Goal: Task Accomplishment & Management: Complete application form

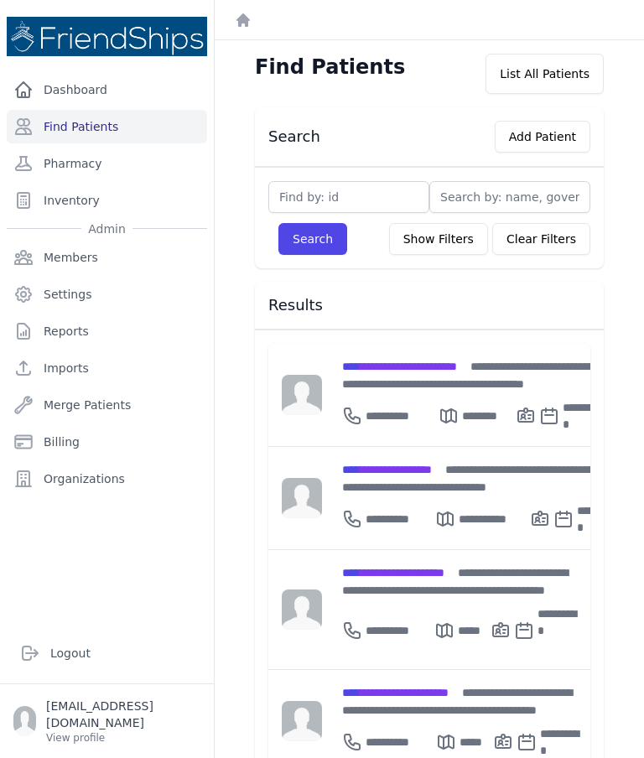
click at [457, 365] on span "**********" at bounding box center [399, 367] width 115 height 12
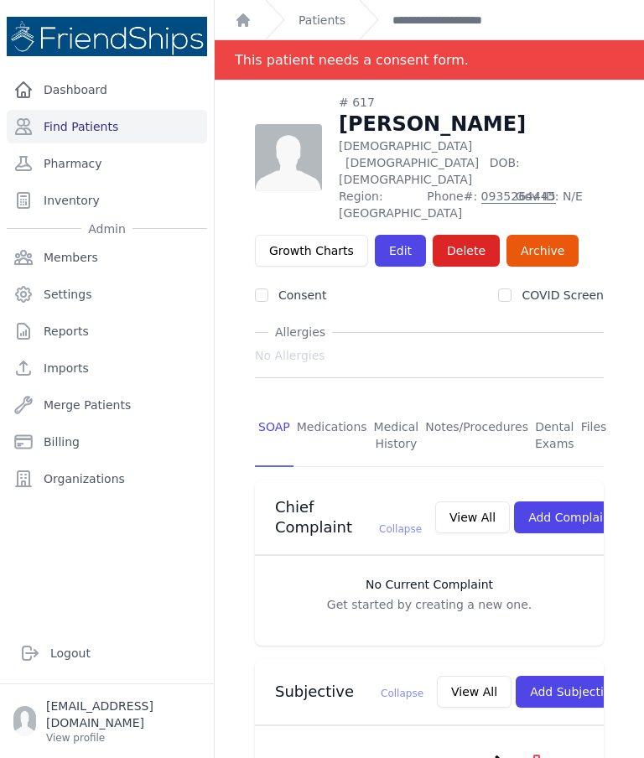
click at [106, 123] on link "Find Patients" at bounding box center [107, 127] width 200 height 34
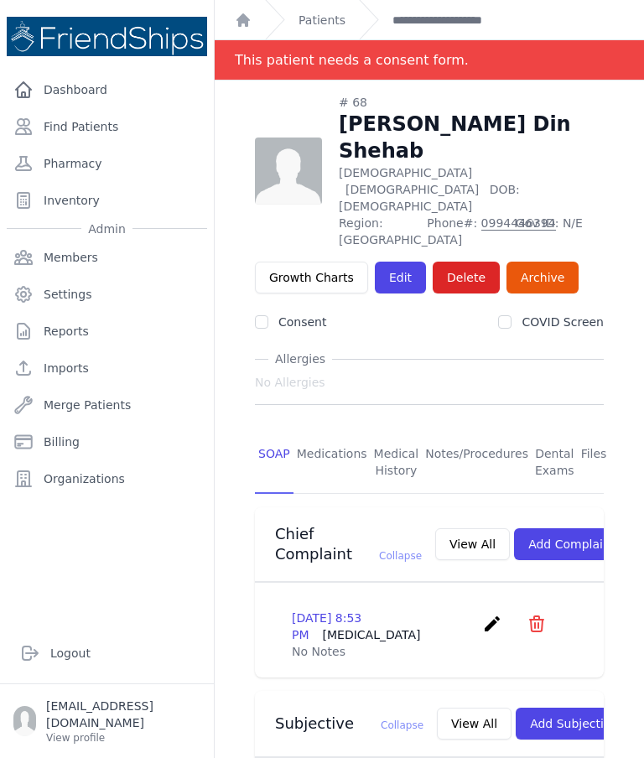
click at [100, 138] on link "Find Patients" at bounding box center [107, 127] width 200 height 34
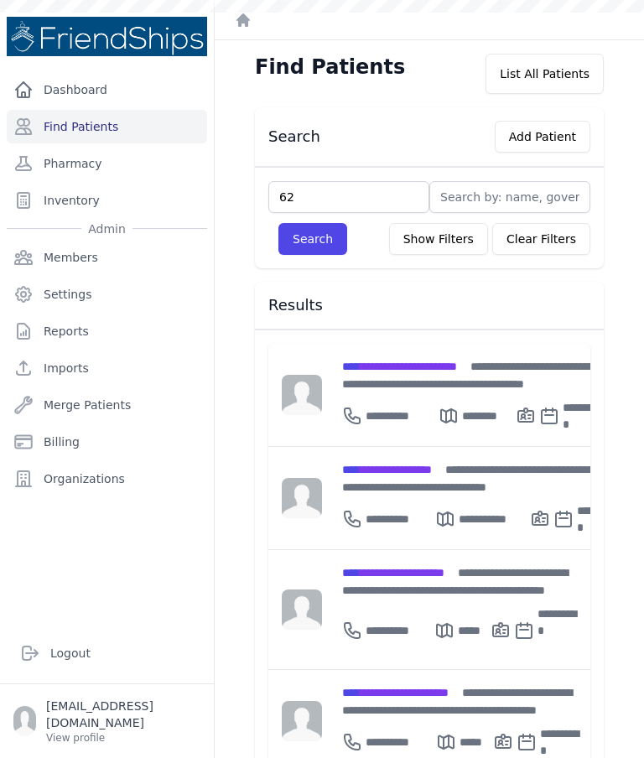
type input "629"
click at [300, 252] on button "Search" at bounding box center [312, 239] width 69 height 32
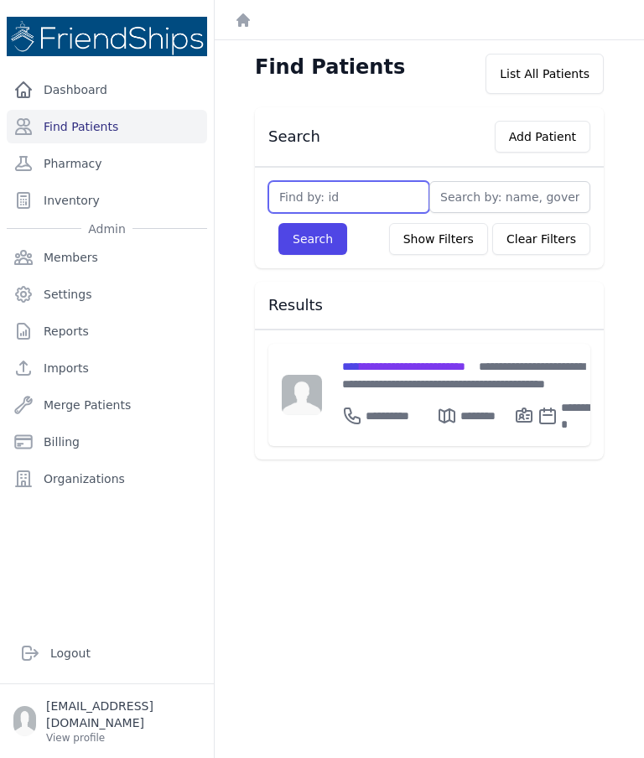
click at [363, 203] on input "text" at bounding box center [348, 197] width 161 height 32
type input "729"
click at [303, 236] on button "Search" at bounding box center [312, 239] width 69 height 32
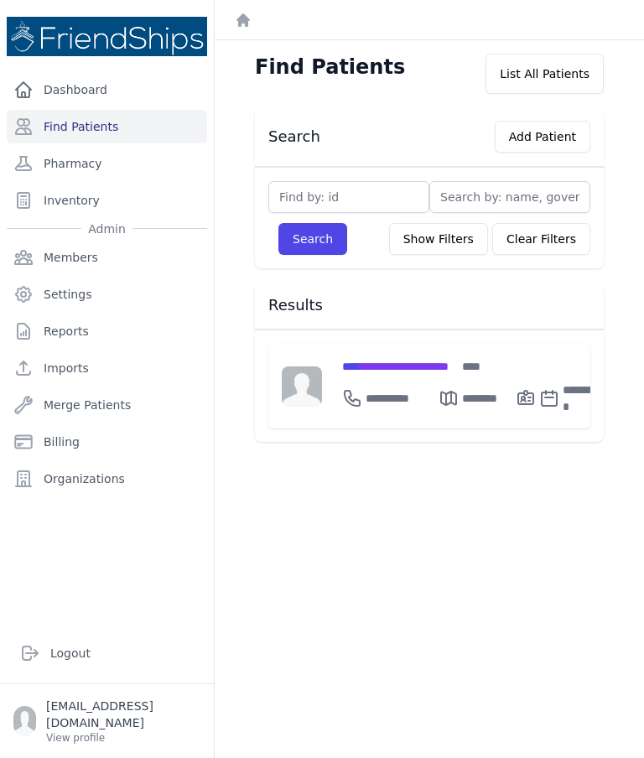
click at [444, 365] on span "**********" at bounding box center [395, 367] width 106 height 12
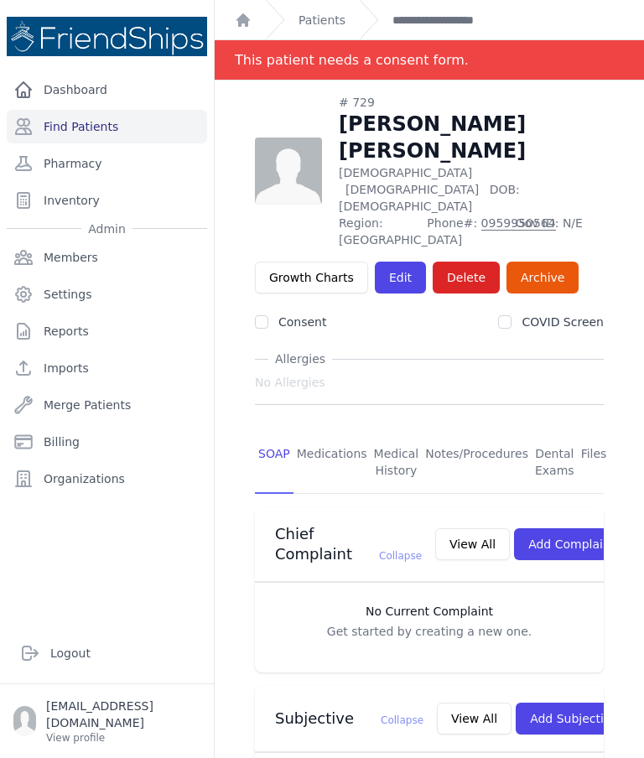
click at [390, 262] on link "Edit" at bounding box center [400, 278] width 51 height 32
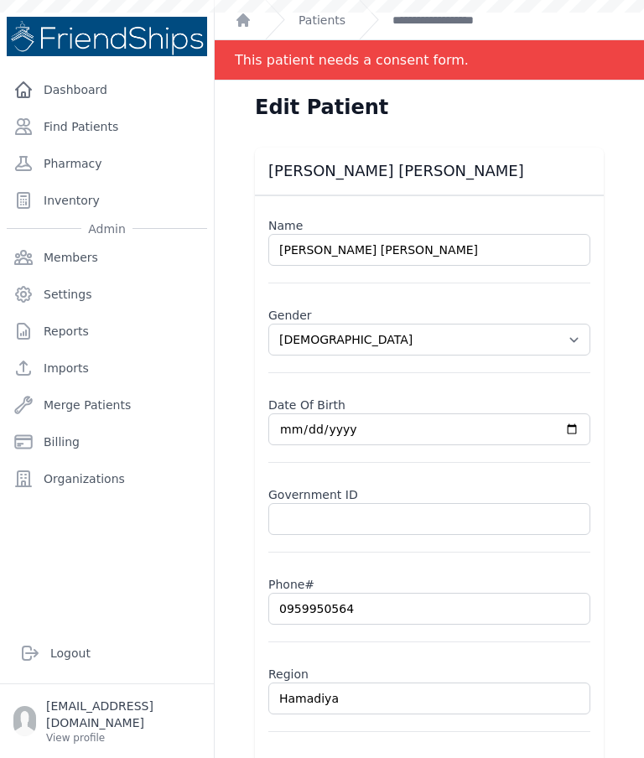
select select "male"
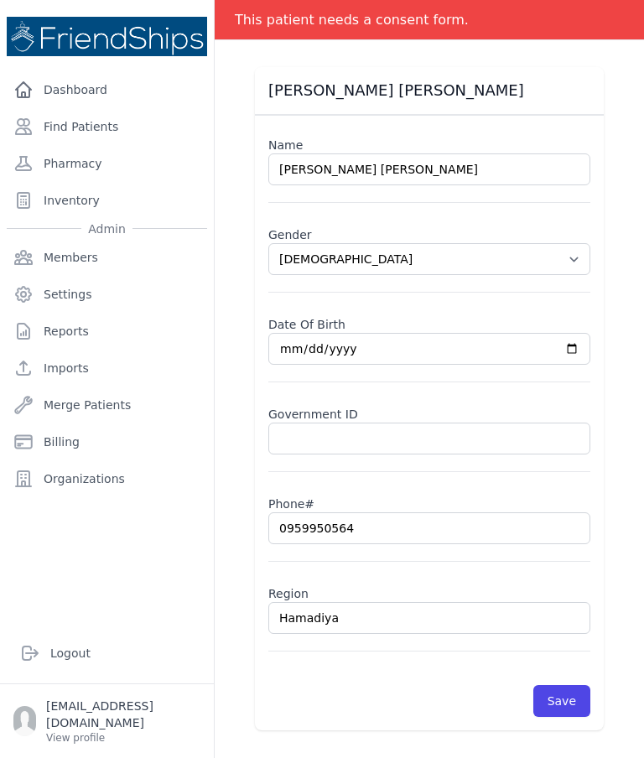
scroll to position [81, 0]
click at [576, 76] on div "Mahmoud Attia Ahmed" at bounding box center [422, 87] width 335 height 27
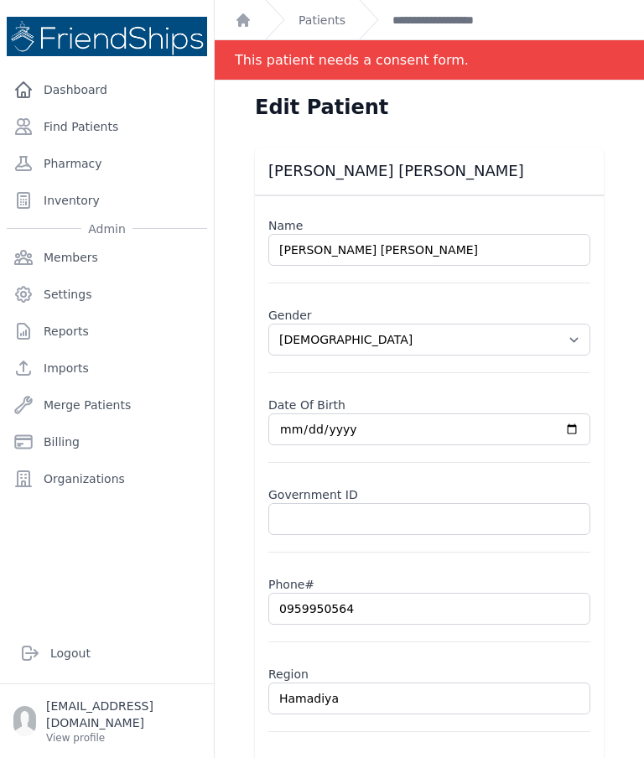
scroll to position [0, 0]
click at [457, 18] on link "**********" at bounding box center [455, 20] width 127 height 17
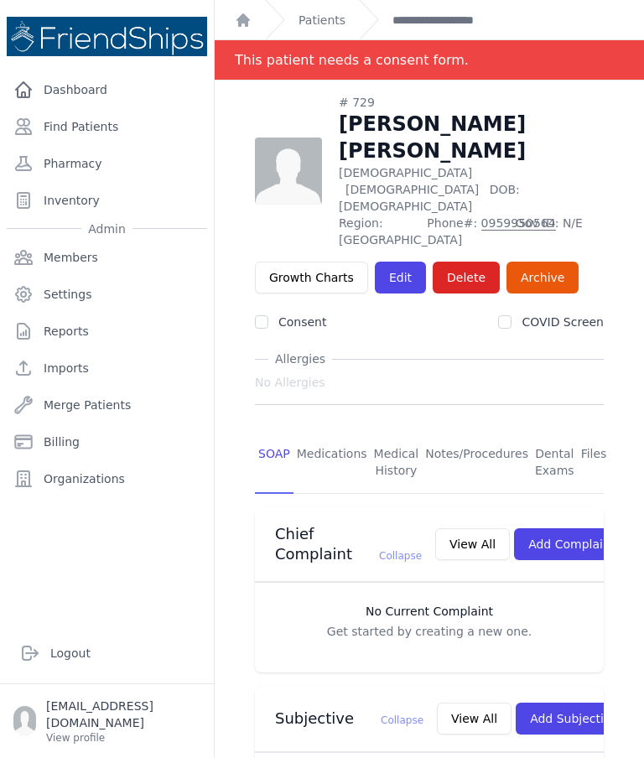
click at [331, 432] on link "Medications" at bounding box center [331, 463] width 77 height 62
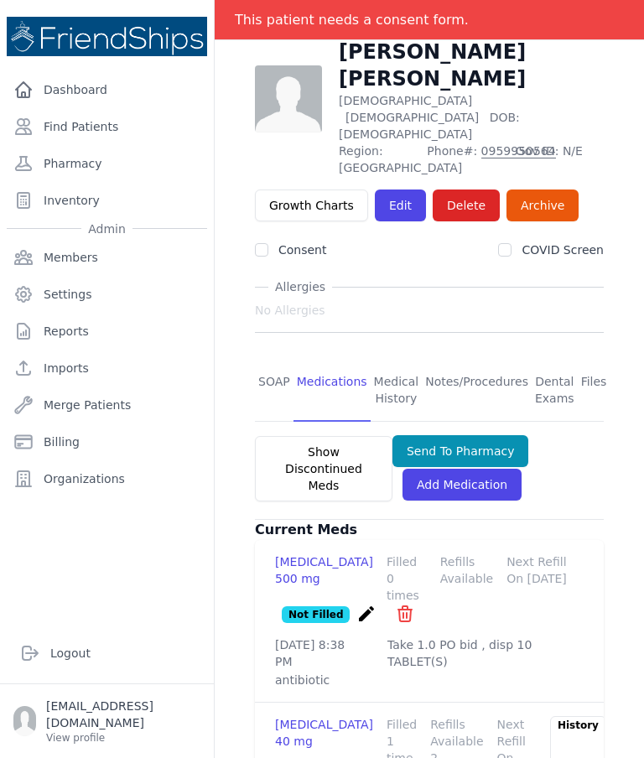
scroll to position [102, 0]
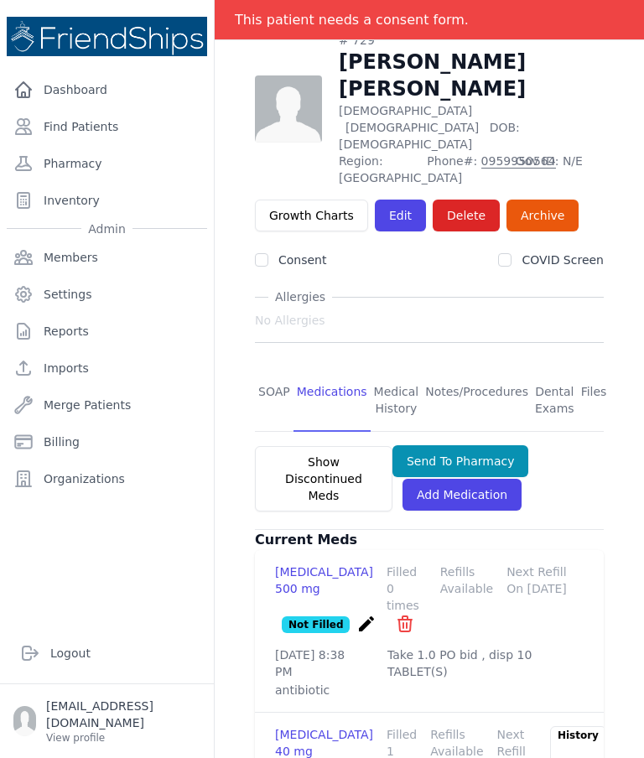
click at [276, 370] on link "SOAP" at bounding box center [274, 401] width 39 height 62
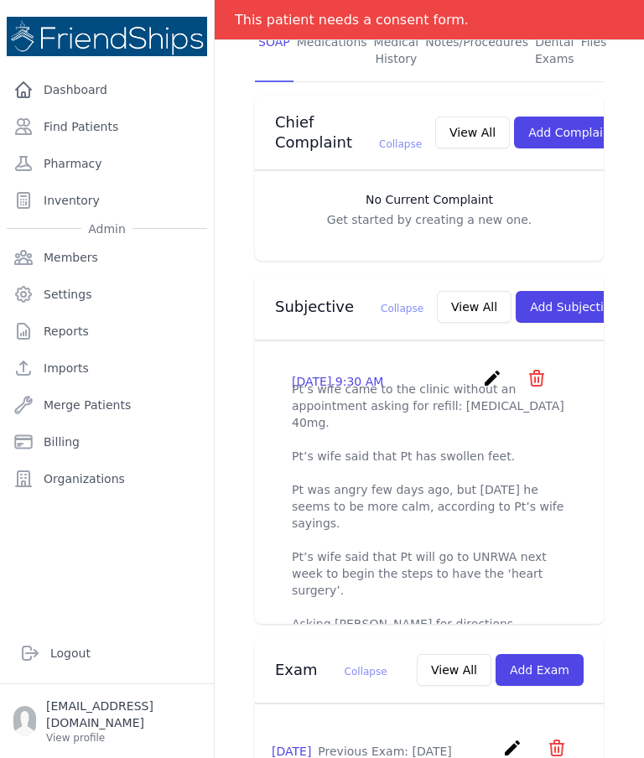
scroll to position [455, 0]
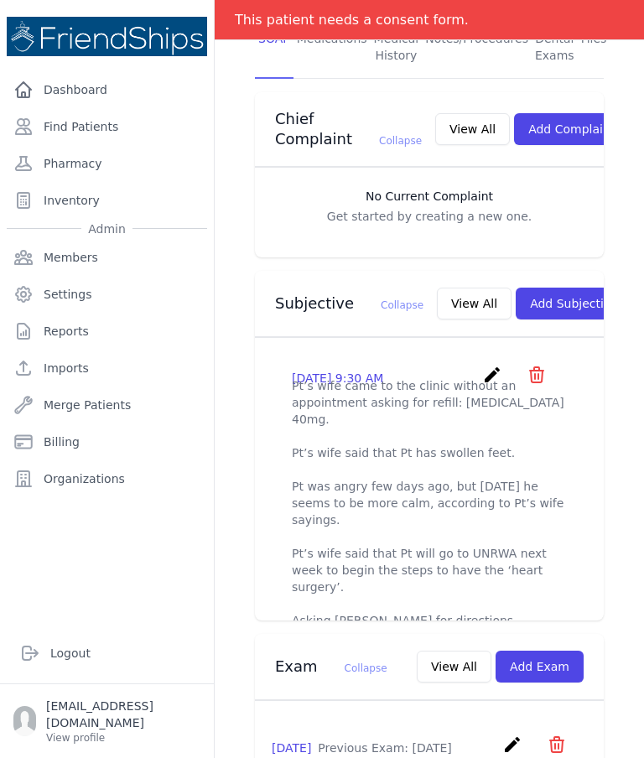
click at [437, 288] on button "View All" at bounding box center [474, 304] width 75 height 32
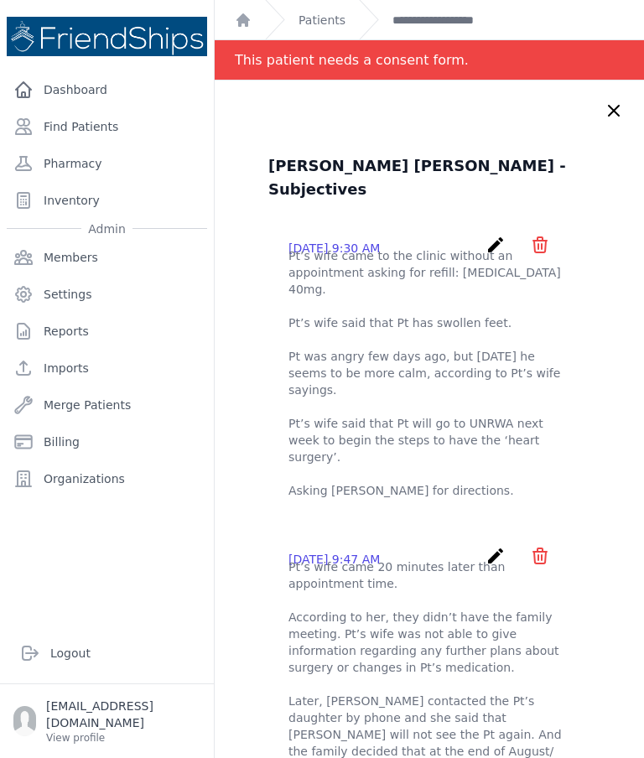
scroll to position [0, 0]
click at [117, 124] on link "Find Patients" at bounding box center [107, 127] width 200 height 34
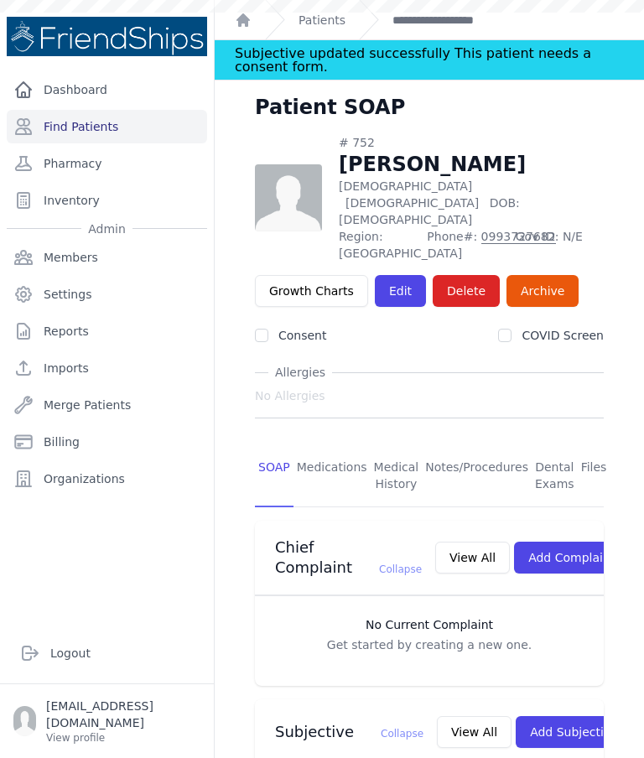
click at [103, 138] on link "Find Patients" at bounding box center [107, 127] width 200 height 34
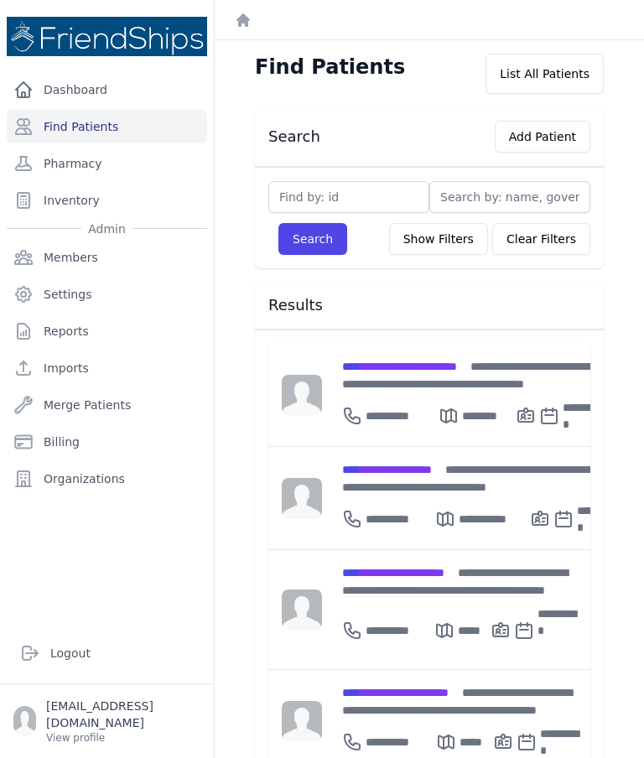
click at [412, 372] on span "**********" at bounding box center [399, 367] width 115 height 12
click at [350, 200] on input "text" at bounding box center [348, 197] width 161 height 32
type input "285"
click at [309, 247] on button "Search" at bounding box center [312, 239] width 69 height 32
click at [378, 203] on input "text" at bounding box center [348, 197] width 161 height 32
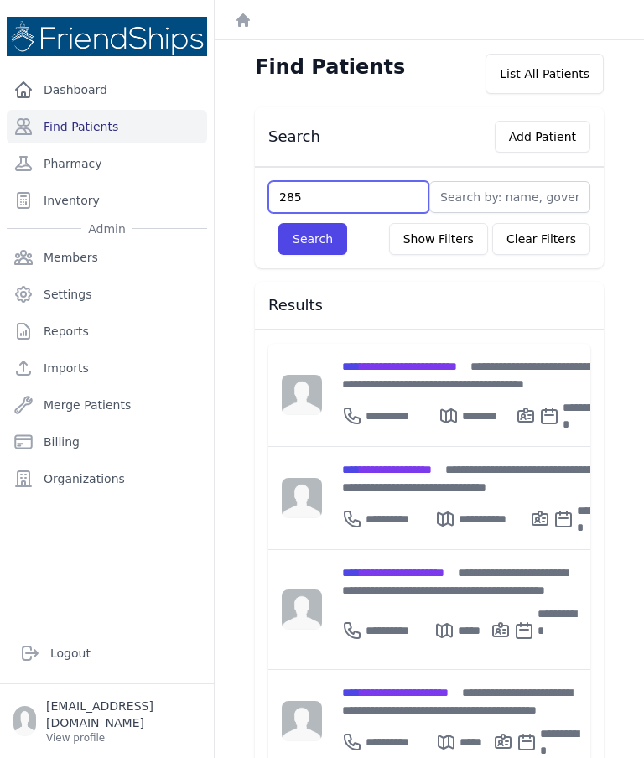
type input "285"
click at [288, 238] on button "Search" at bounding box center [312, 239] width 69 height 32
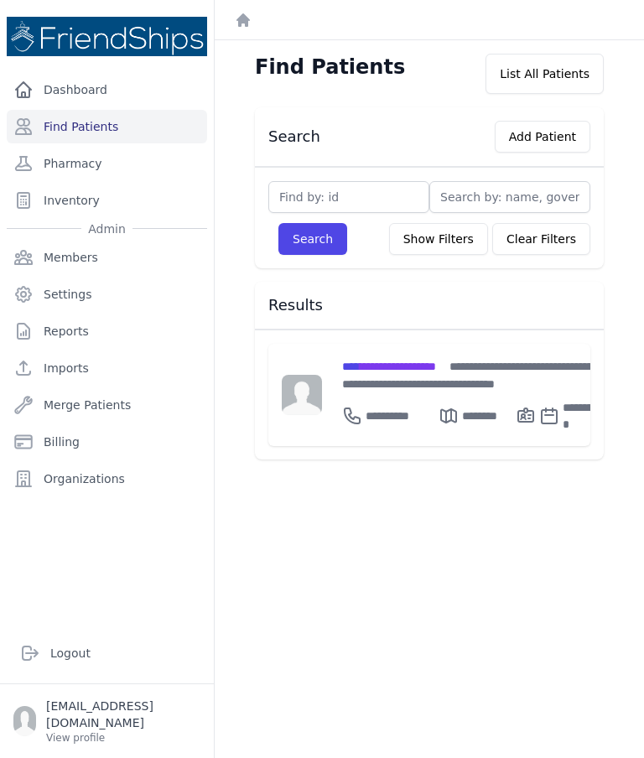
click at [408, 363] on span "**********" at bounding box center [389, 367] width 94 height 12
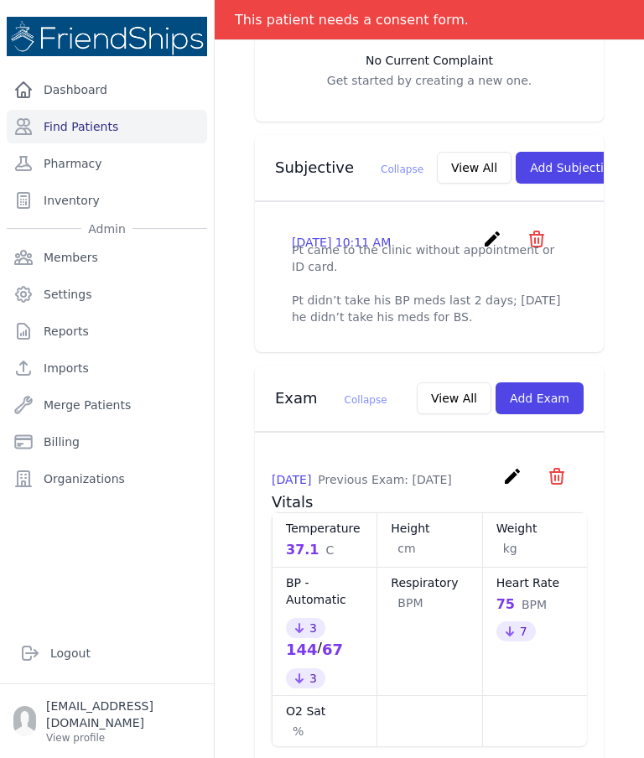
scroll to position [536, 0]
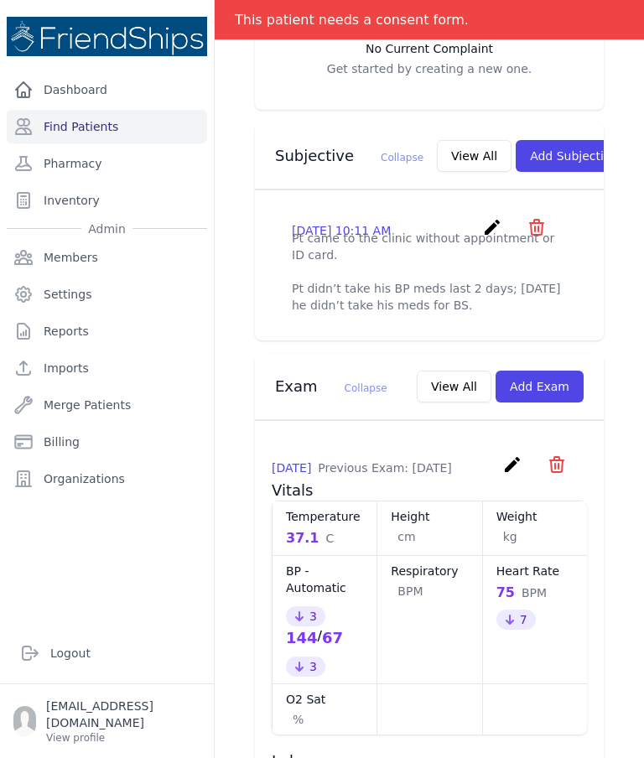
click at [551, 395] on button "Add Exam" at bounding box center [540, 387] width 88 height 32
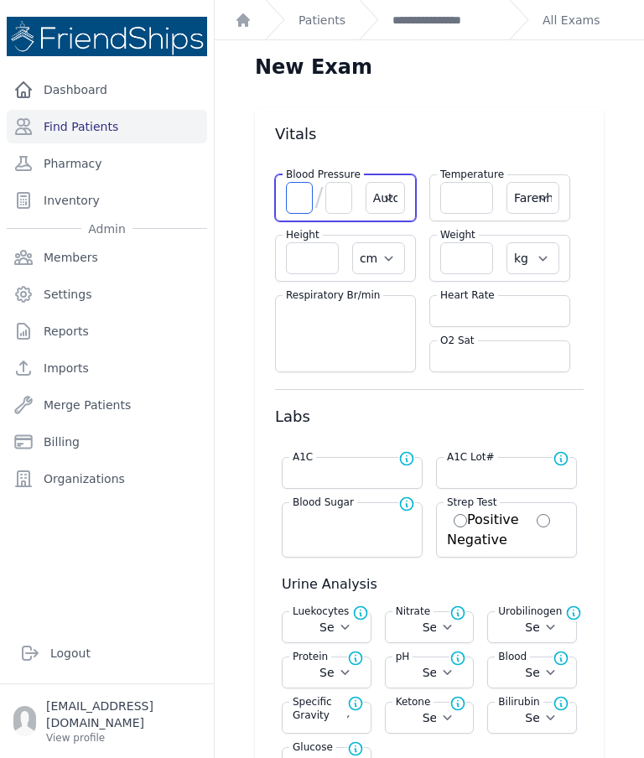
click at [297, 187] on input "number" at bounding box center [299, 198] width 27 height 32
type input "128"
click at [350, 198] on input "number" at bounding box center [338, 198] width 27 height 32
type input "6"
select select "Automatic"
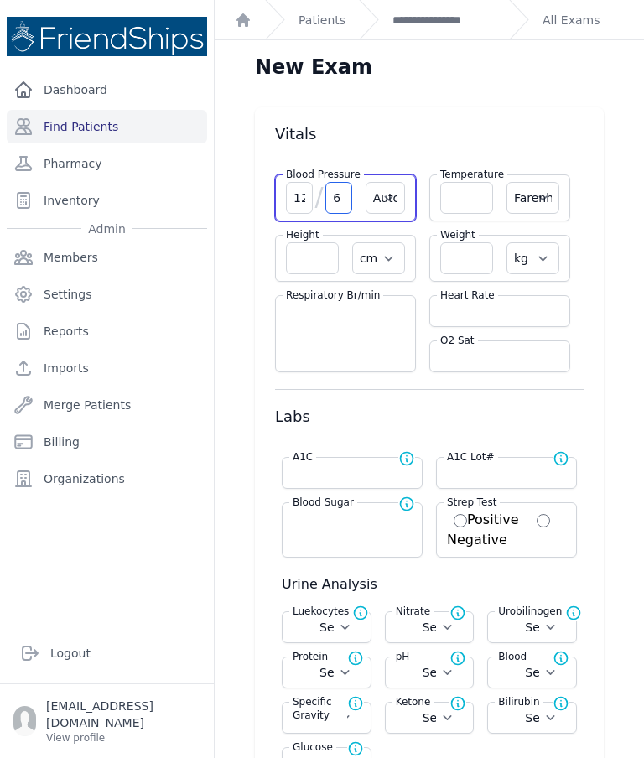
select select "F"
select select "cm"
select select "kg"
select select
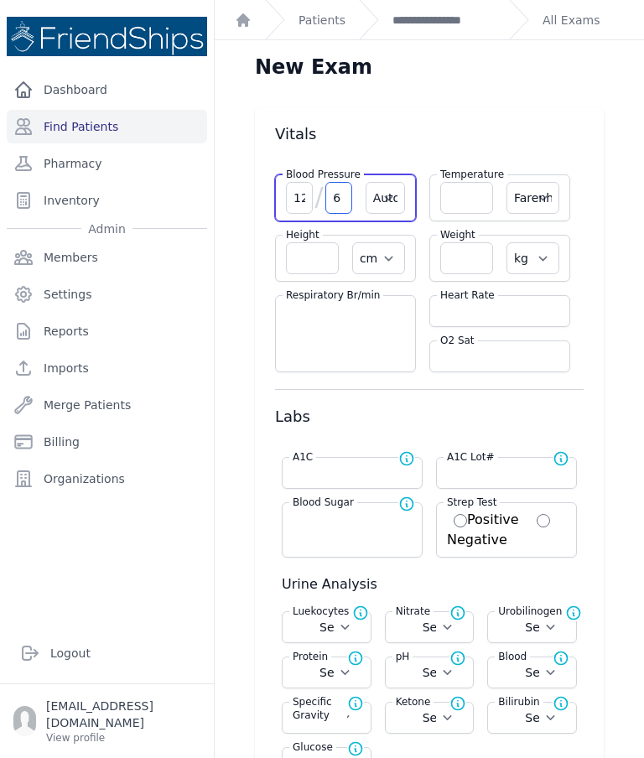
select select
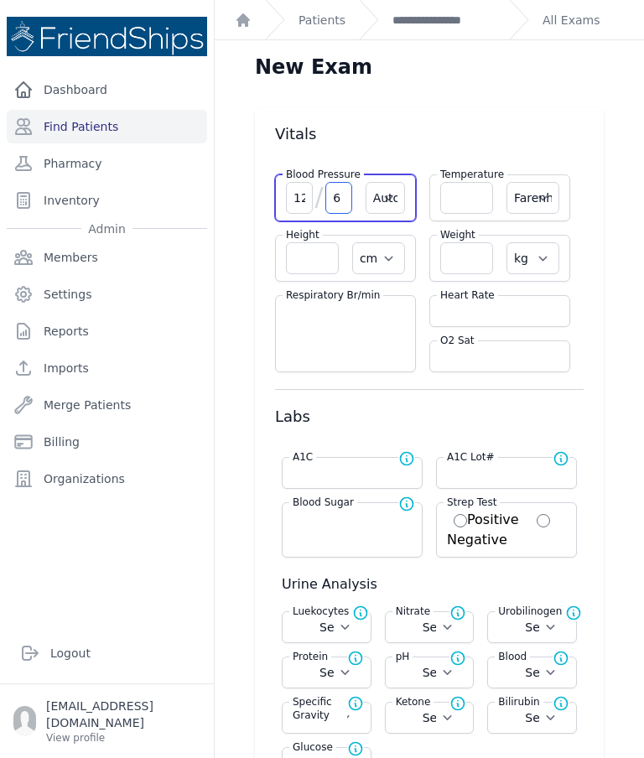
select select
type input "60"
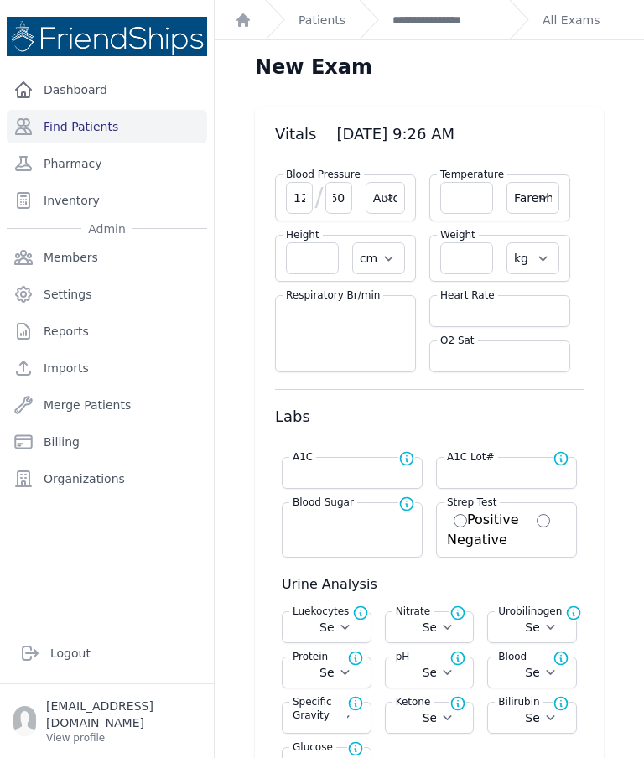
type input "60"
click at [515, 306] on input "number" at bounding box center [499, 311] width 119 height 17
select select "Automatic"
select select "F"
select select "cm"
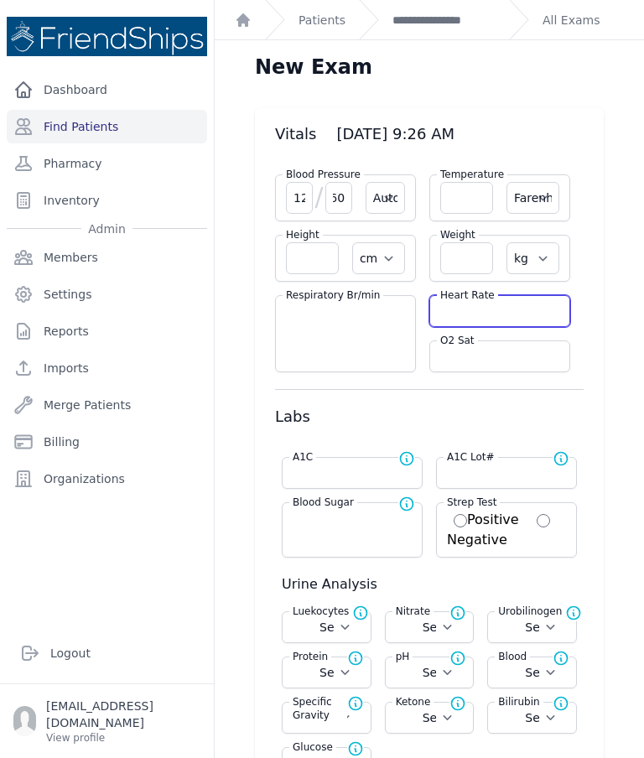
select select "kg"
select select
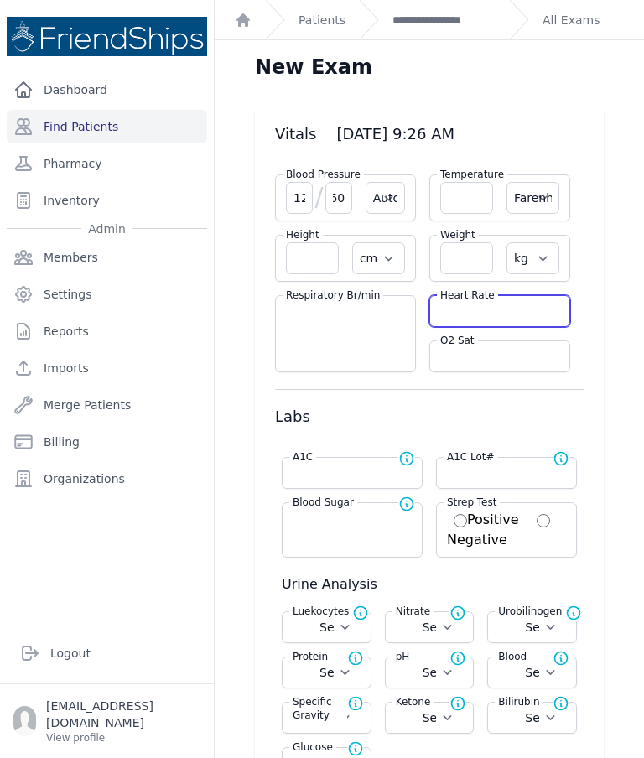
select select
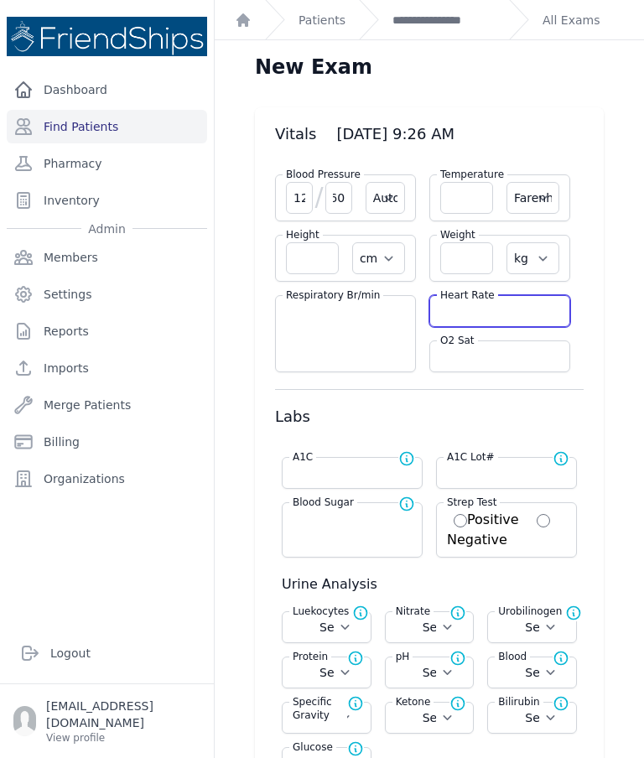
select select
type input "65"
click at [463, 199] on input "number" at bounding box center [466, 198] width 53 height 32
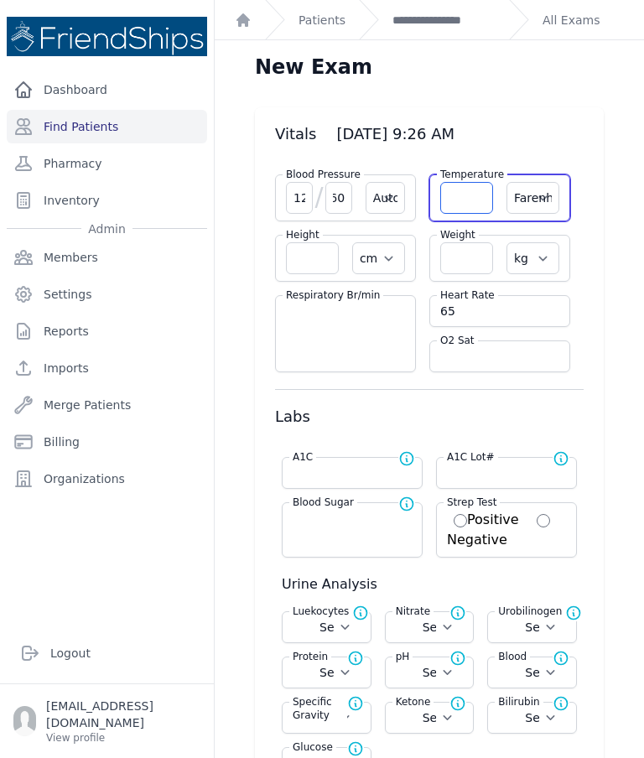
type input "3"
select select "Automatic"
select select "F"
select select "cm"
select select "kg"
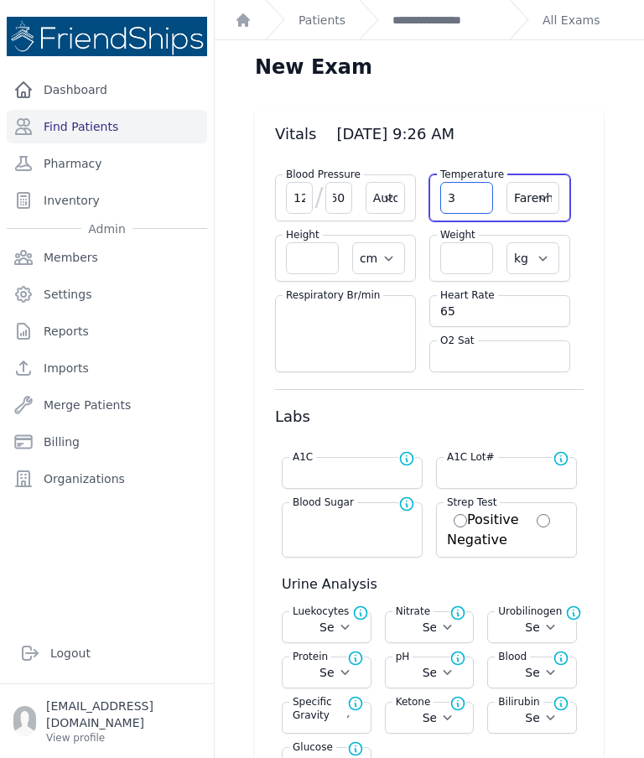
select select
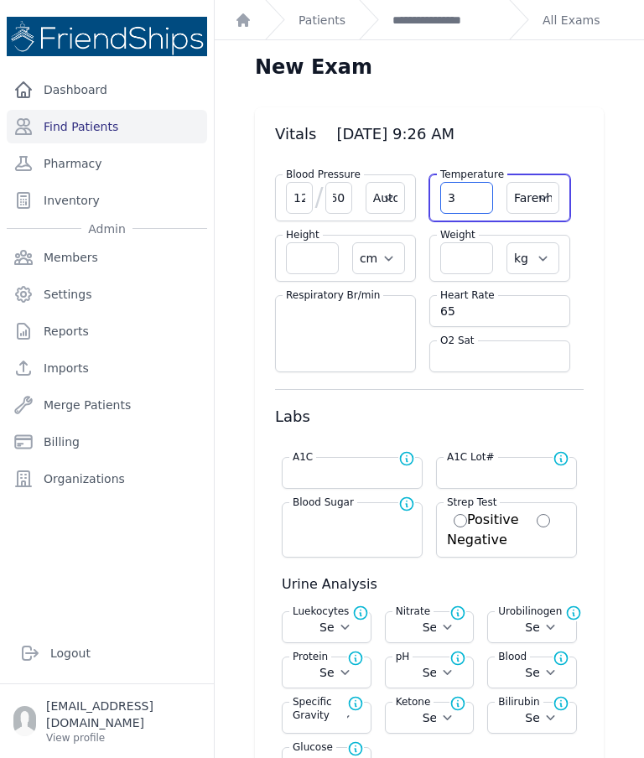
select select
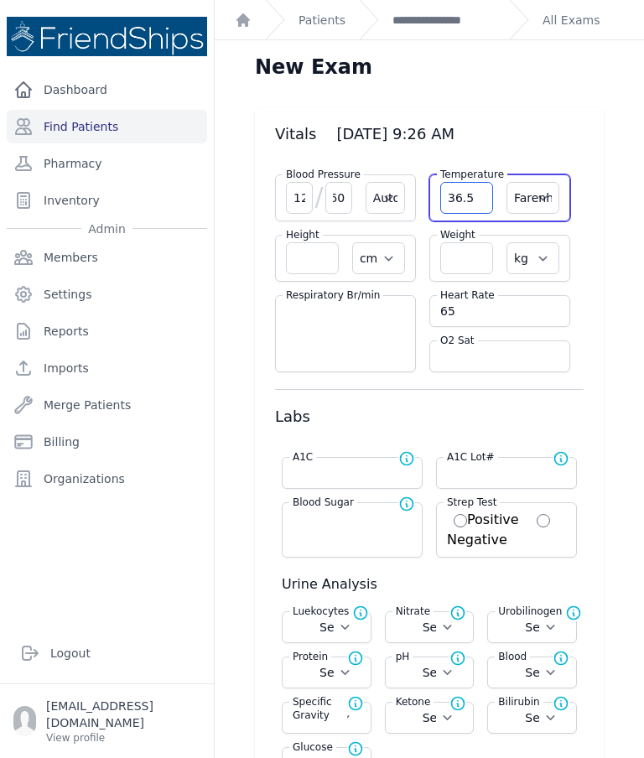
type input "36.5"
click at [457, 264] on input "number" at bounding box center [466, 258] width 53 height 32
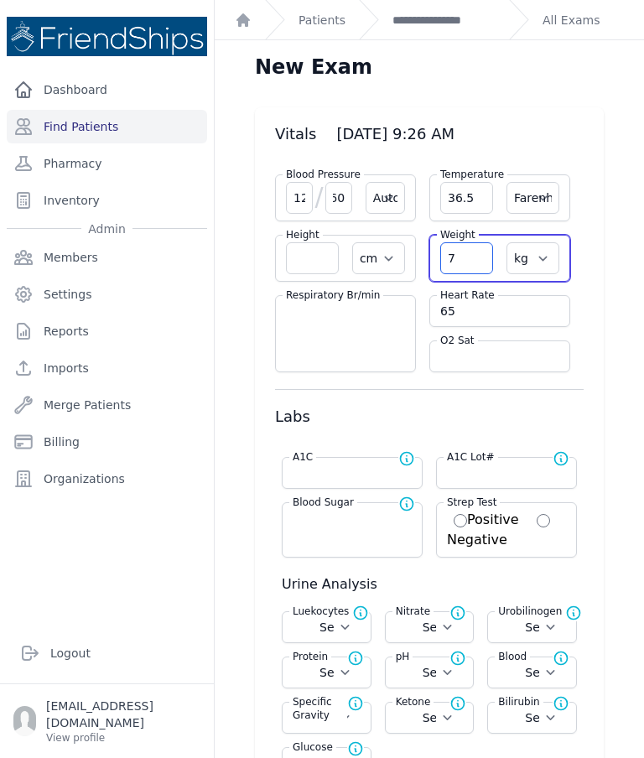
type input "76"
select select "Automatic"
select select "F"
select select "cm"
select select "kg"
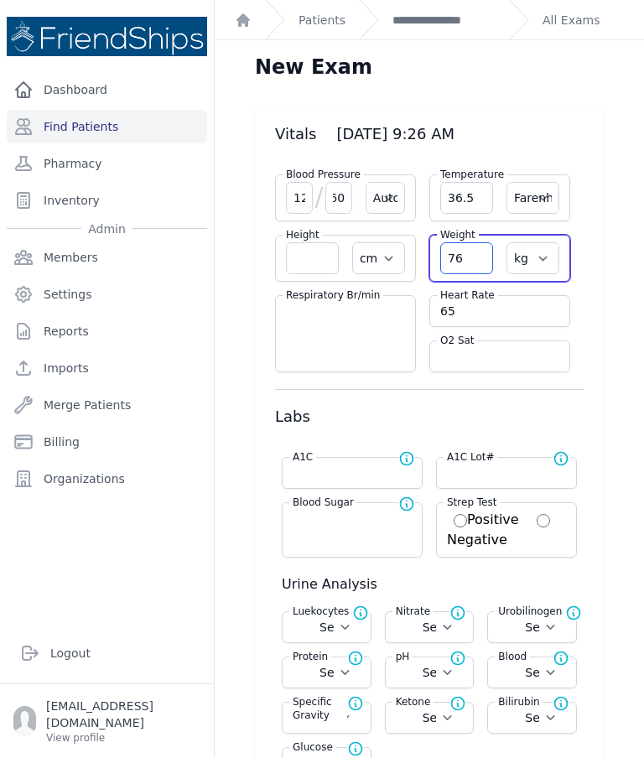
select select
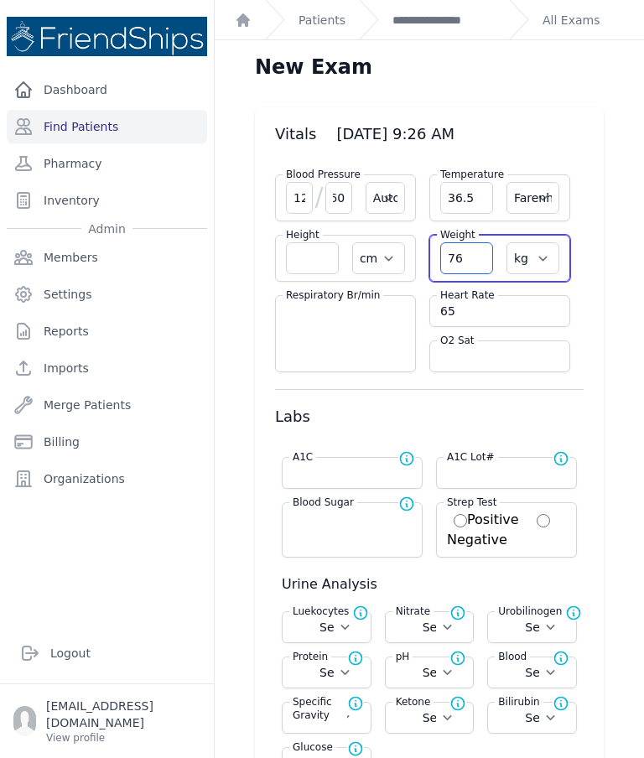
select select
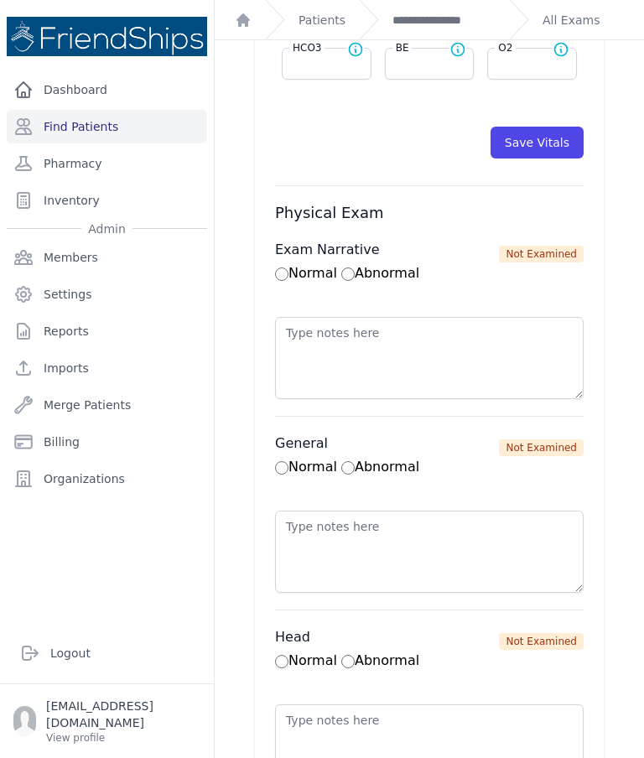
scroll to position [948, 0]
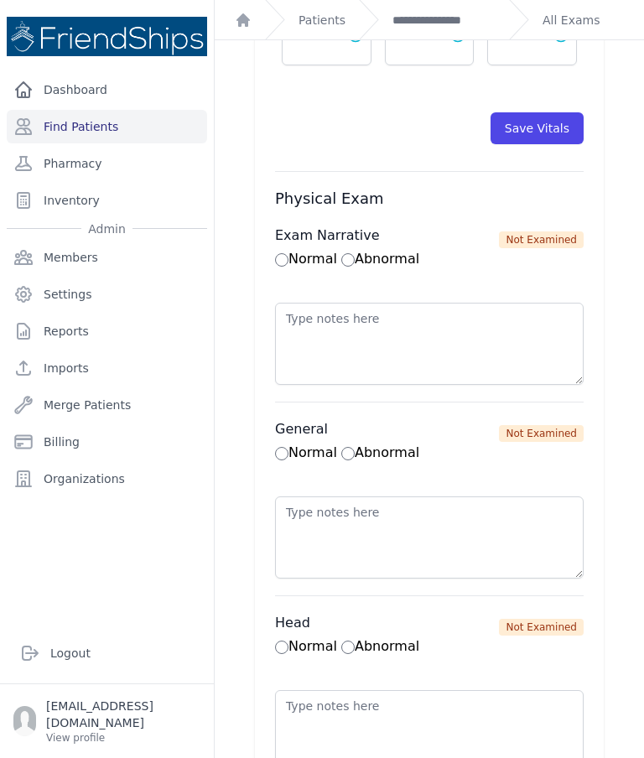
type input "76.6"
click at [553, 122] on button "Save Vitals" at bounding box center [537, 128] width 93 height 32
select select "Automatic"
select select "F"
select select "cm"
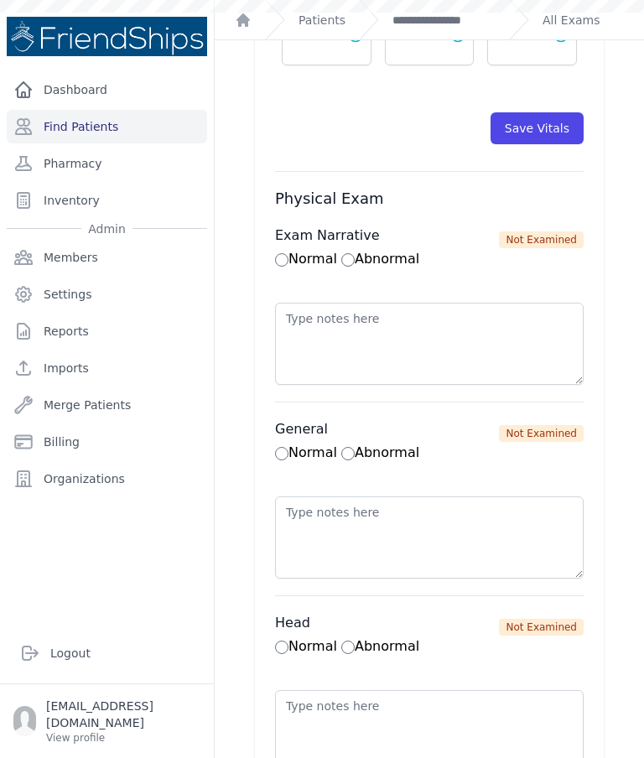
select select "kg"
select select
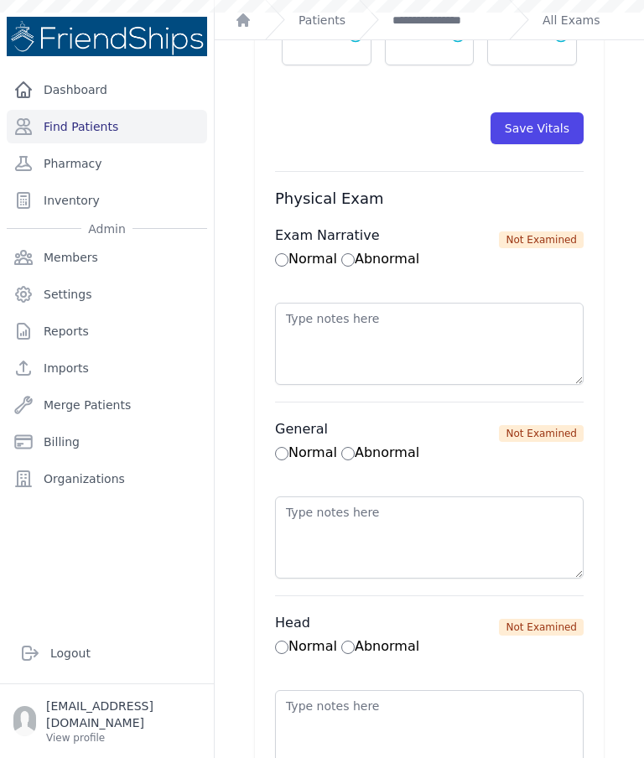
select select
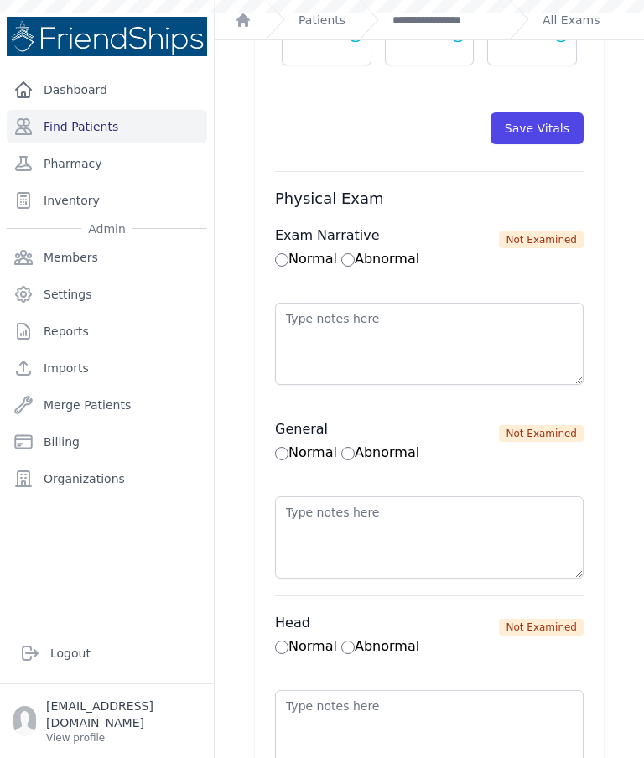
select select
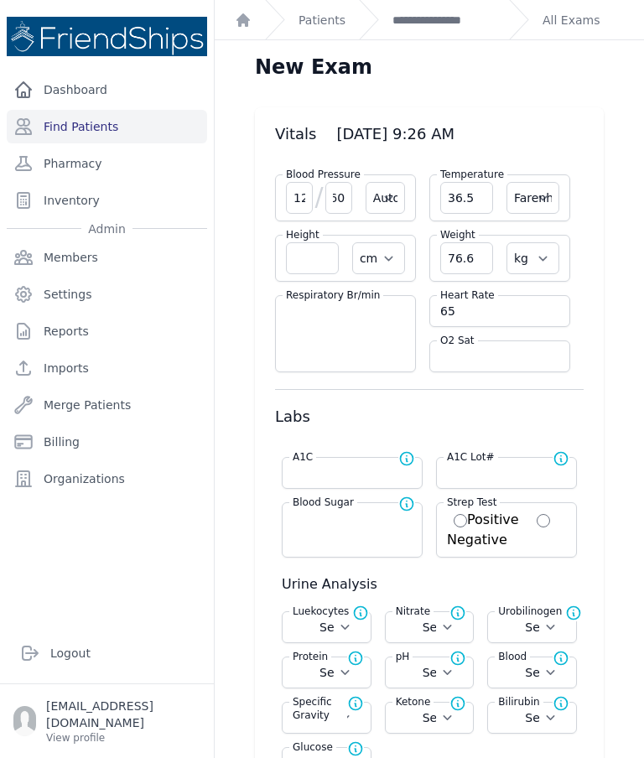
scroll to position [0, 0]
click at [568, 21] on link "All Exams" at bounding box center [571, 20] width 57 height 17
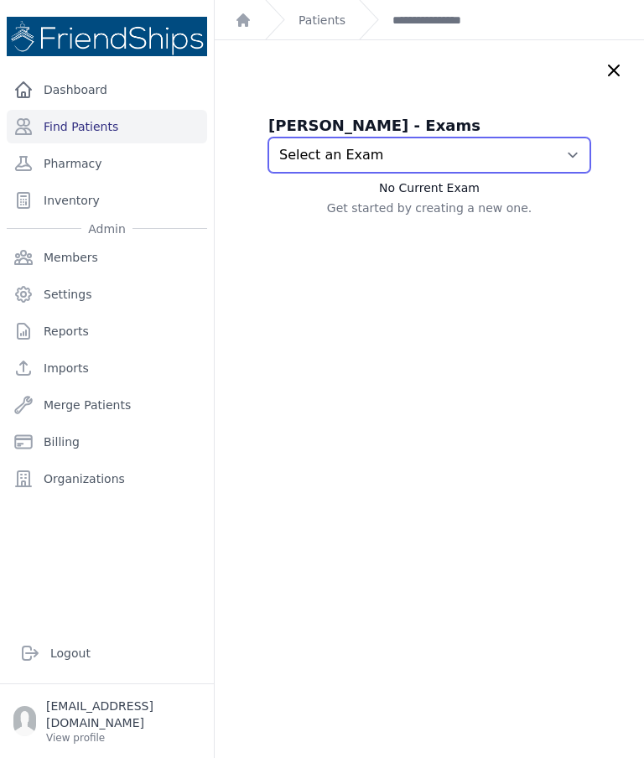
click at [571, 159] on select "Select an Exam 2025-Aug-26 9:26 AM 2025-Aug-21 10:09 AM 2025-Aug-18 9:33 AM 202…" at bounding box center [429, 155] width 322 height 35
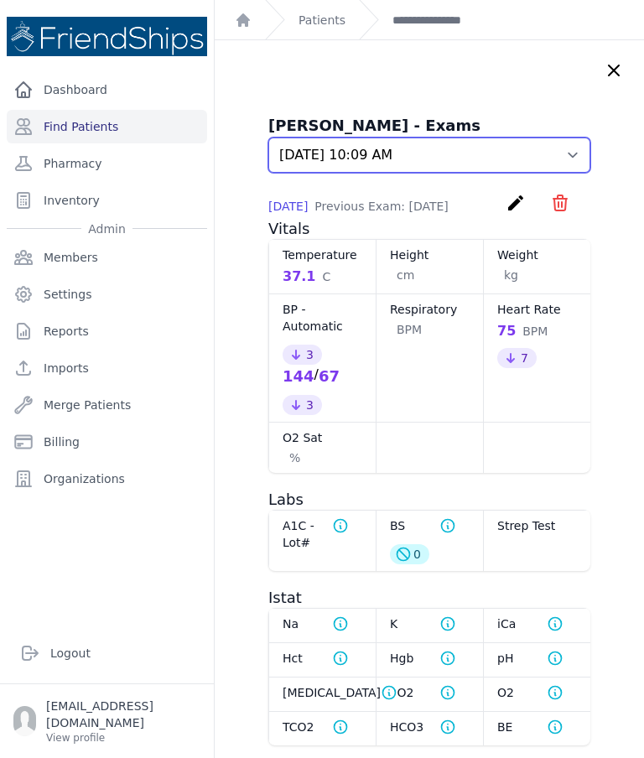
click at [574, 150] on select "Select an Exam 2025-Aug-26 9:26 AM 2025-Aug-21 10:09 AM 2025-Aug-18 9:33 AM 202…" at bounding box center [429, 155] width 322 height 35
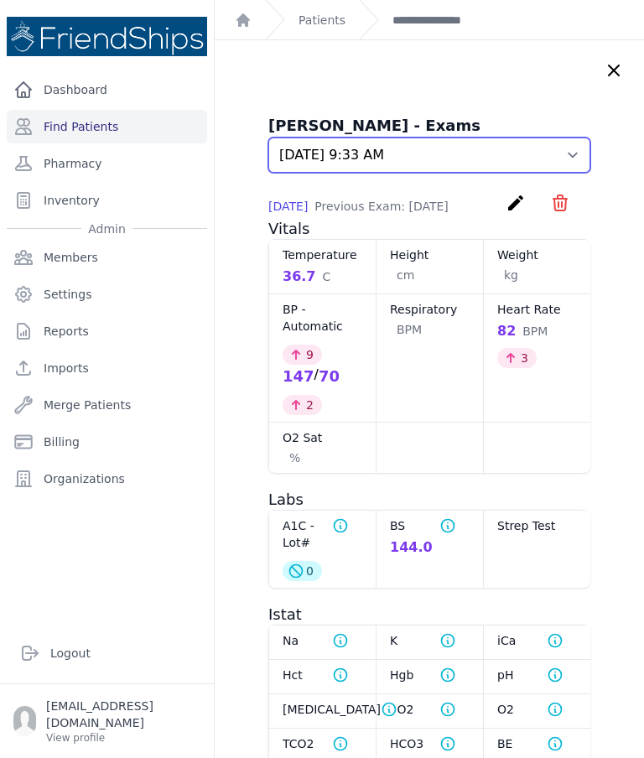
click at [575, 152] on select "Select an Exam 2025-Aug-26 9:26 AM 2025-Aug-21 10:09 AM 2025-Aug-18 9:33 AM 202…" at bounding box center [429, 155] width 322 height 35
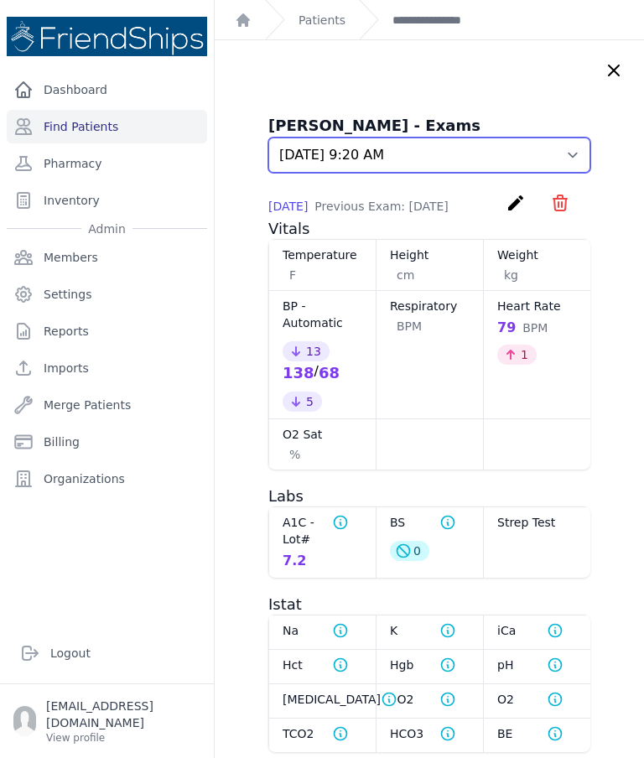
click at [574, 148] on select "Select an Exam 2025-Aug-26 9:26 AM 2025-Aug-21 10:09 AM 2025-Aug-18 9:33 AM 202…" at bounding box center [429, 155] width 322 height 35
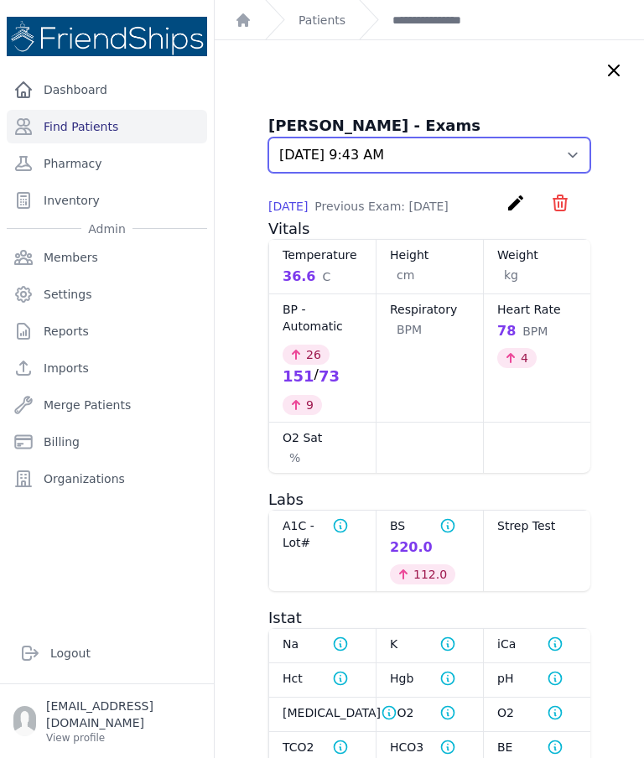
click at [574, 159] on select "Select an Exam 2025-Aug-26 9:26 AM 2025-Aug-21 10:09 AM 2025-Aug-18 9:33 AM 202…" at bounding box center [429, 155] width 322 height 35
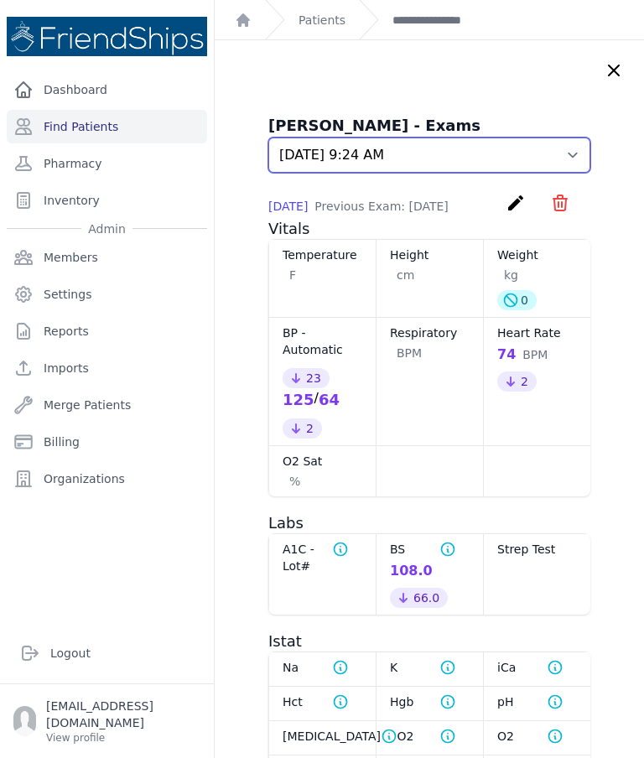
click at [572, 164] on select "Select an Exam 2025-Aug-26 9:26 AM 2025-Aug-21 10:09 AM 2025-Aug-18 9:33 AM 202…" at bounding box center [429, 155] width 322 height 35
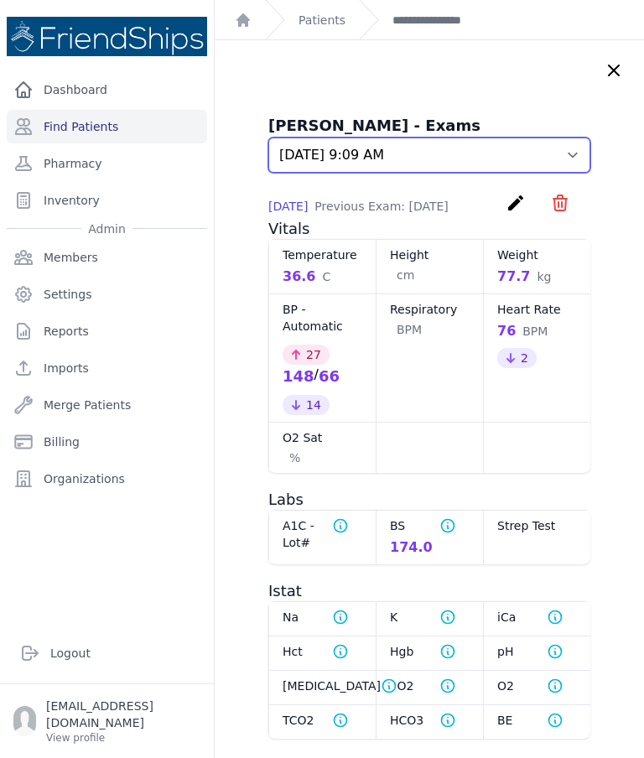
click at [570, 165] on select "Select an Exam 2025-Aug-26 9:26 AM 2025-Aug-21 10:09 AM 2025-Aug-18 9:33 AM 202…" at bounding box center [429, 155] width 322 height 35
select select "948"
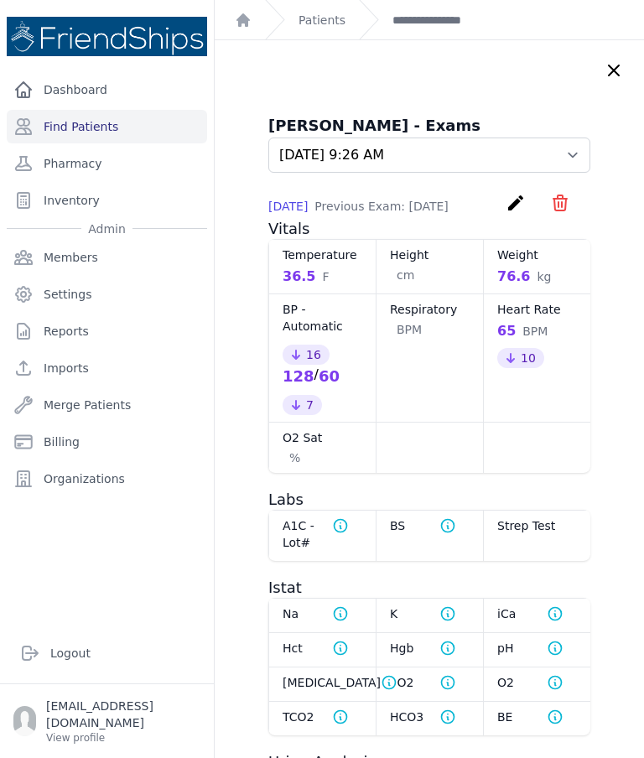
click at [511, 211] on icon "create" at bounding box center [516, 203] width 20 height 20
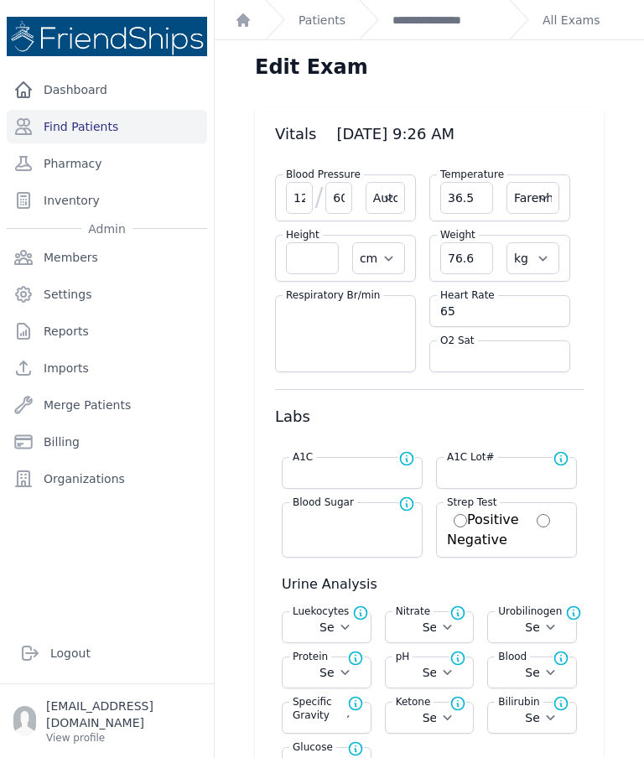
click at [555, 197] on select "Farenheit Celcius" at bounding box center [532, 198] width 53 height 32
select select "C"
select select "Automatic"
select select "cm"
select select "kg"
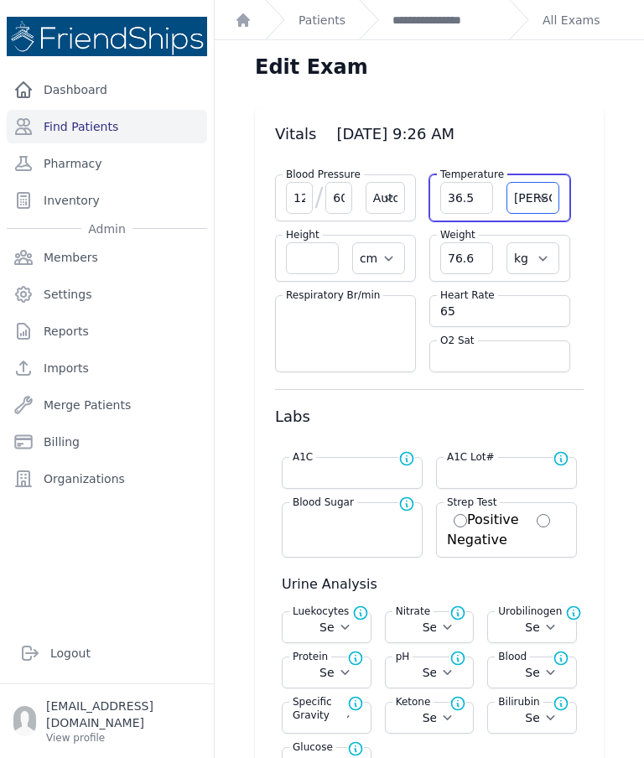
select select
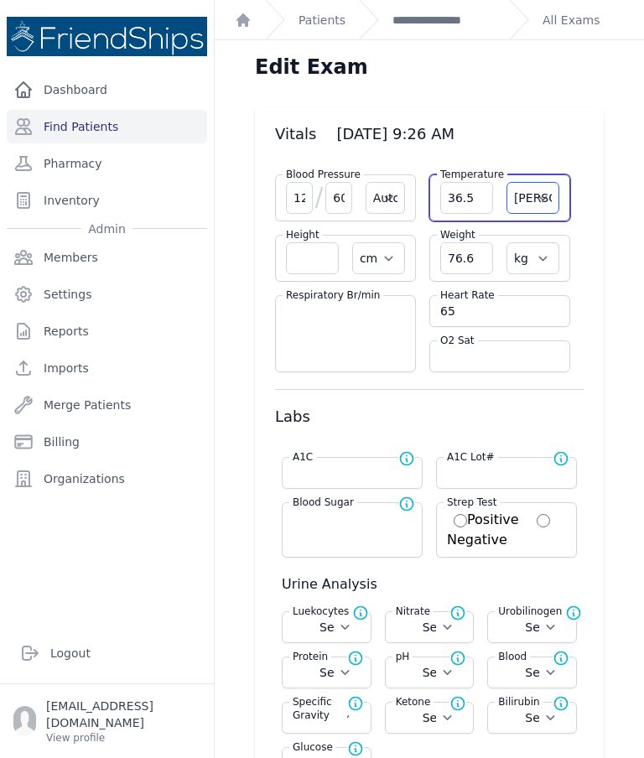
select select
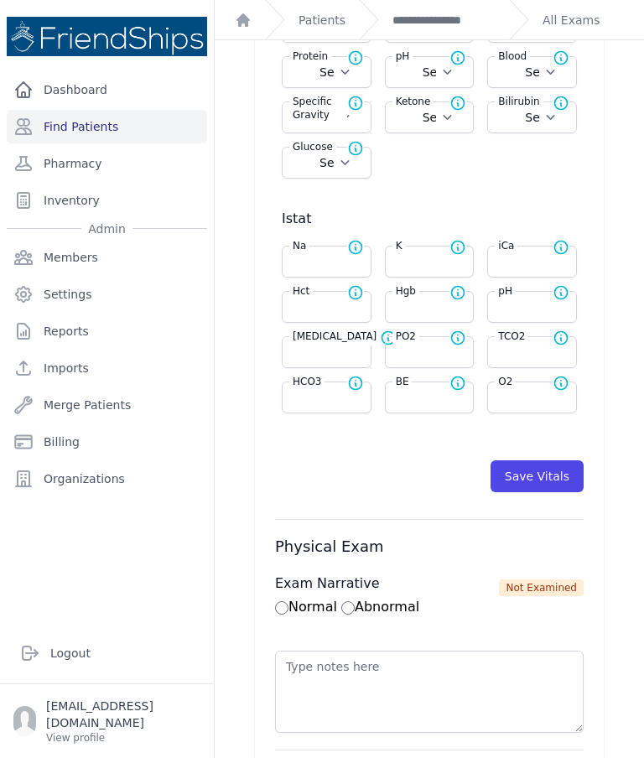
scroll to position [602, 0]
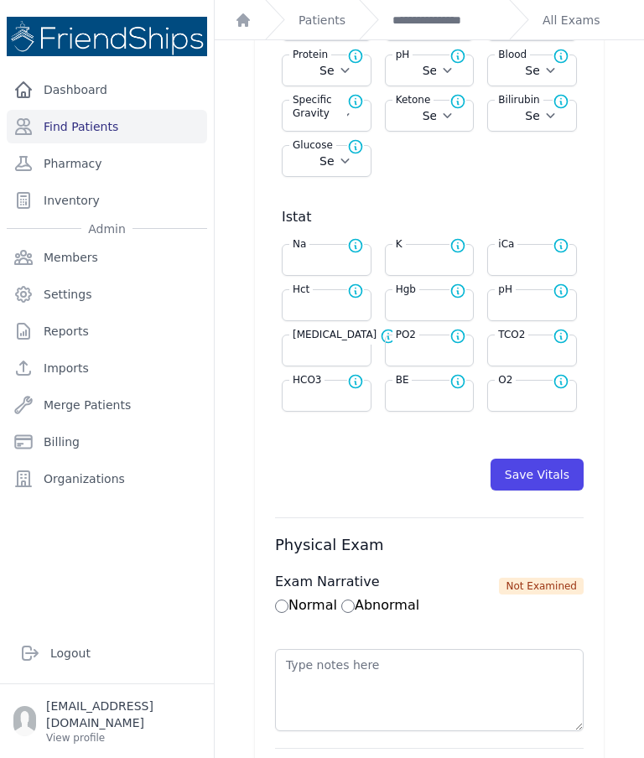
click at [532, 467] on button "Save Vitals" at bounding box center [537, 475] width 93 height 32
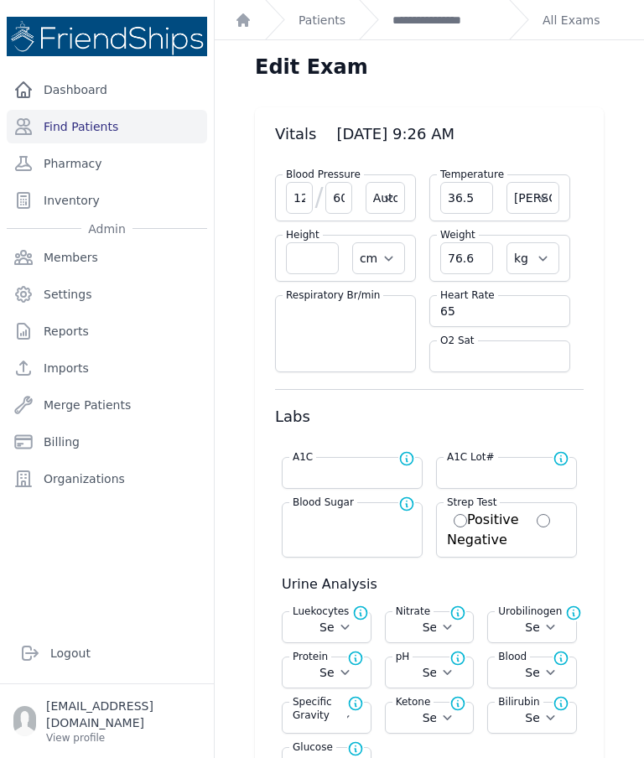
click at [456, 26] on link "**********" at bounding box center [443, 20] width 103 height 17
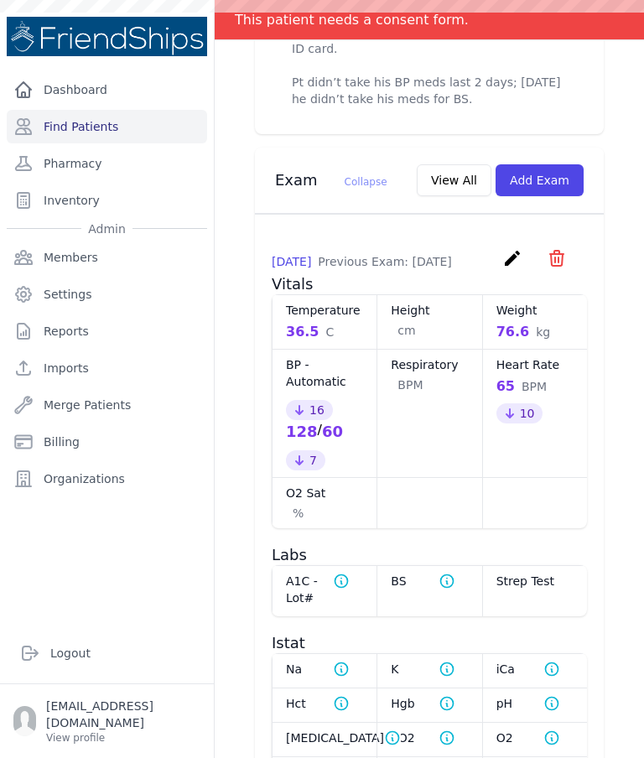
scroll to position [742, 0]
click at [505, 268] on icon "create" at bounding box center [512, 258] width 20 height 20
click at [641, 418] on div "# 285 Hamid Issa Hamad Male 61 Years Old DOB: 1964-Jan-01 Region: Hamadiya Phon…" at bounding box center [429, 322] width 429 height 1969
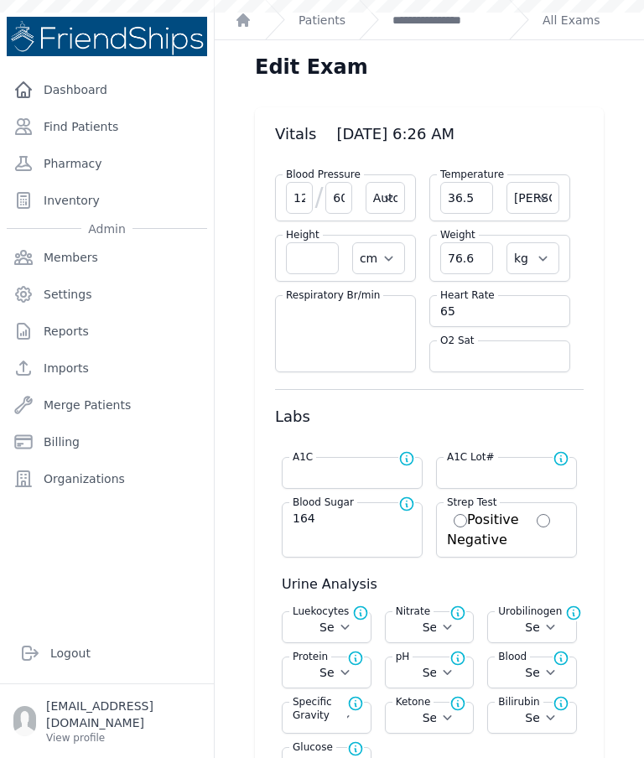
scroll to position [465, 0]
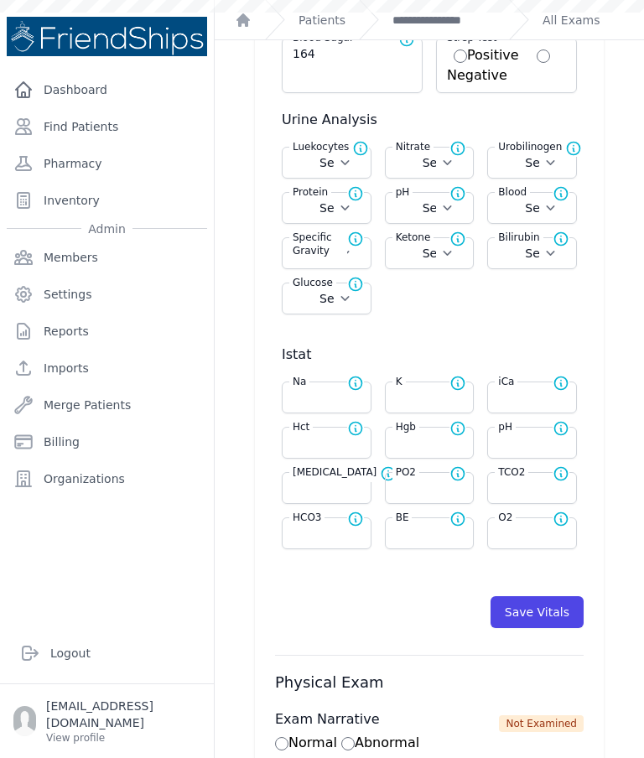
select select "Automatic"
select select "C"
select select "cm"
select select "kg"
select select
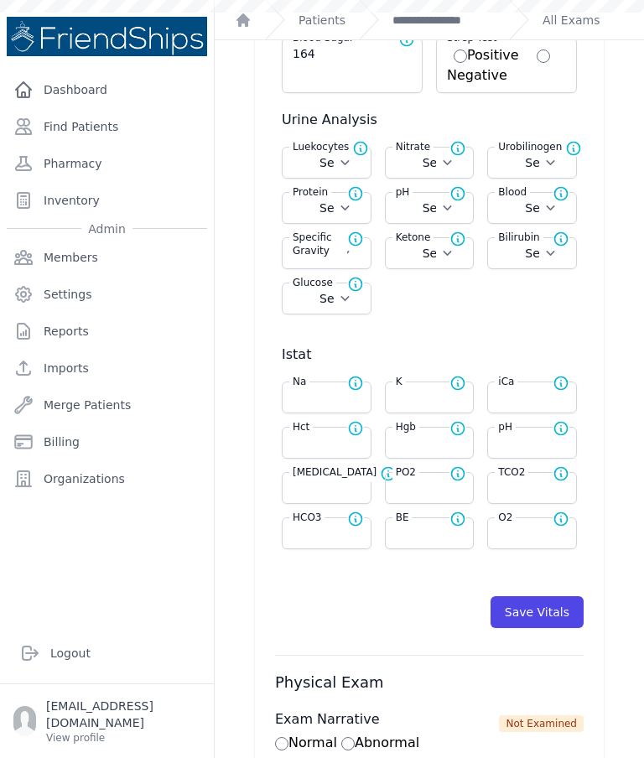
select select
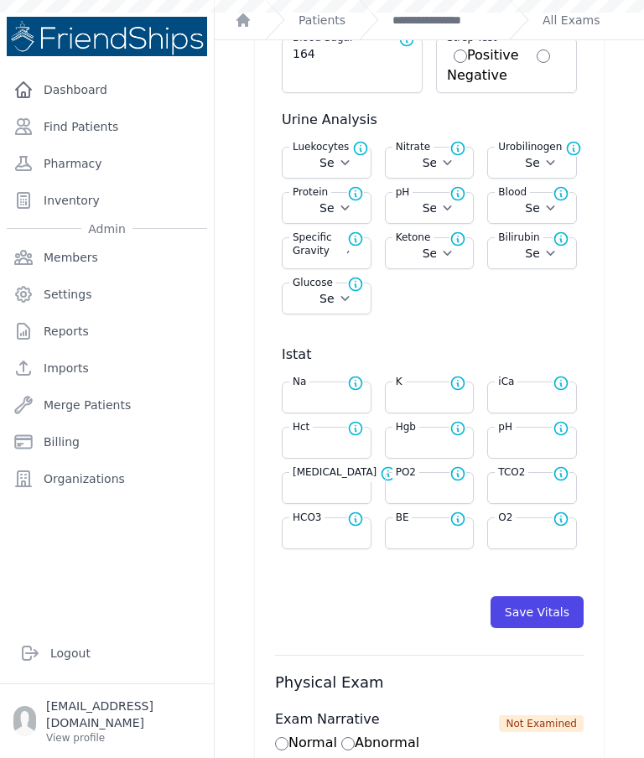
select select
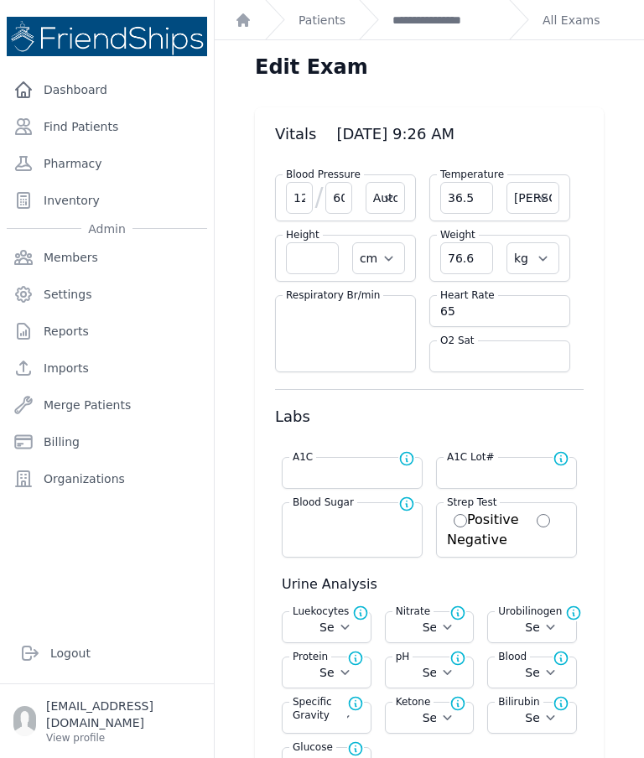
scroll to position [0, 0]
click at [356, 510] on input "number" at bounding box center [352, 518] width 119 height 17
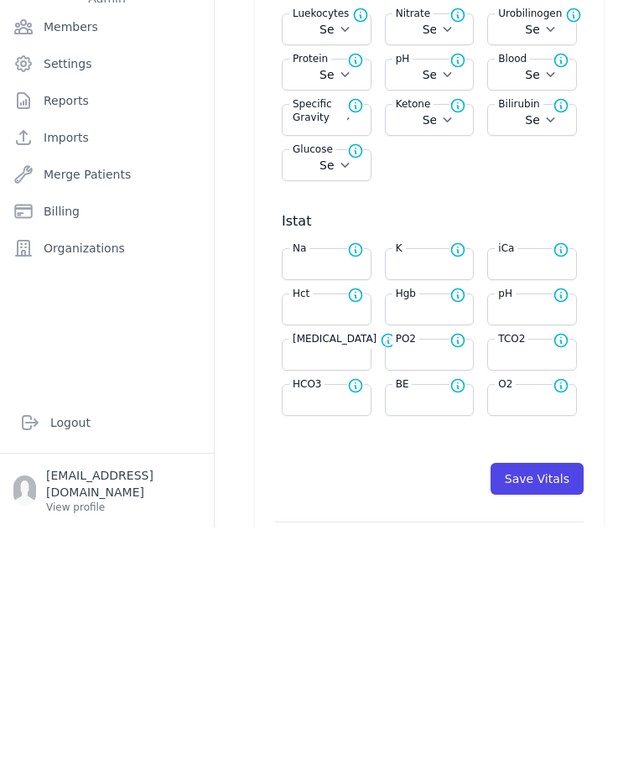
scroll to position [425, 0]
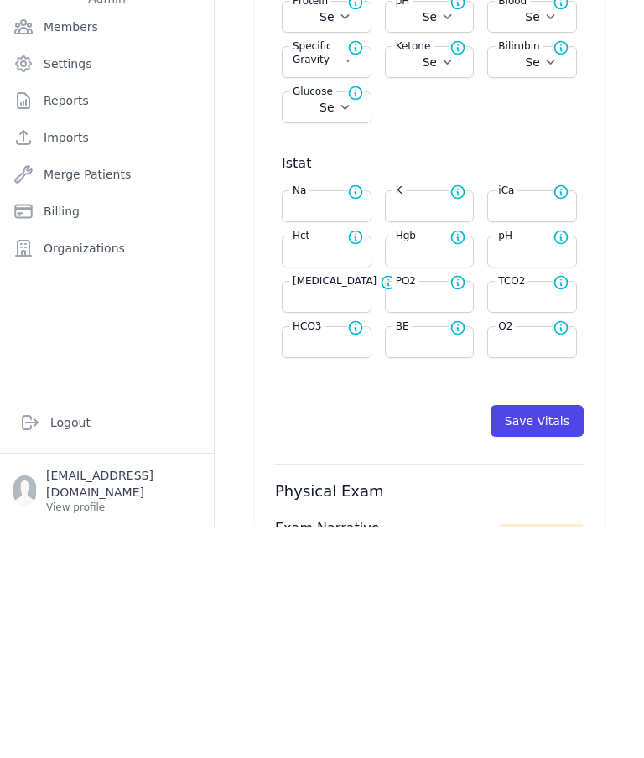
type input "164"
click at [538, 636] on button "Save Vitals" at bounding box center [537, 652] width 93 height 32
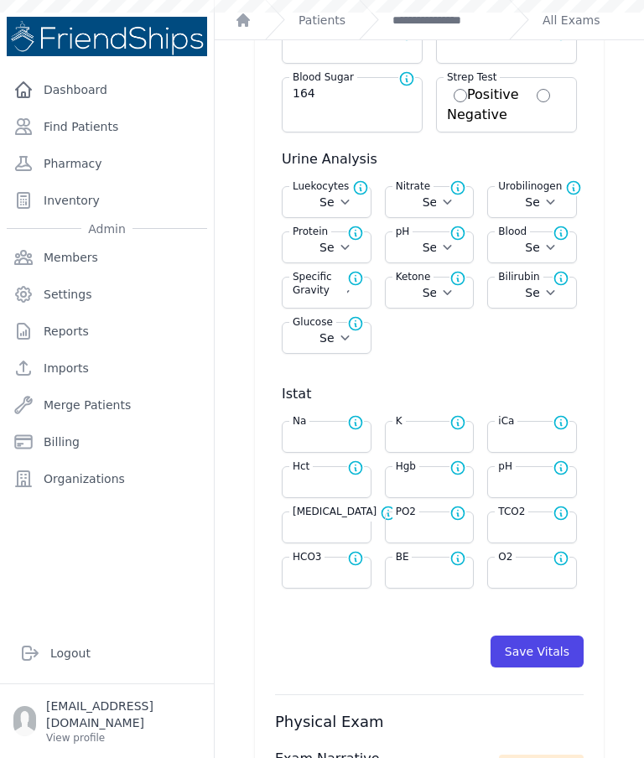
select select "Automatic"
select select "C"
select select "cm"
select select "kg"
type input "164.0"
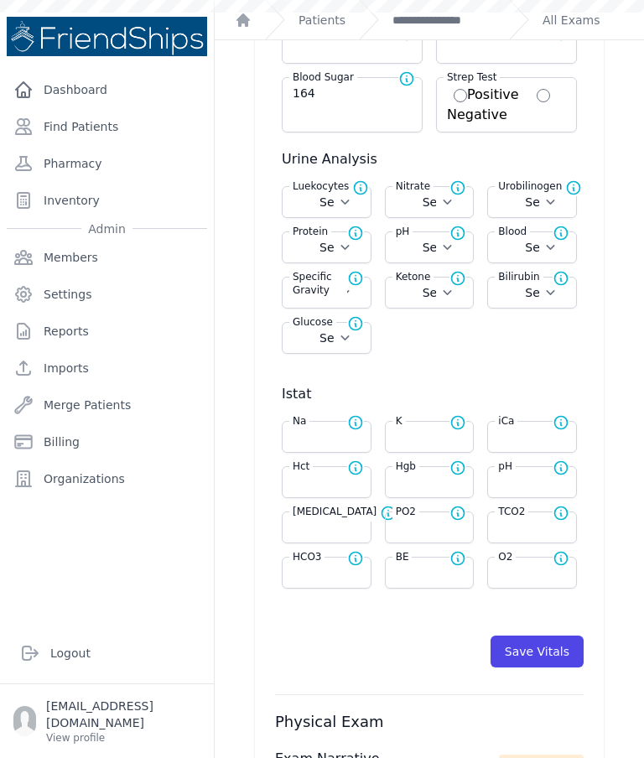
select select
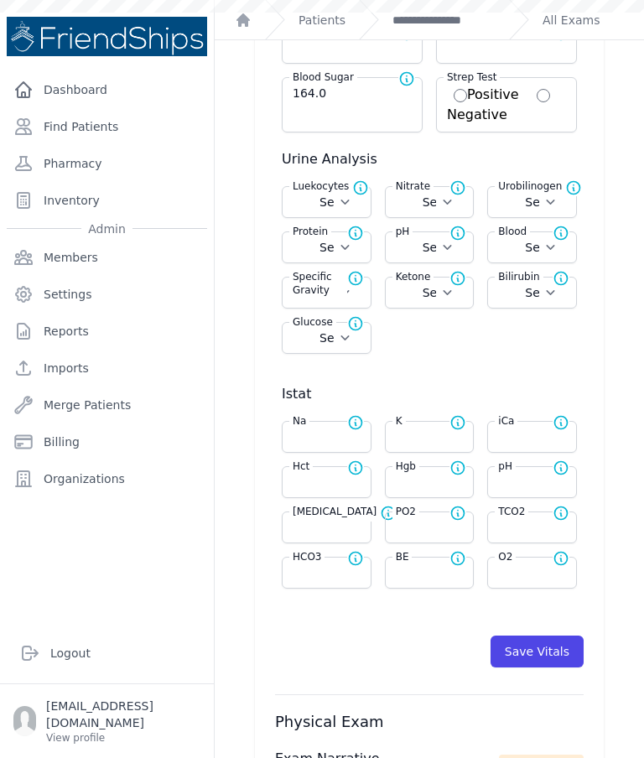
select select
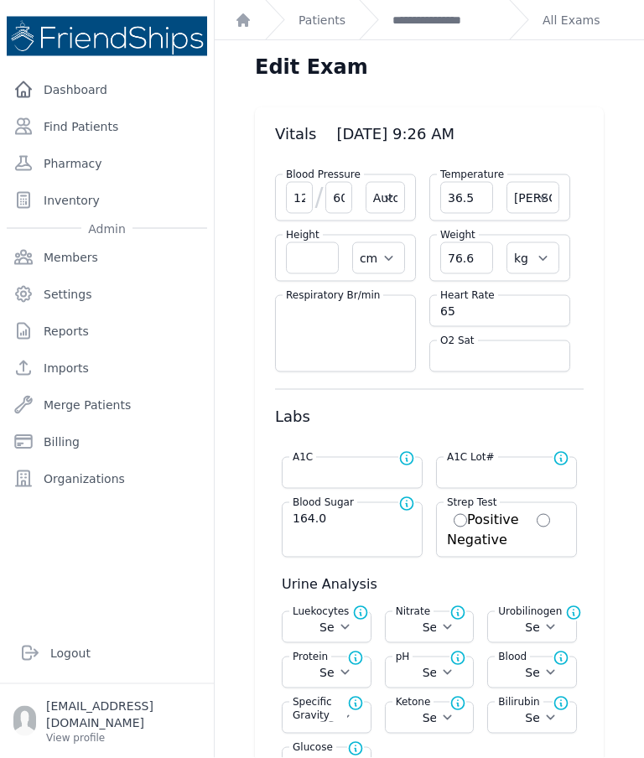
scroll to position [0, 0]
click at [465, 12] on link "**********" at bounding box center [443, 20] width 103 height 17
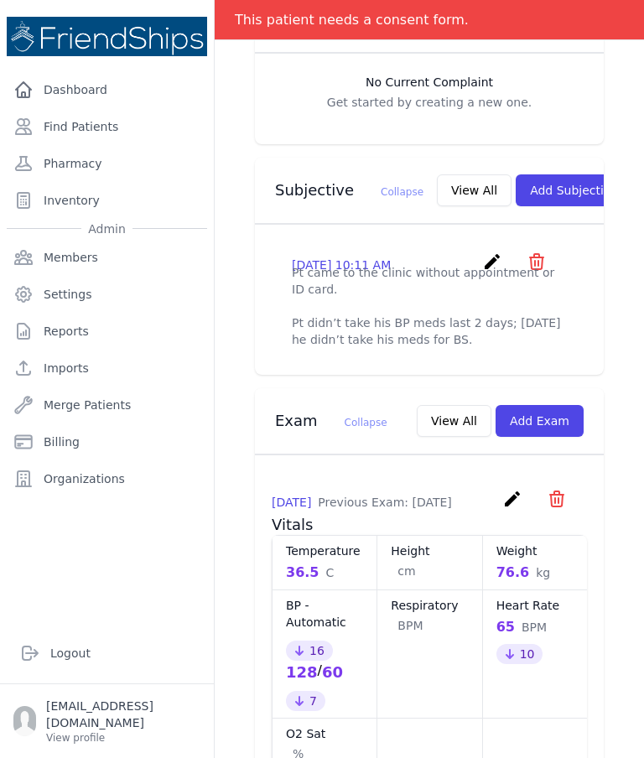
scroll to position [460, 0]
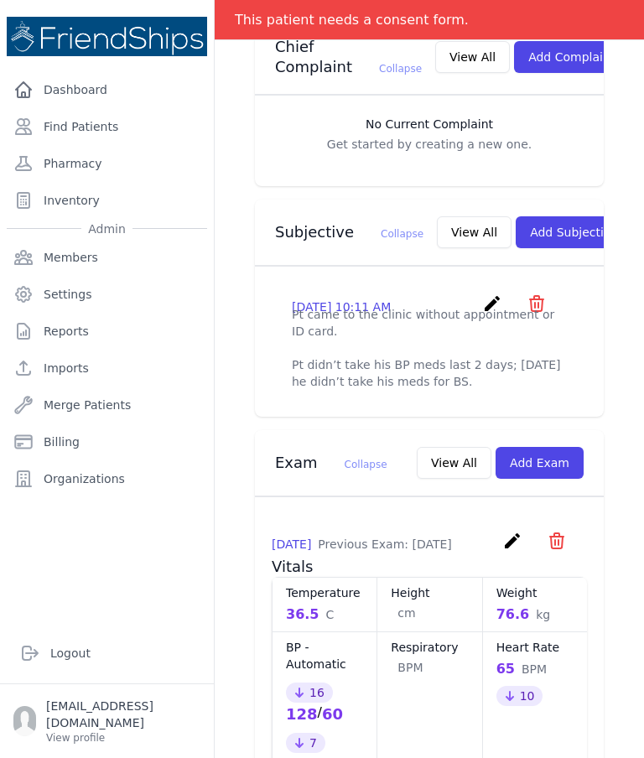
click at [437, 220] on button "View All" at bounding box center [474, 232] width 75 height 32
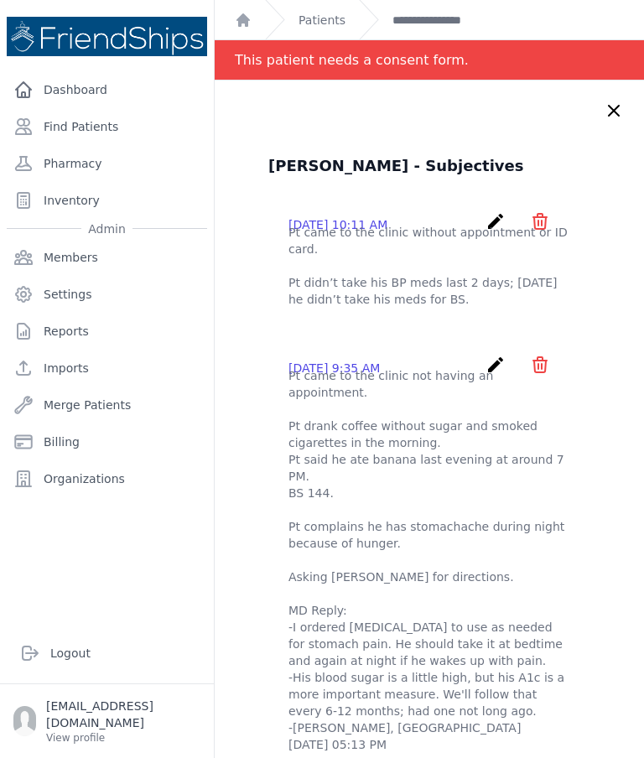
scroll to position [0, 0]
click at [613, 107] on icon at bounding box center [614, 111] width 20 height 20
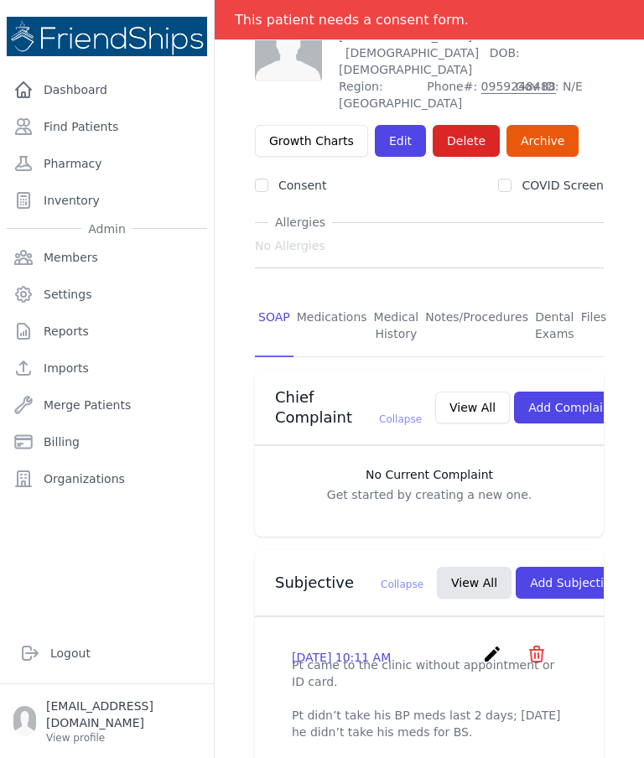
click at [543, 576] on button "Add Subjective" at bounding box center [574, 583] width 117 height 32
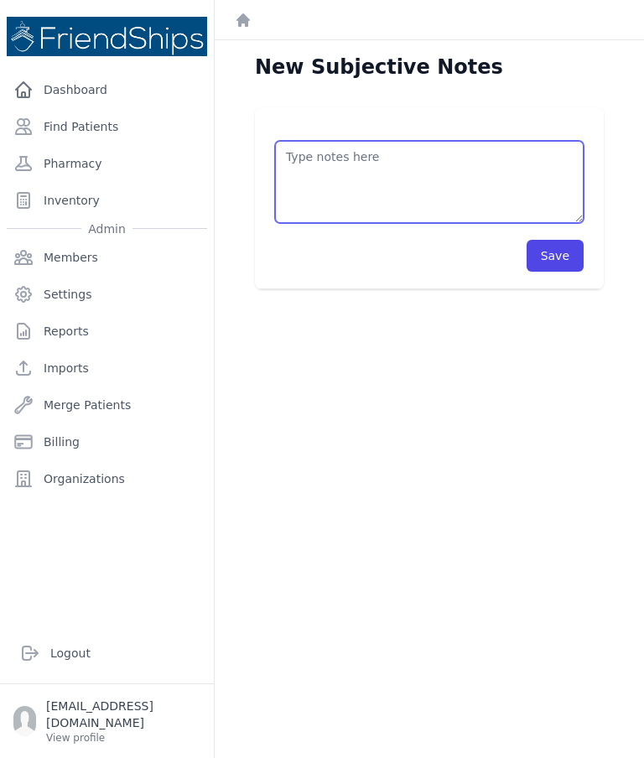
click at [400, 177] on textarea at bounding box center [429, 182] width 309 height 82
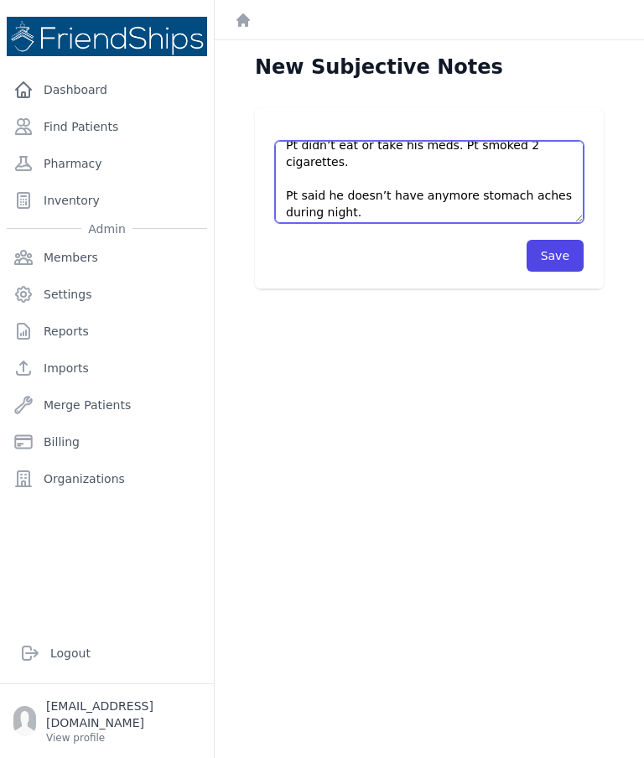
scroll to position [46, 0]
click at [395, 167] on textarea "Pt came on time. Pt didn’t eat or take his meds. Pt smoked 2 cigarettes. Pt sai…" at bounding box center [429, 182] width 309 height 82
click at [313, 183] on textarea "Pt came on time. Pt didn’t eat or take his meds. Pt smoked 2 cigarettes. Pt sai…" at bounding box center [429, 182] width 309 height 82
click at [318, 192] on textarea "Pt came on time. Pt didn’t eat or take his meds. Pt smoked 2 cigarettes. Pt sai…" at bounding box center [429, 182] width 309 height 82
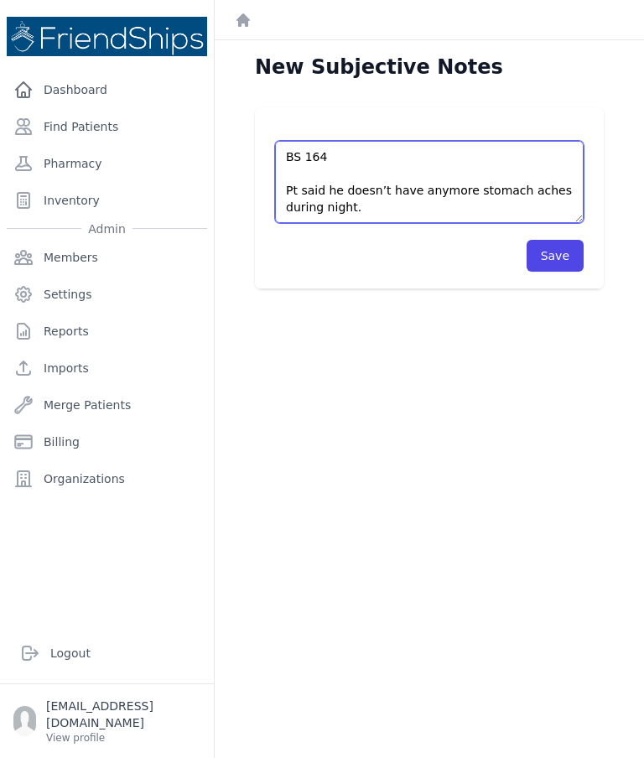
scroll to position [84, 0]
type textarea "Pt came on time. Pt didn’t eat or take his meds. Pt smoked 2 cigarettes. BS 164…"
click at [558, 260] on button "Save" at bounding box center [555, 256] width 57 height 32
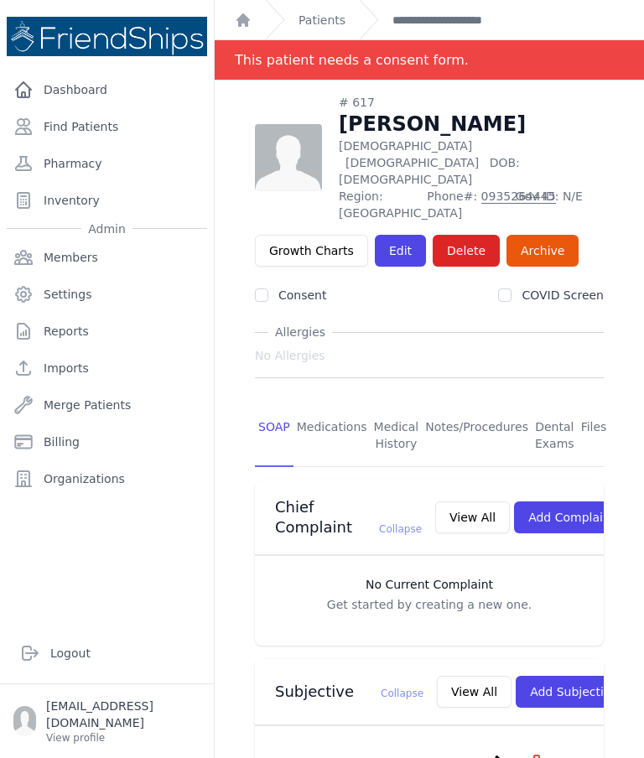
click at [88, 128] on link "Find Patients" at bounding box center [107, 127] width 200 height 34
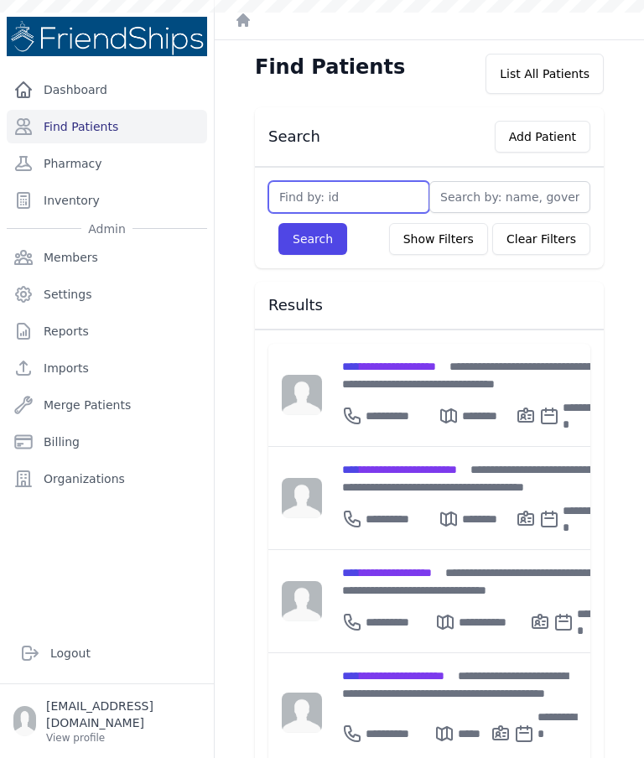
click at [377, 205] on input "text" at bounding box center [348, 197] width 161 height 32
type input "419"
click at [329, 248] on button "Search" at bounding box center [312, 239] width 69 height 32
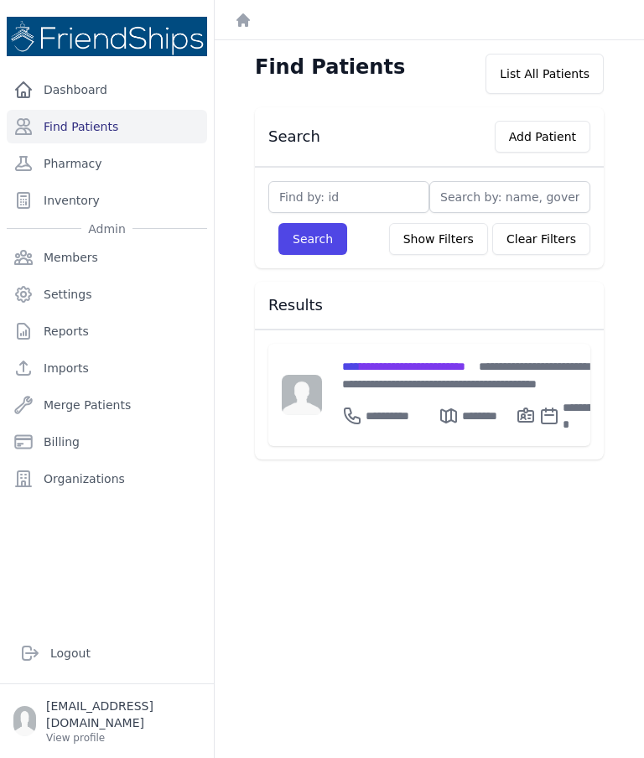
click at [469, 375] on div "**********" at bounding box center [472, 374] width 261 height 35
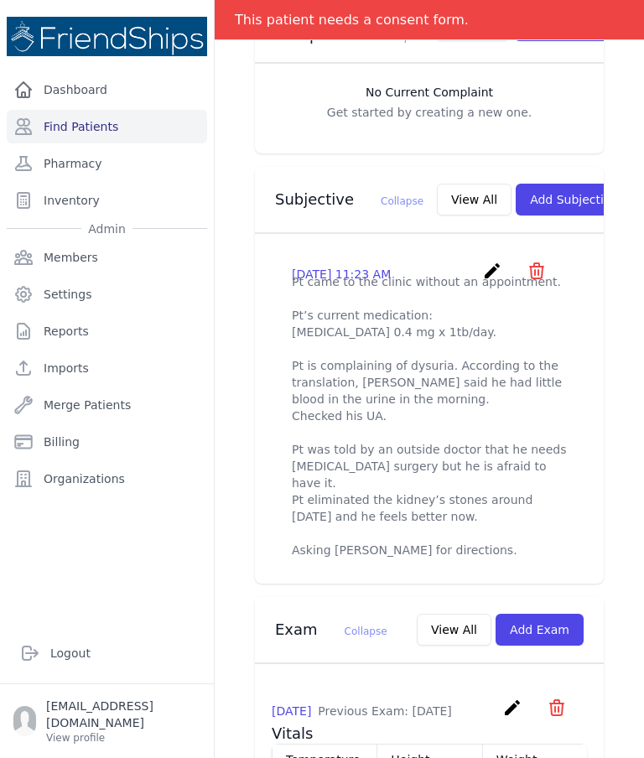
scroll to position [493, 0]
click at [437, 187] on button "View All" at bounding box center [474, 199] width 75 height 32
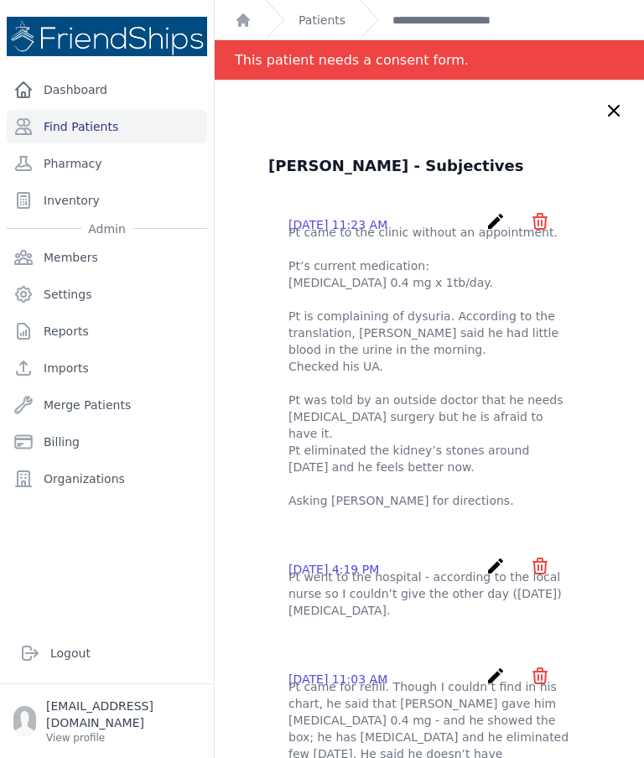
scroll to position [0, 0]
click at [615, 117] on icon at bounding box center [614, 111] width 20 height 20
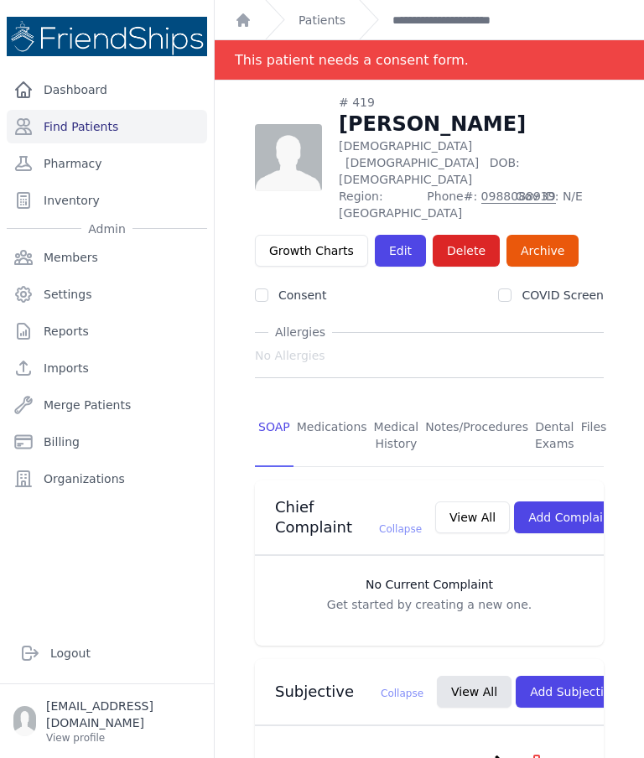
click at [343, 15] on link "Patients" at bounding box center [322, 20] width 47 height 17
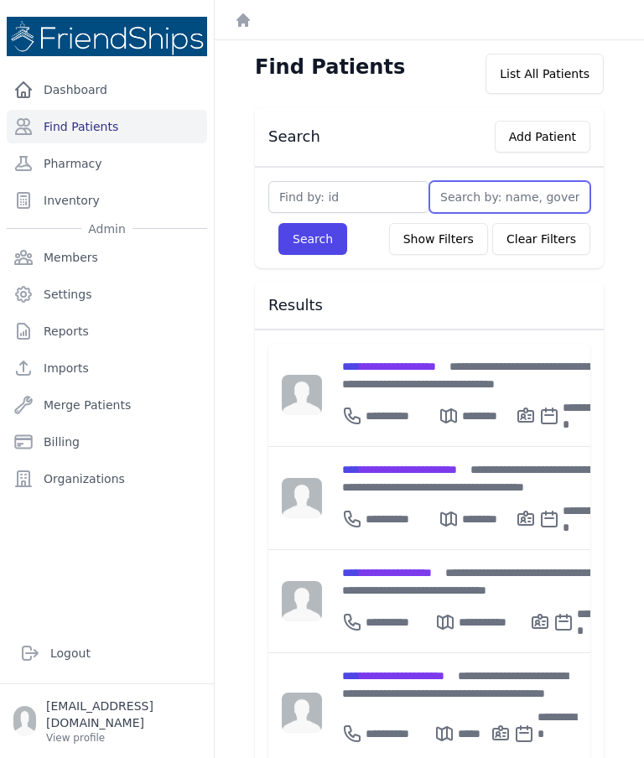
click at [475, 189] on input "text" at bounding box center [509, 197] width 161 height 32
type input "Husse"
type input "Hussei"
type input "Hussein"
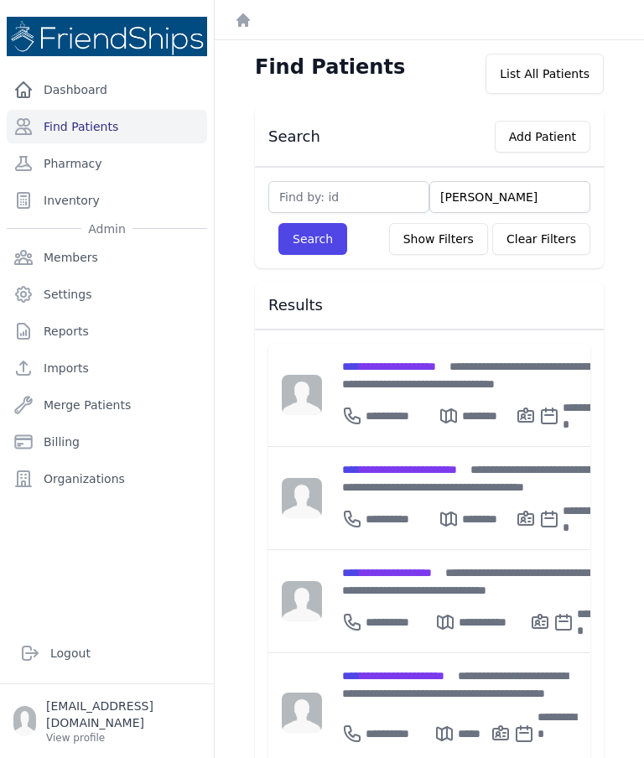
click at [298, 242] on button "Search" at bounding box center [312, 239] width 69 height 32
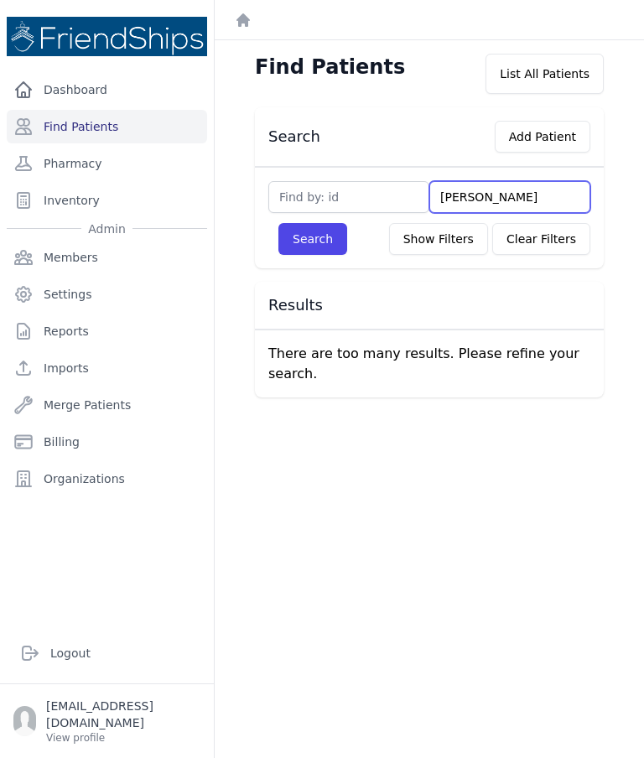
click at [504, 194] on input "Hussein" at bounding box center [509, 197] width 161 height 32
type input "H"
type input "Ali"
click at [309, 248] on button "Search" at bounding box center [312, 239] width 69 height 32
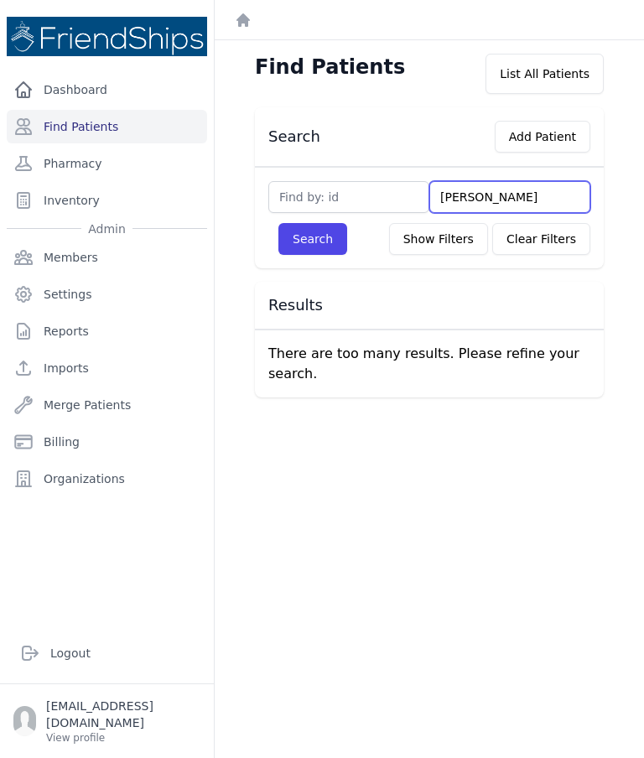
click at [502, 193] on input "Ali" at bounding box center [509, 197] width 161 height 32
type input "A"
type input "H"
type input "Kh"
type input "Kha"
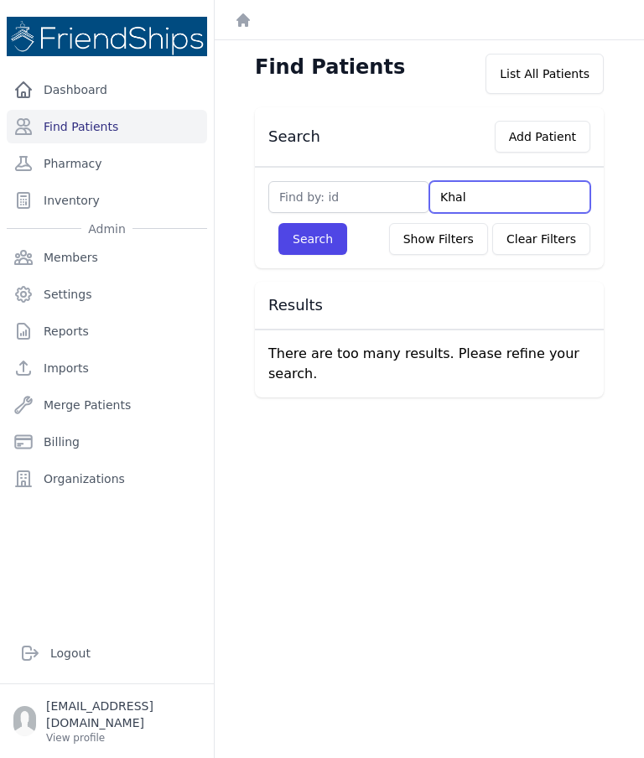
type input "Khali"
type input "Khalif"
type input "Khalifa"
click at [291, 252] on button "Search" at bounding box center [312, 239] width 69 height 32
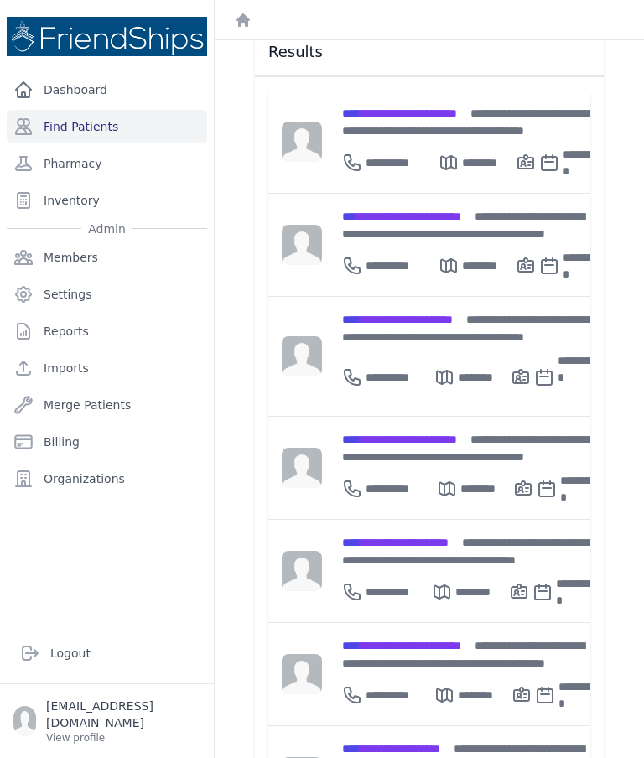
scroll to position [255, 0]
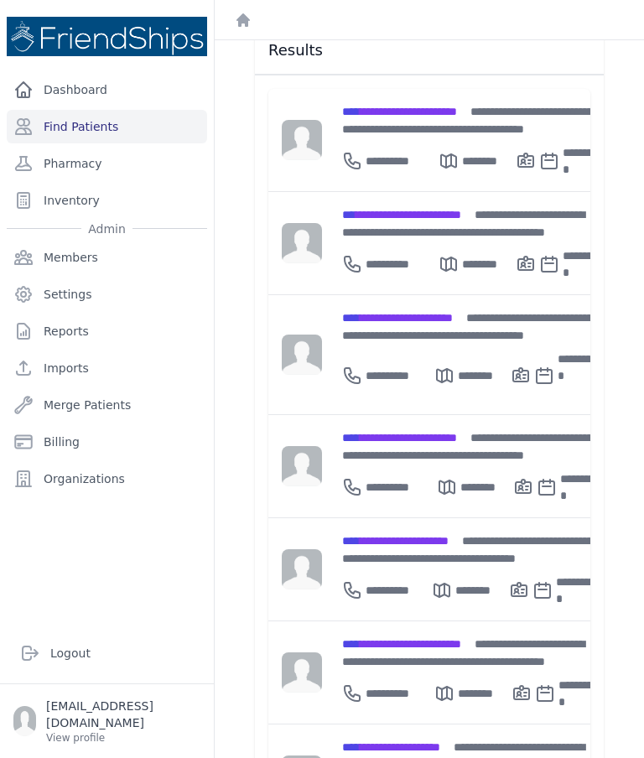
click at [449, 535] on span "**********" at bounding box center [395, 541] width 106 height 12
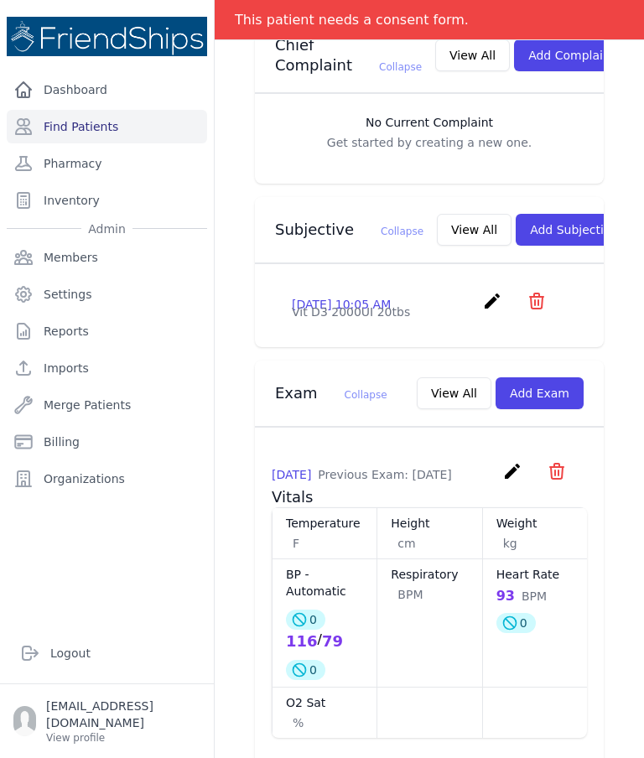
scroll to position [460, 0]
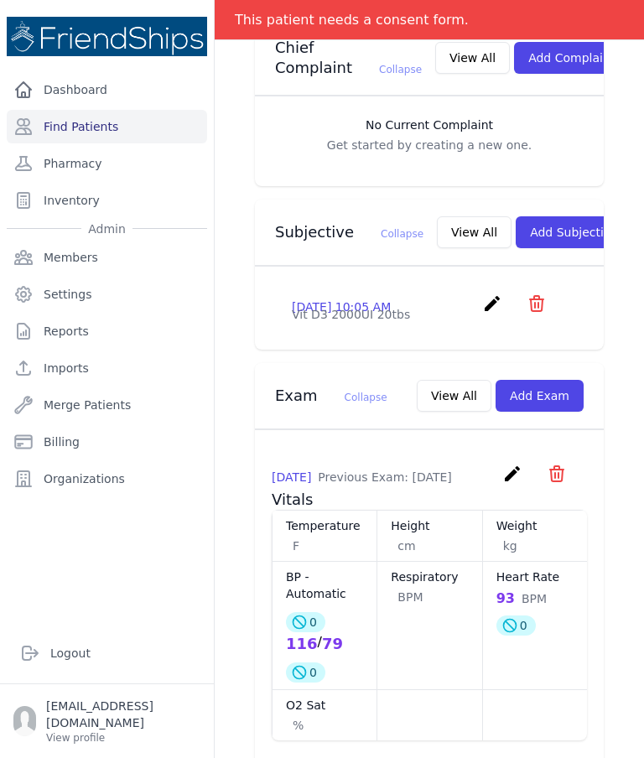
click at [554, 407] on button "Add Exam" at bounding box center [540, 396] width 88 height 32
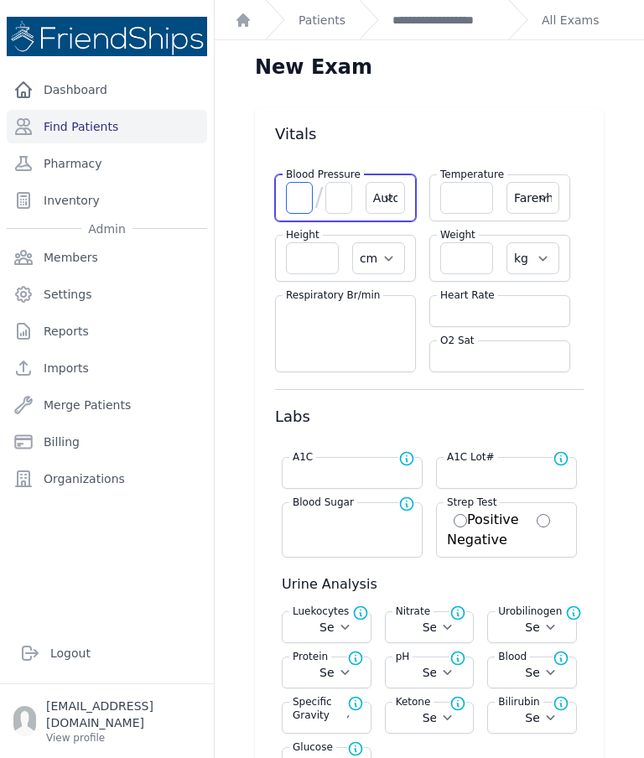
click at [304, 206] on input "number" at bounding box center [299, 198] width 27 height 32
type input "113"
click at [335, 204] on input "number" at bounding box center [338, 198] width 27 height 32
type input "7"
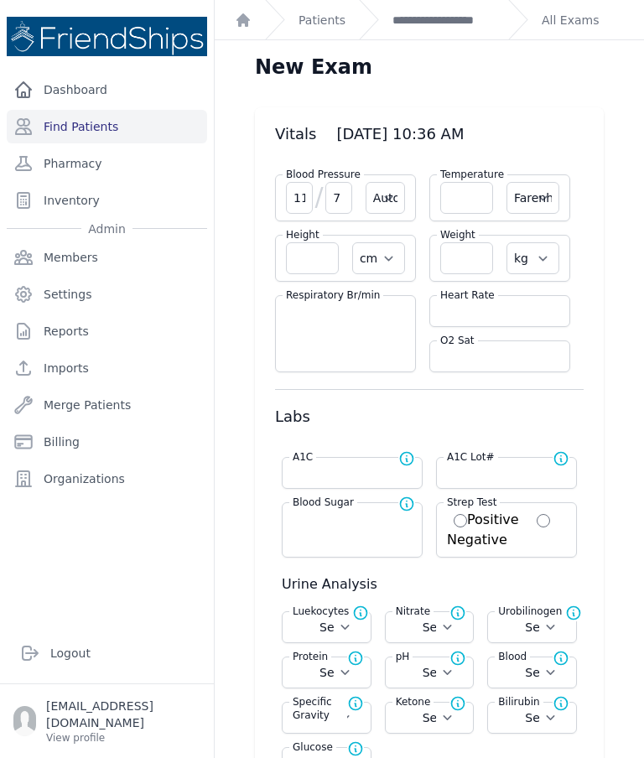
select select "Automatic"
select select "F"
select select "cm"
select select "kg"
select select
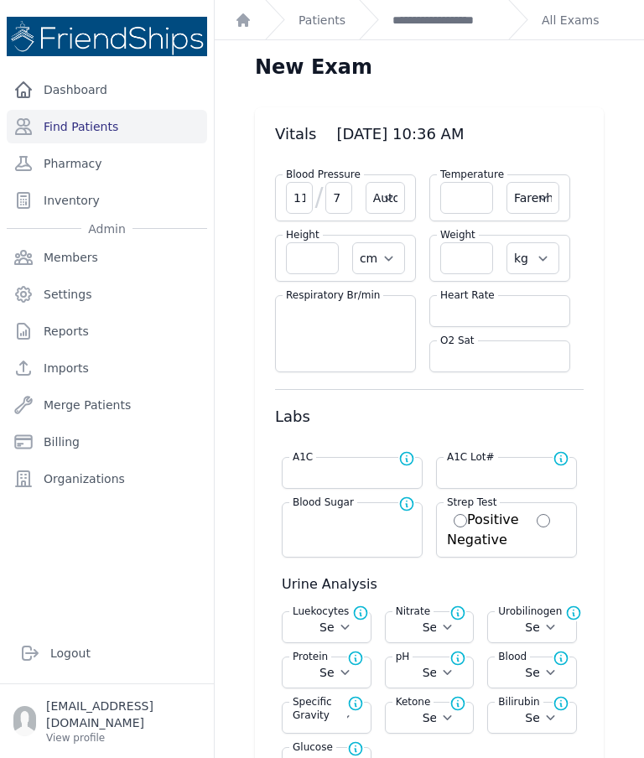
select select
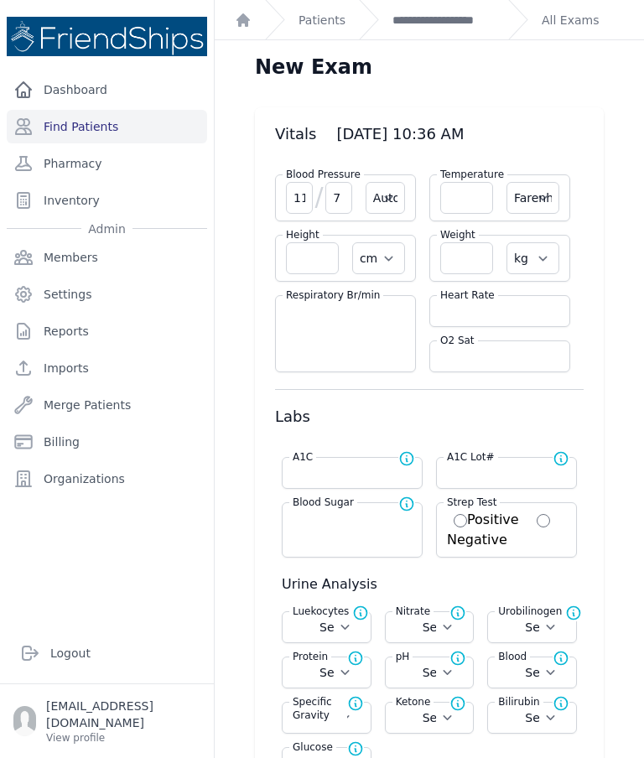
select select
type input "75"
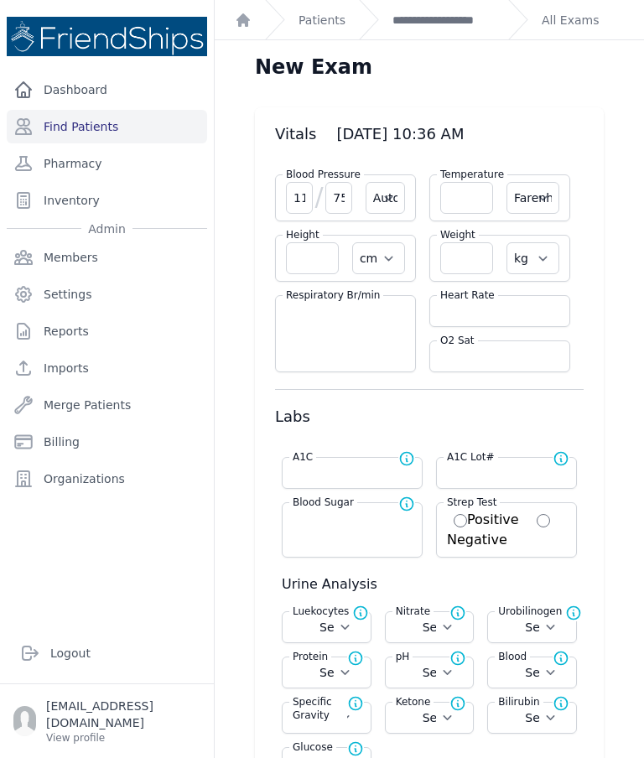
click at [470, 317] on input "number" at bounding box center [499, 311] width 119 height 17
type input "100"
click at [466, 188] on input "number" at bounding box center [466, 198] width 53 height 32
select select "Automatic"
select select "F"
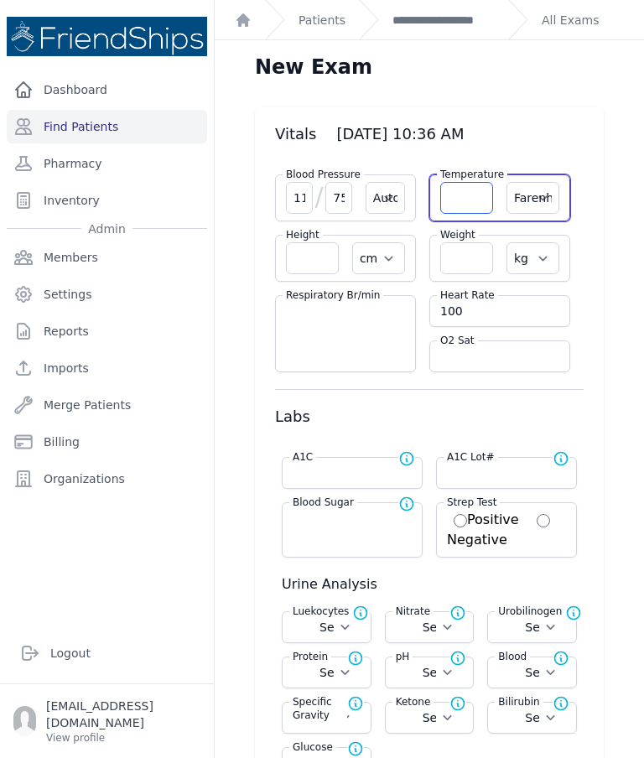
select select "cm"
select select "kg"
select select
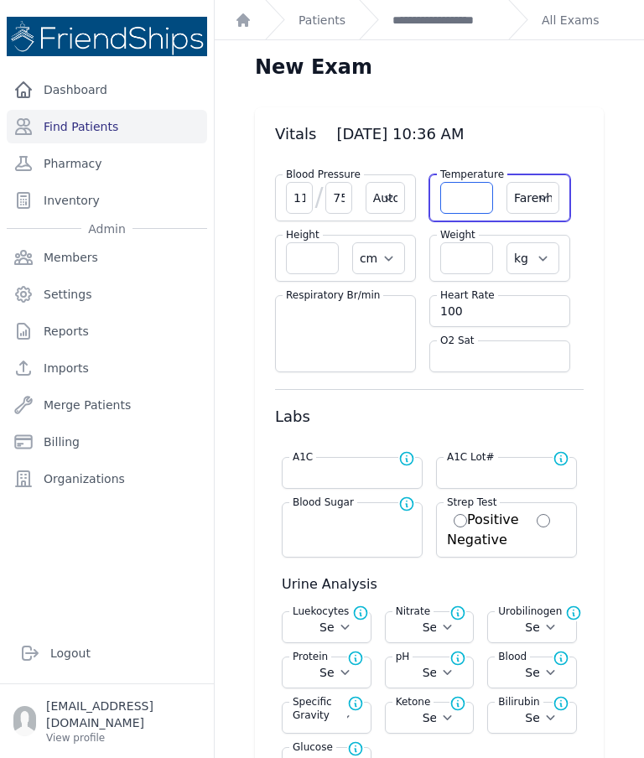
select select
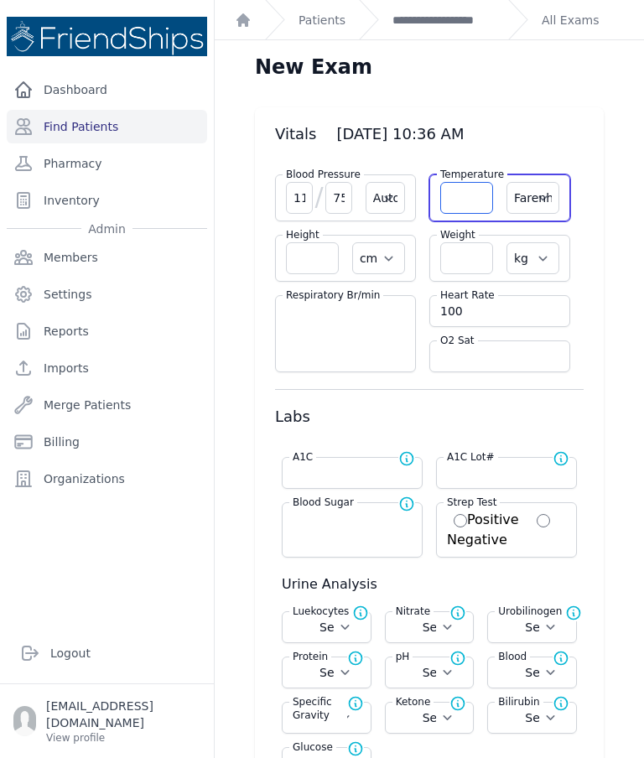
select select
type input "3"
select select "Automatic"
select select "F"
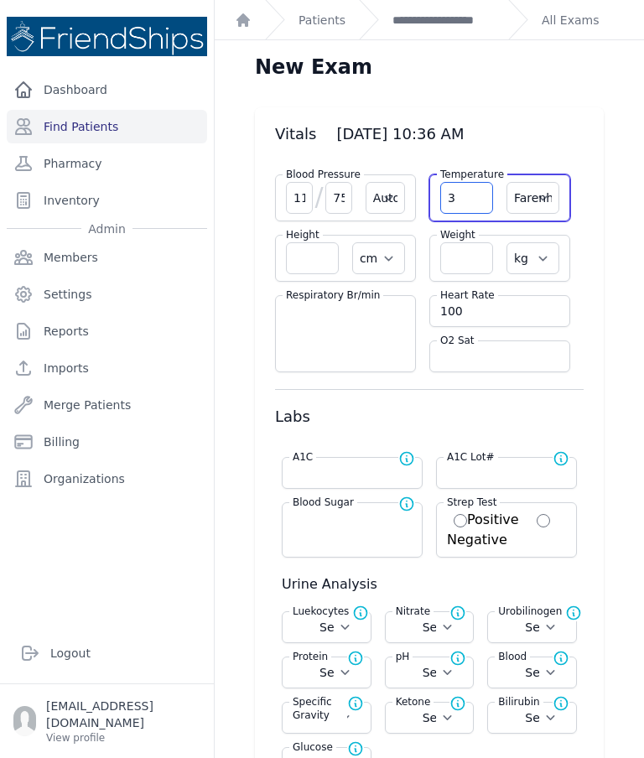
select select "cm"
select select "kg"
type input "100"
select select
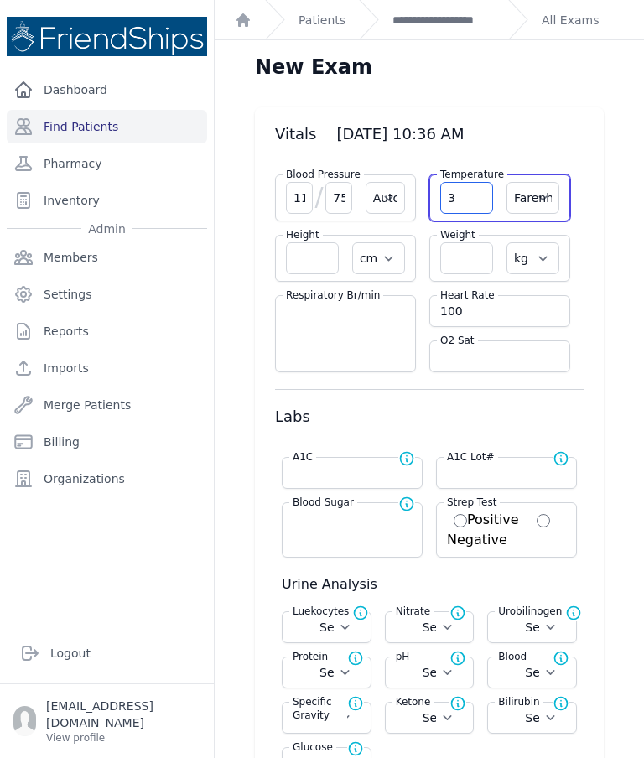
select select
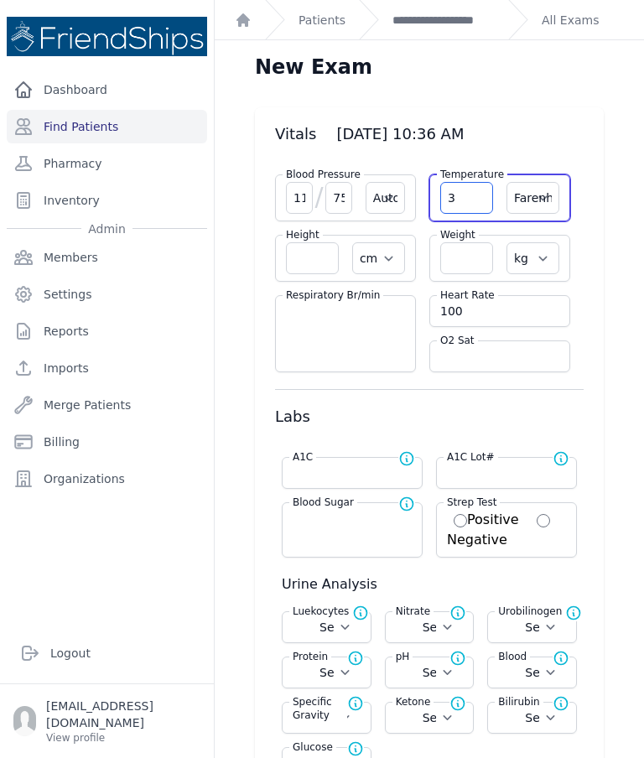
select select
type input "36.3"
click at [527, 207] on select "Farenheit Celcius" at bounding box center [532, 198] width 53 height 32
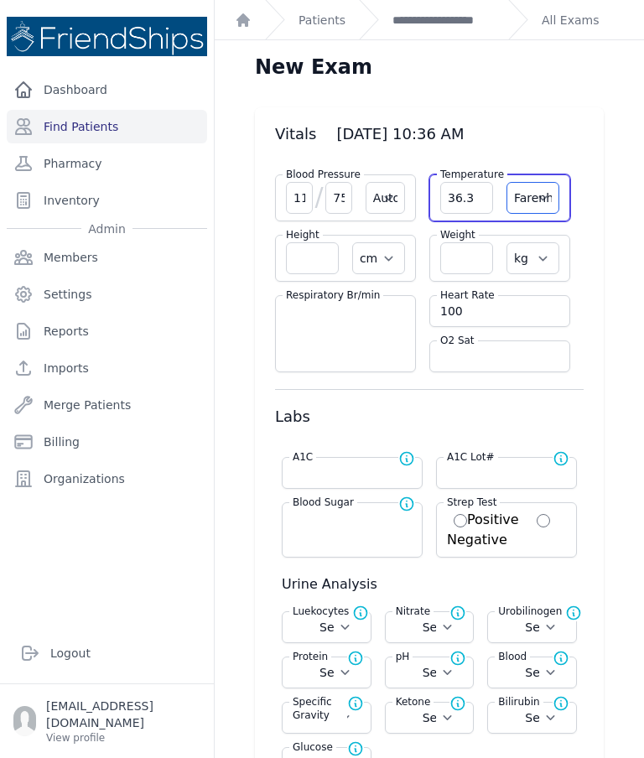
select select "C"
select select "Automatic"
select select "cm"
select select "kg"
select select
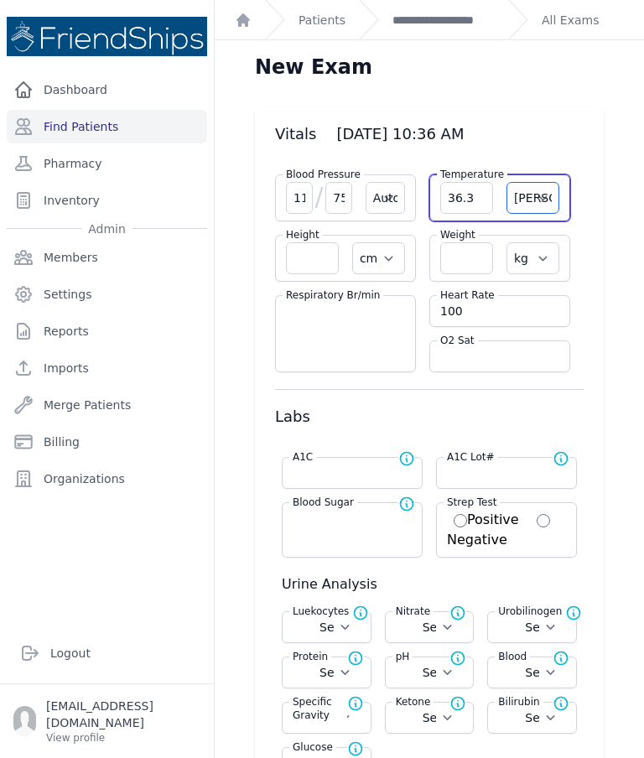
select select
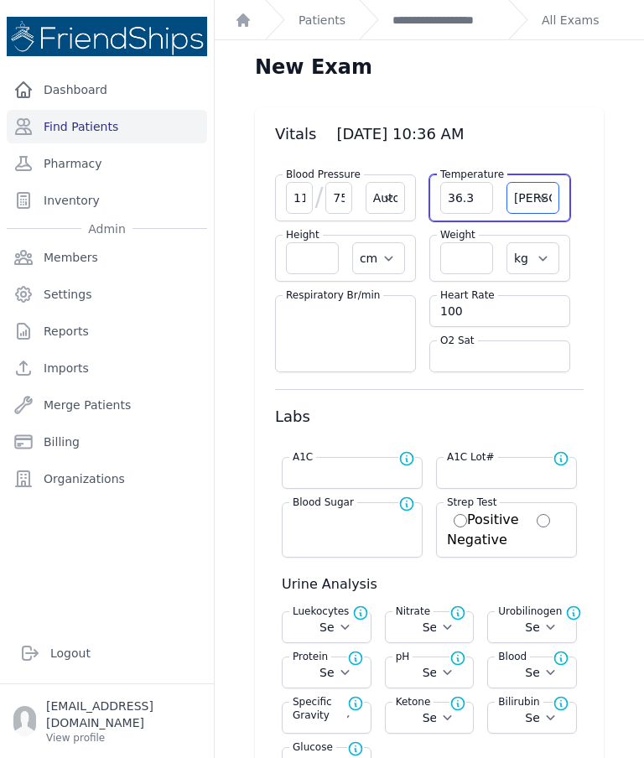
select select
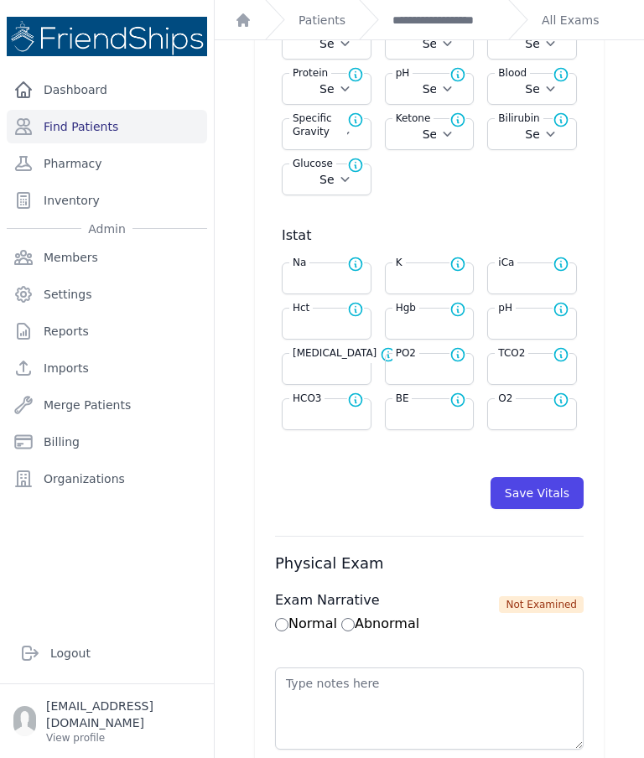
select select "Automatic"
select select "cm"
select select "kg"
select select
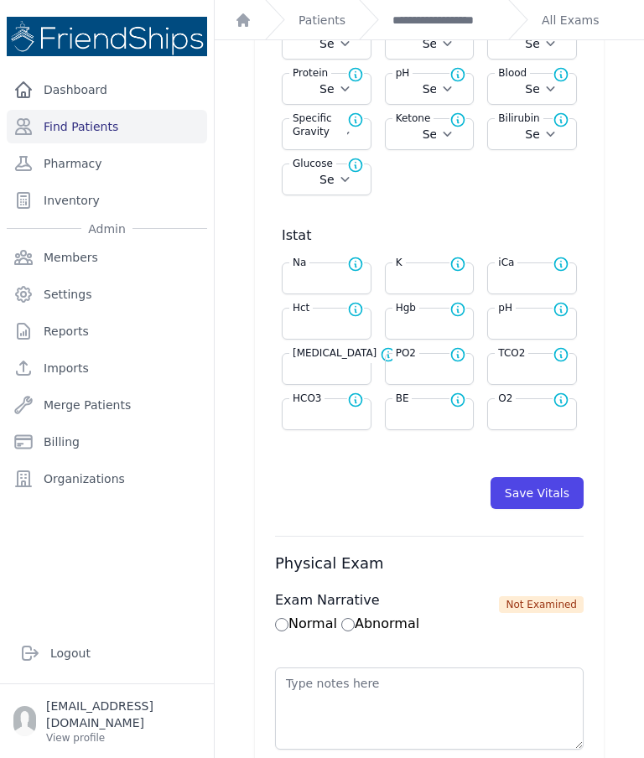
select select
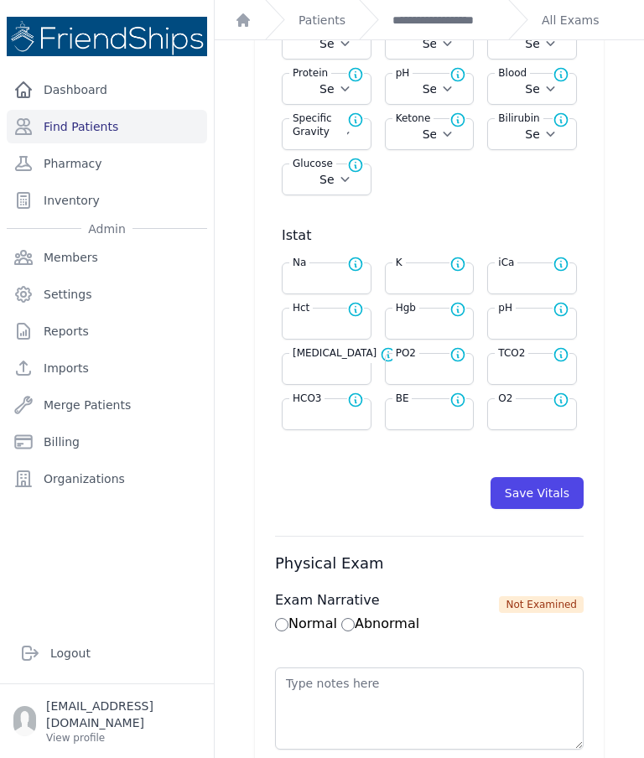
select select
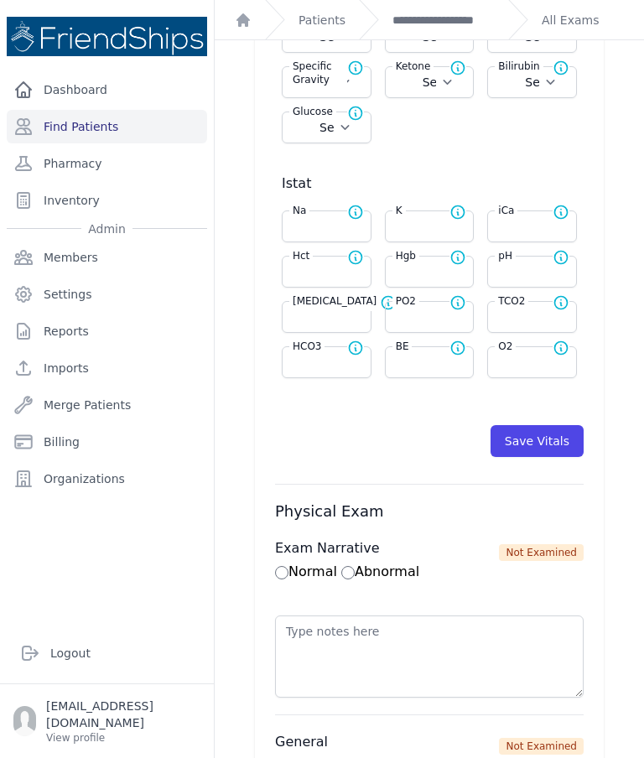
click at [553, 439] on button "Save Vitals" at bounding box center [537, 441] width 93 height 32
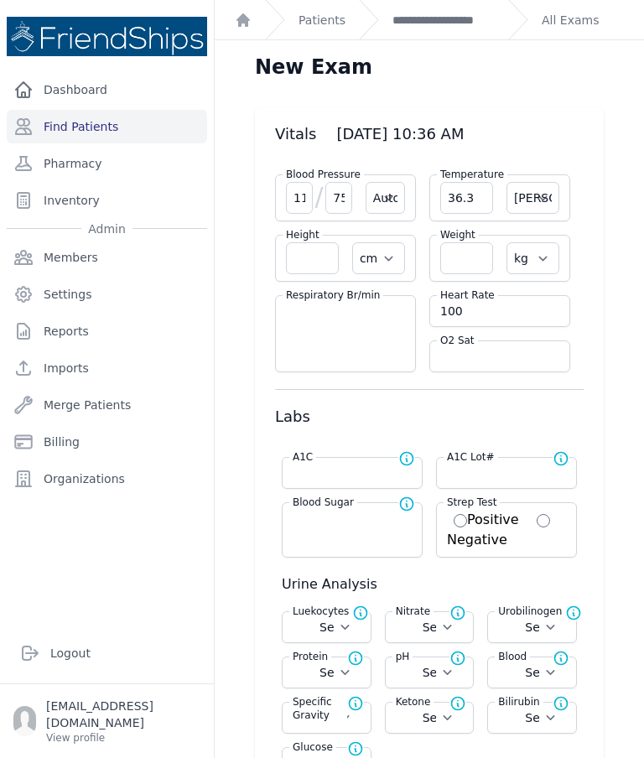
click at [448, 25] on link "**********" at bounding box center [443, 20] width 102 height 17
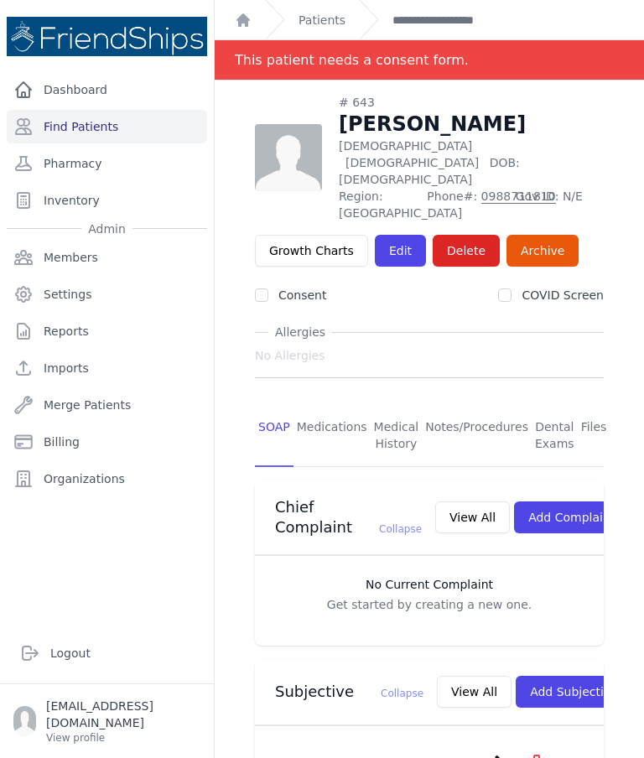
click at [400, 235] on link "Edit" at bounding box center [400, 251] width 51 height 32
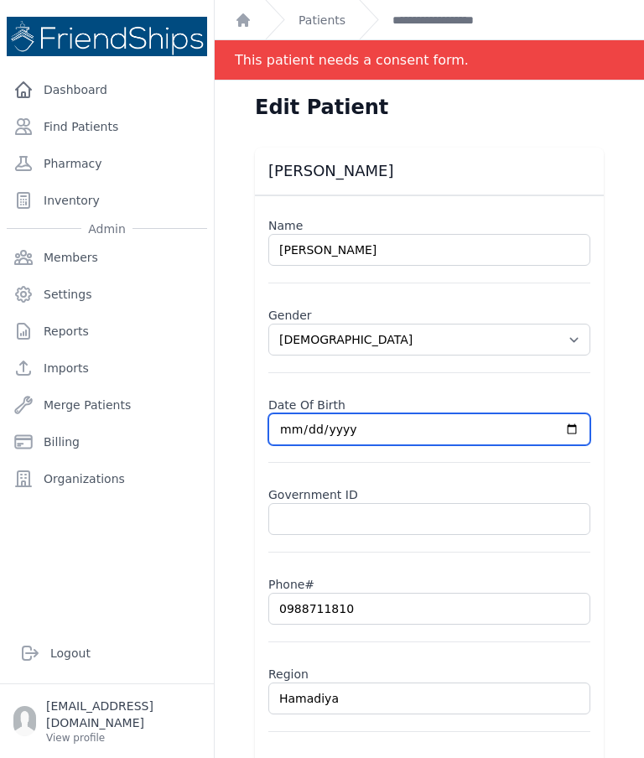
click at [491, 428] on input "[DATE]" at bounding box center [429, 429] width 322 height 32
type input "[DATE]"
select select "[DEMOGRAPHIC_DATA]"
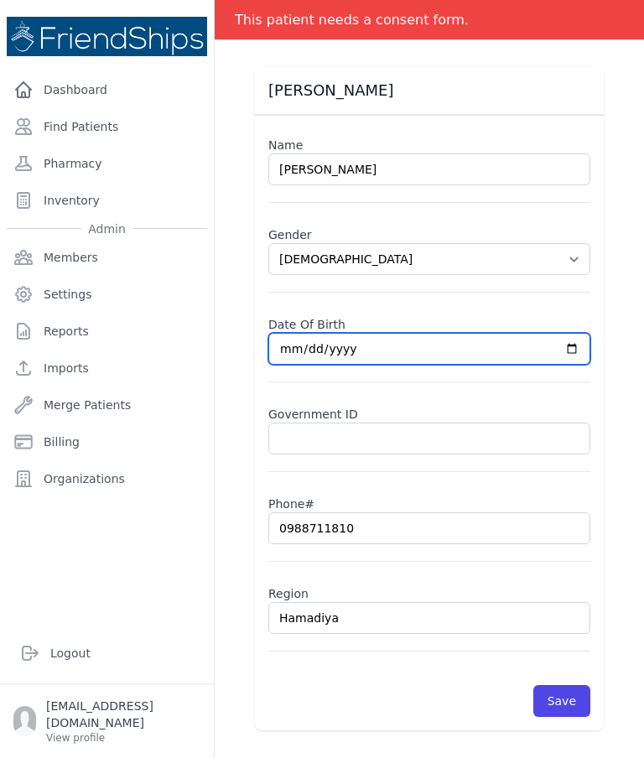
scroll to position [81, 0]
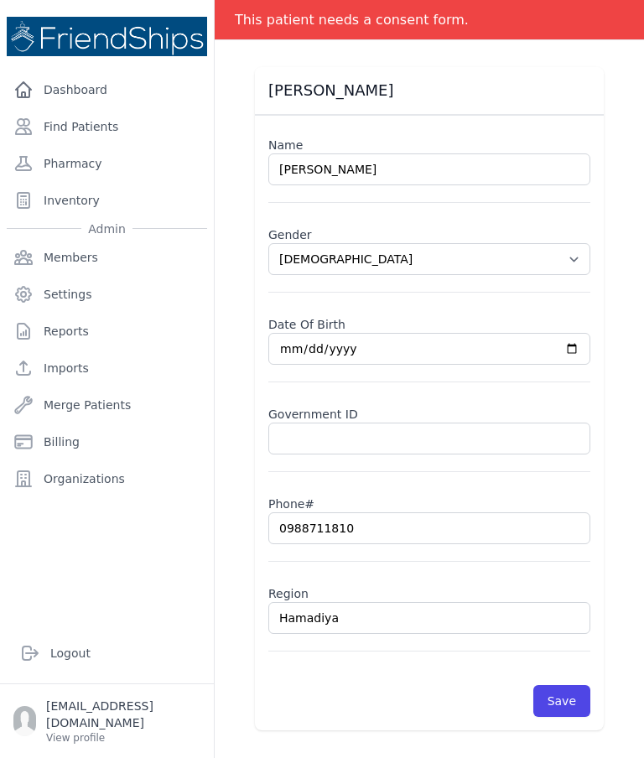
click at [575, 699] on button "Save" at bounding box center [561, 701] width 57 height 32
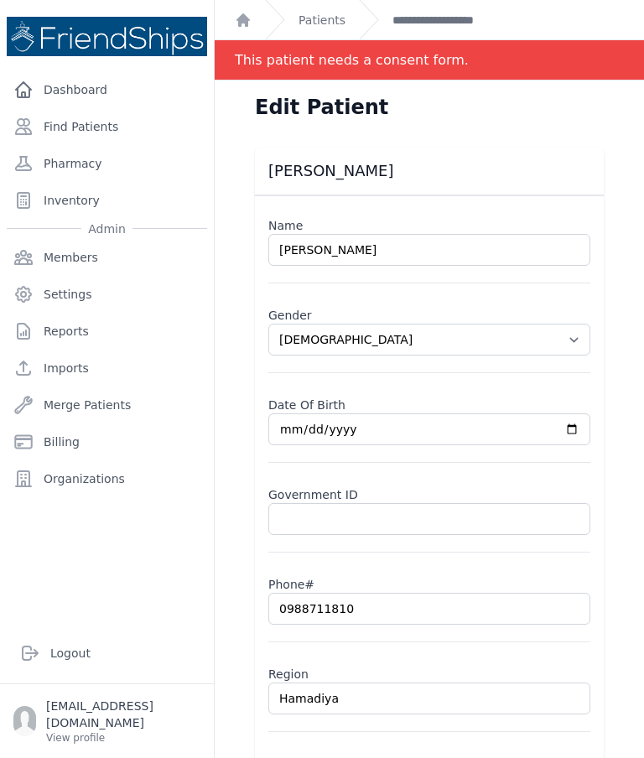
click at [441, 21] on link "**********" at bounding box center [443, 20] width 102 height 17
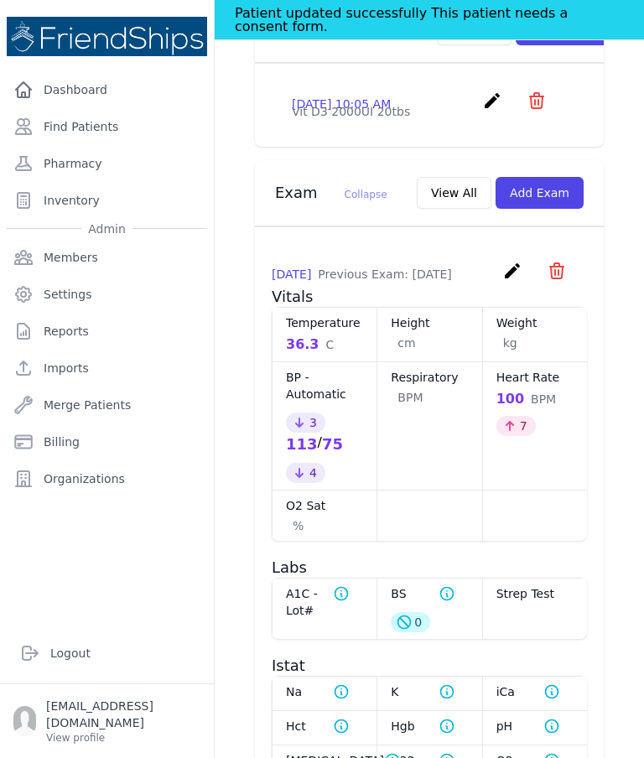
scroll to position [664, 0]
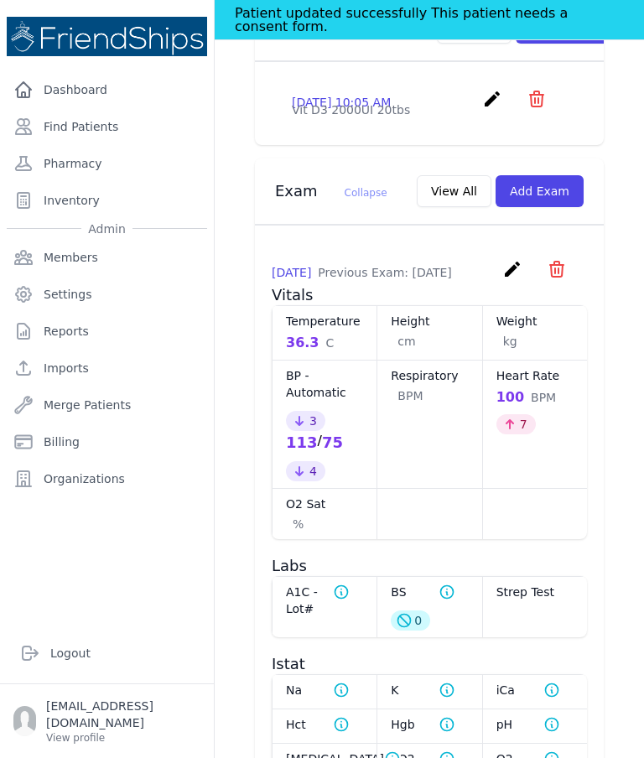
click at [509, 279] on icon "create" at bounding box center [512, 269] width 20 height 20
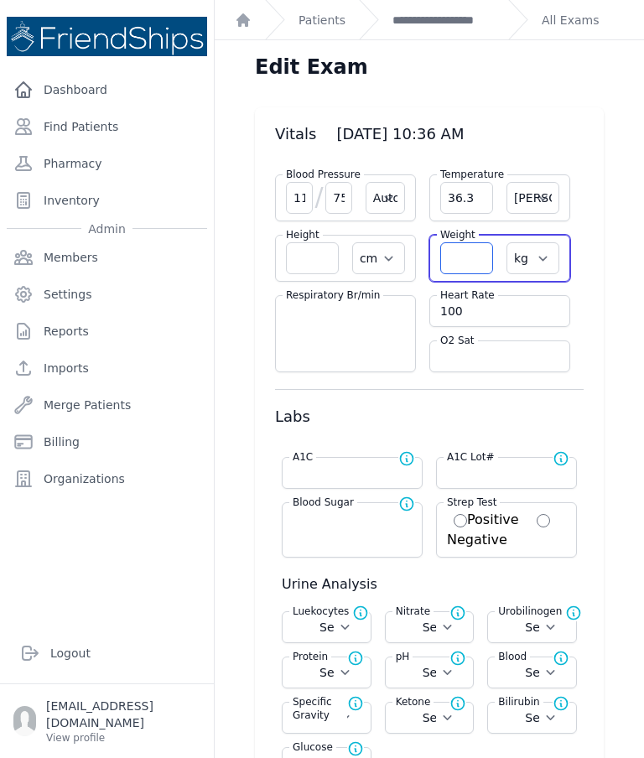
click at [464, 266] on input "number" at bounding box center [466, 258] width 53 height 32
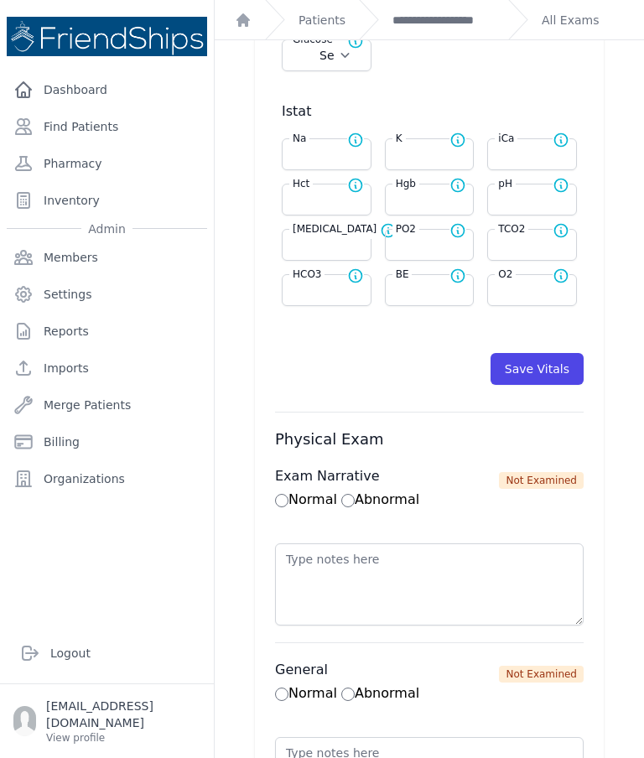
scroll to position [709, 0]
type input "79.2"
click at [553, 373] on button "Save Vitals" at bounding box center [537, 368] width 93 height 32
select select "Automatic"
select select "C"
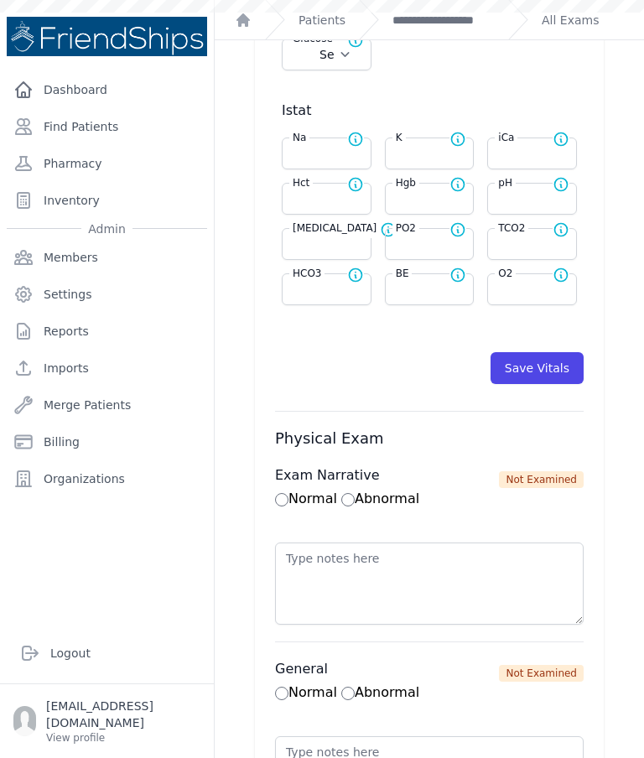
select select "cm"
select select "kg"
select select
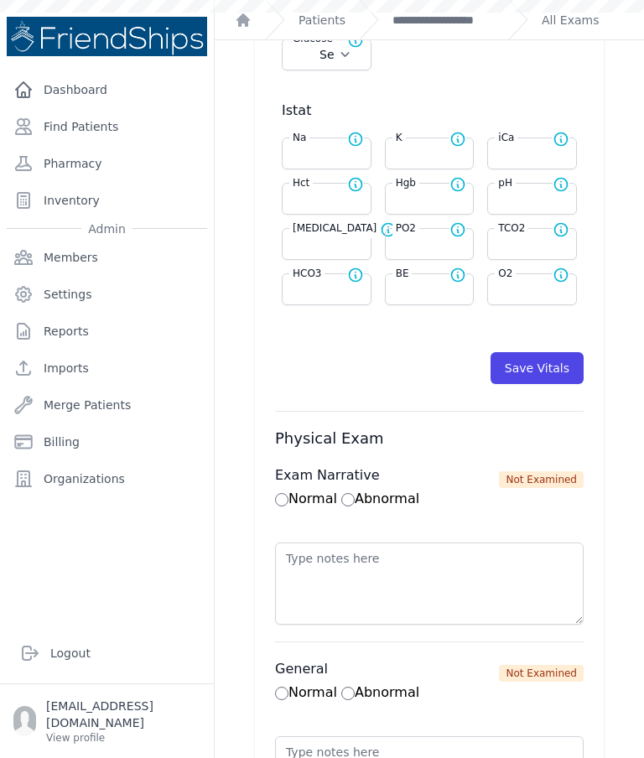
select select
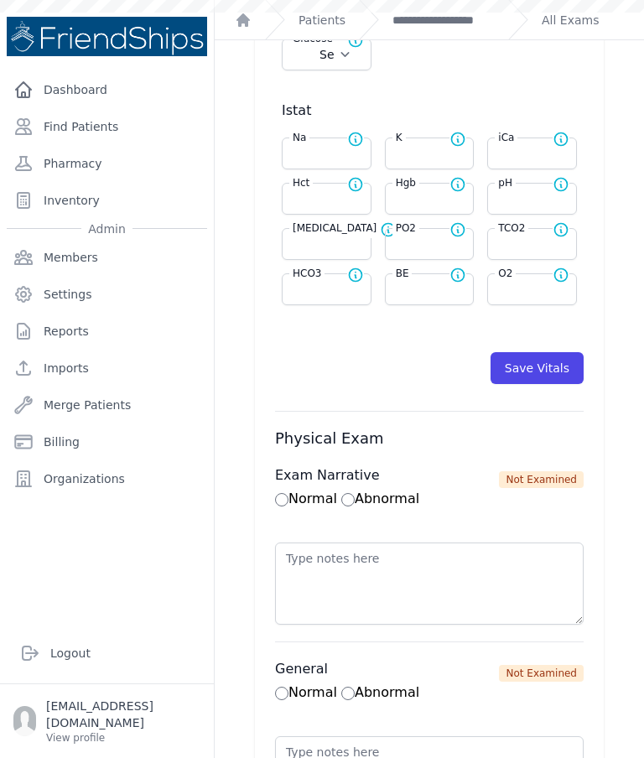
select select
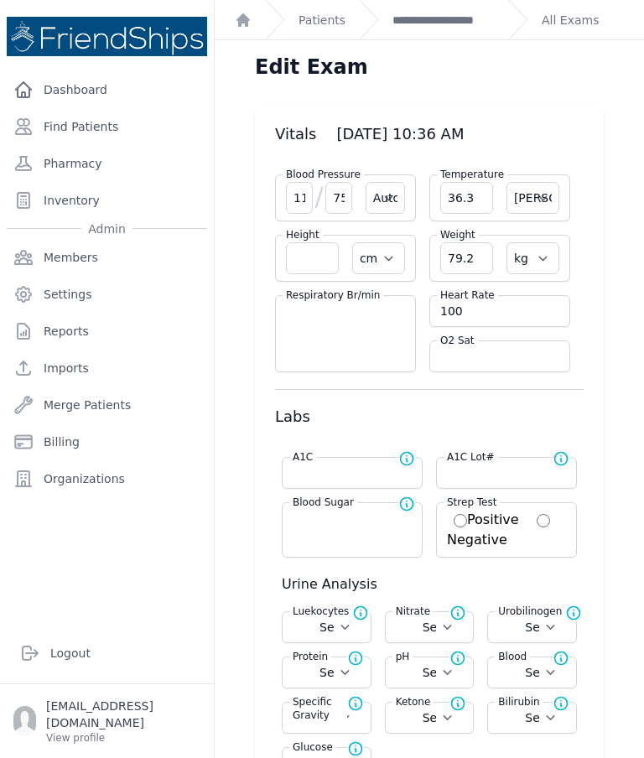
scroll to position [0, 0]
click at [444, 24] on link "**********" at bounding box center [443, 20] width 102 height 17
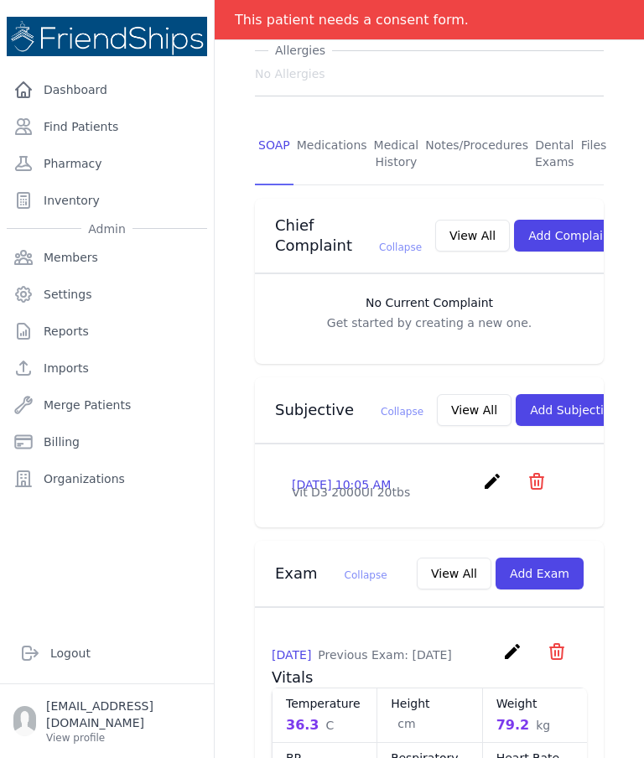
scroll to position [384, 0]
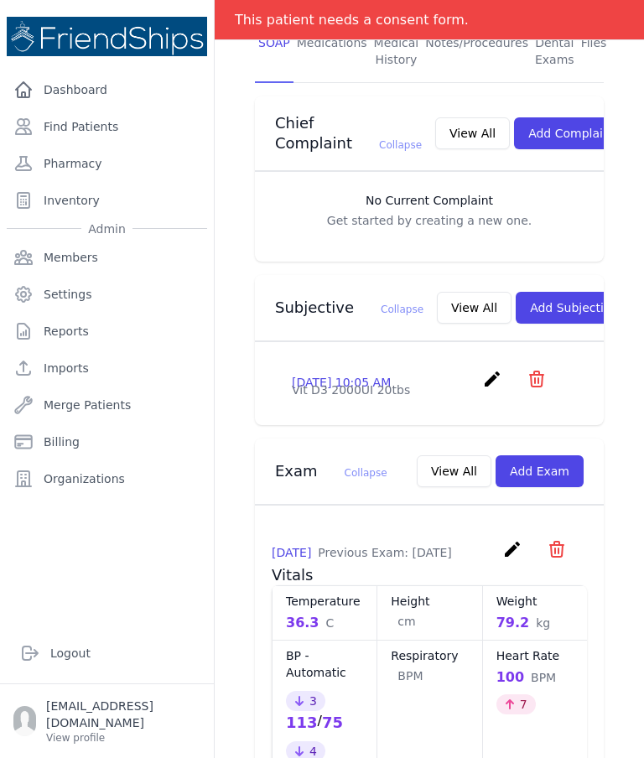
click at [437, 302] on button "View All" at bounding box center [474, 308] width 75 height 32
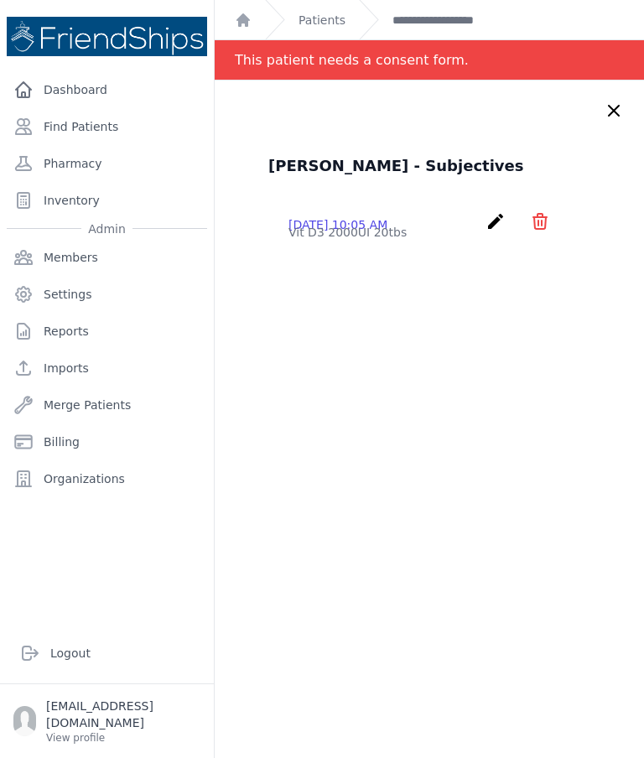
click at [606, 106] on icon at bounding box center [614, 111] width 20 height 20
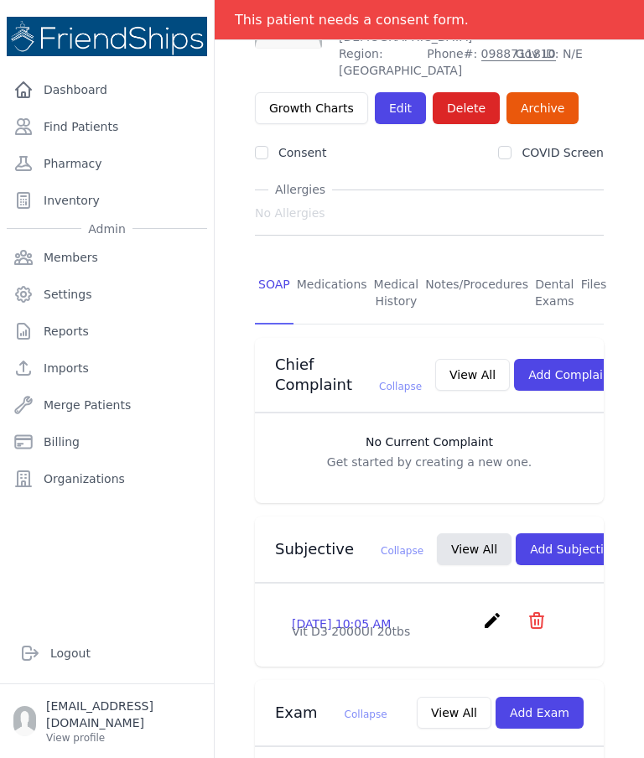
scroll to position [145, 0]
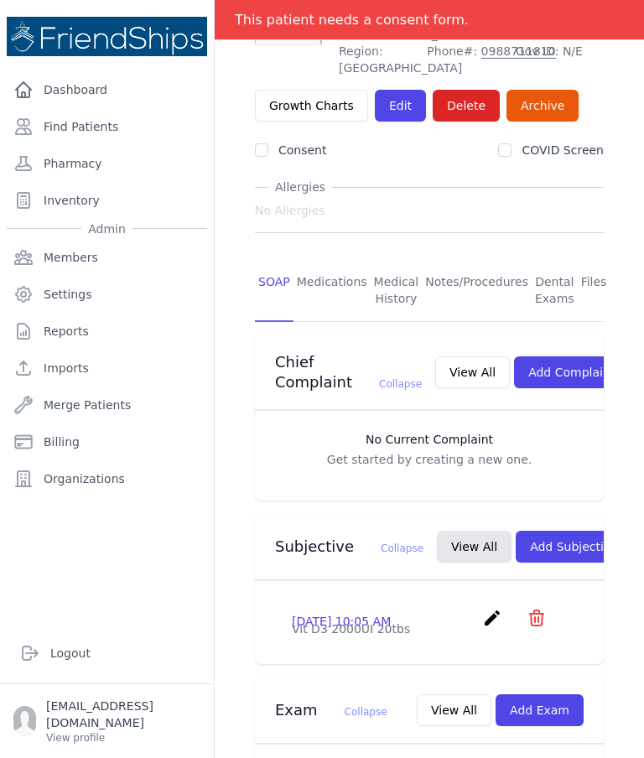
click at [546, 538] on button "Add Subjective" at bounding box center [574, 547] width 117 height 32
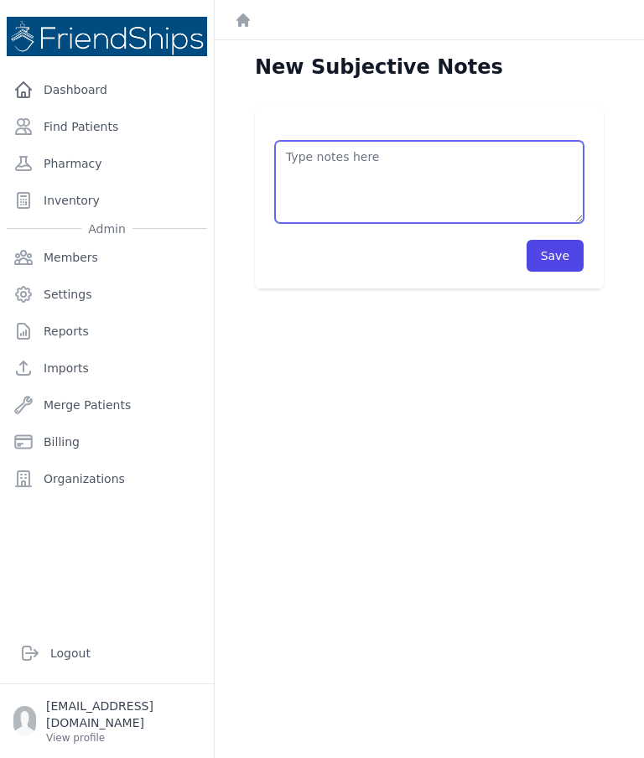
click at [428, 184] on textarea at bounding box center [429, 182] width 309 height 82
click at [503, 199] on textarea "Pt came to the clinic without an appointment. Pt has a problem these days and" at bounding box center [429, 182] width 309 height 82
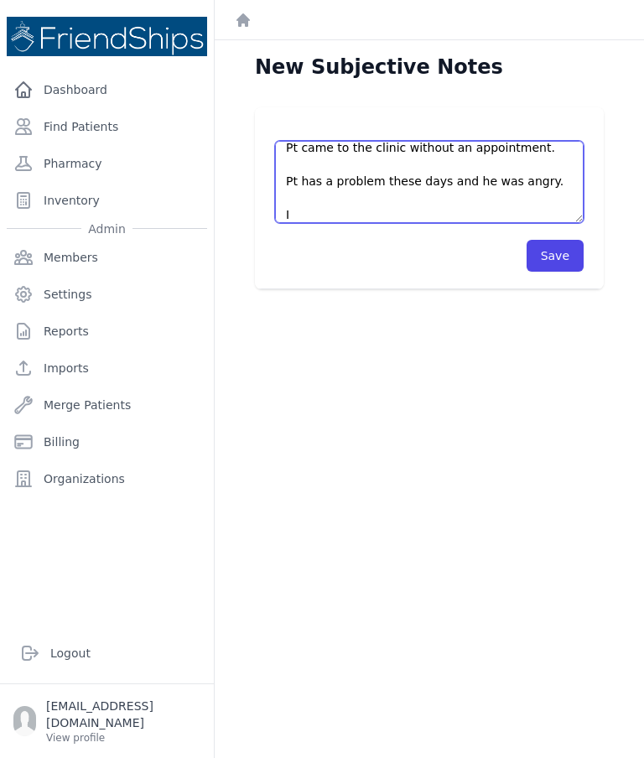
scroll to position [9, 0]
click at [304, 220] on textarea "Pt came to the clinic without an appointment. Pt has a problem these days and h…" at bounding box center [429, 182] width 309 height 82
click at [306, 202] on textarea "Pt came to the clinic without an appointment. Pt has a problem these days and h…" at bounding box center [429, 182] width 309 height 82
click at [311, 216] on textarea "Pt came to the clinic without an appointment. Pt has a problem these days and h…" at bounding box center [429, 182] width 309 height 82
click at [393, 213] on textarea "Pt came to the clinic without an appointment. Pt has a problem these days and h…" at bounding box center [429, 182] width 309 height 82
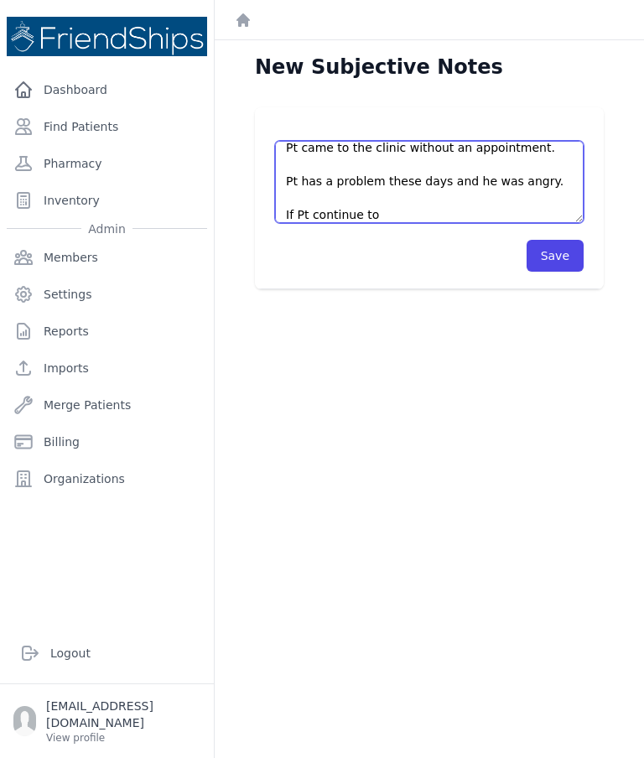
click at [358, 217] on textarea "Pt came to the clinic without an appointment. Pt has a problem these days and h…" at bounding box center [429, 182] width 309 height 82
click at [353, 212] on textarea "Pt came to the clinic without an appointment. Pt has a problem these days and h…" at bounding box center [429, 182] width 309 height 82
click at [408, 217] on textarea "Pt came to the clinic without an appointment. Pt has a problem these days and h…" at bounding box center [429, 182] width 309 height 82
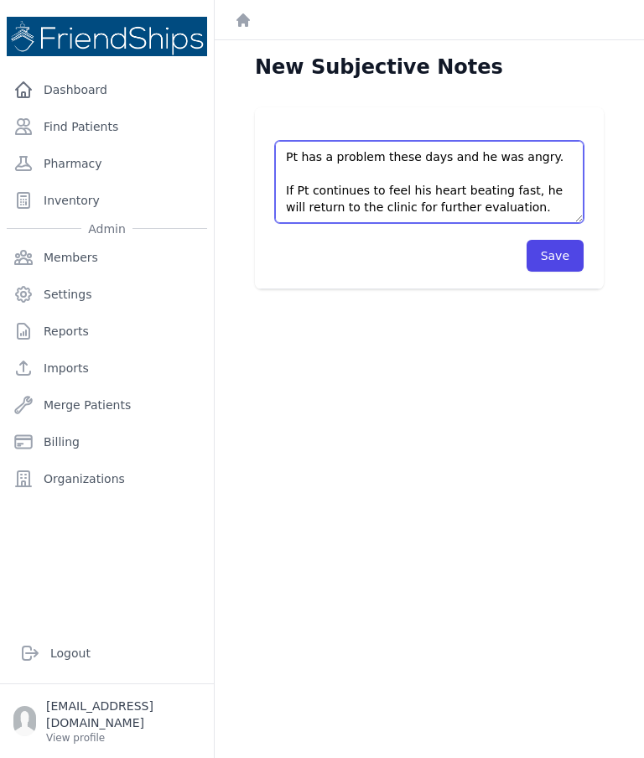
scroll to position [34, 0]
type textarea "Pt came to the clinic without an appointment. Pt has a problem these days and h…"
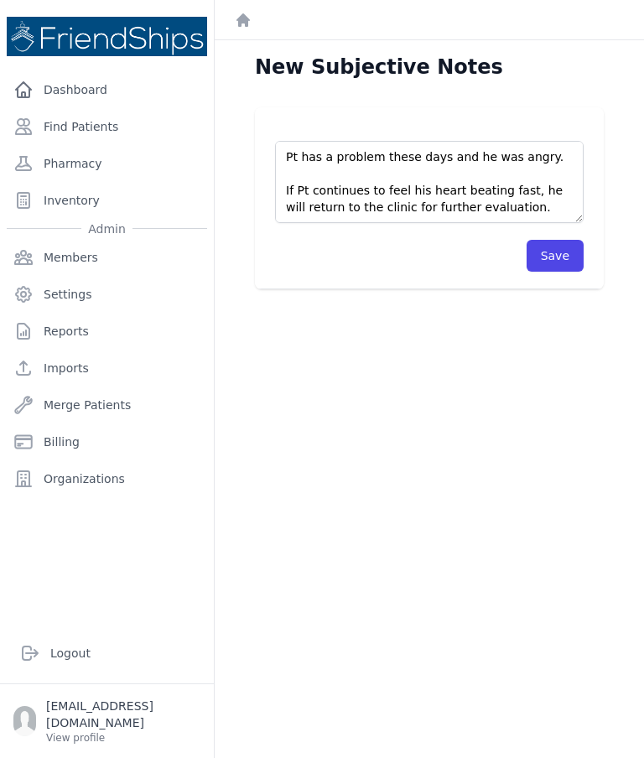
click at [565, 260] on button "Save" at bounding box center [555, 256] width 57 height 32
click at [109, 116] on link "Find Patients" at bounding box center [107, 127] width 200 height 34
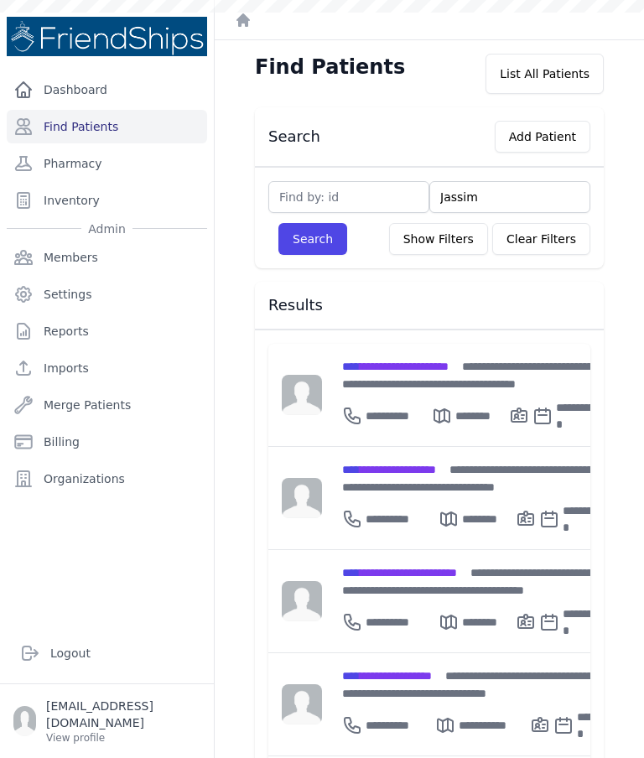
type input "Jassim"
click at [314, 252] on button "Search" at bounding box center [312, 239] width 69 height 32
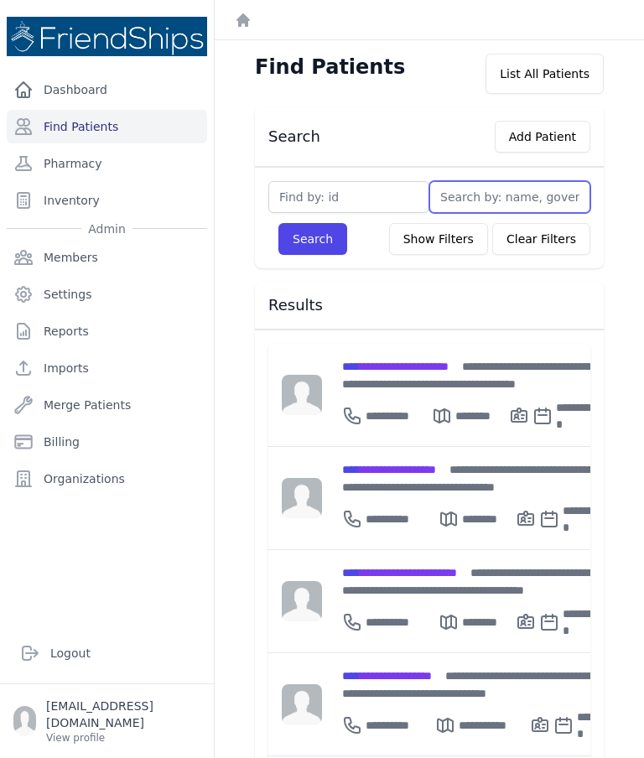
click at [470, 195] on input "text" at bounding box center [509, 197] width 161 height 32
type input "Jassi"
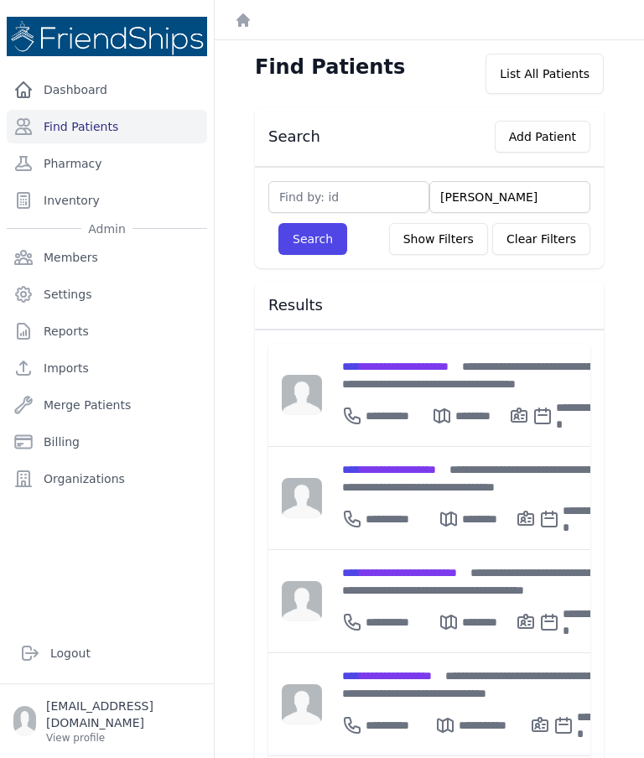
type input "Jassim"
click at [306, 245] on button "Search" at bounding box center [312, 239] width 69 height 32
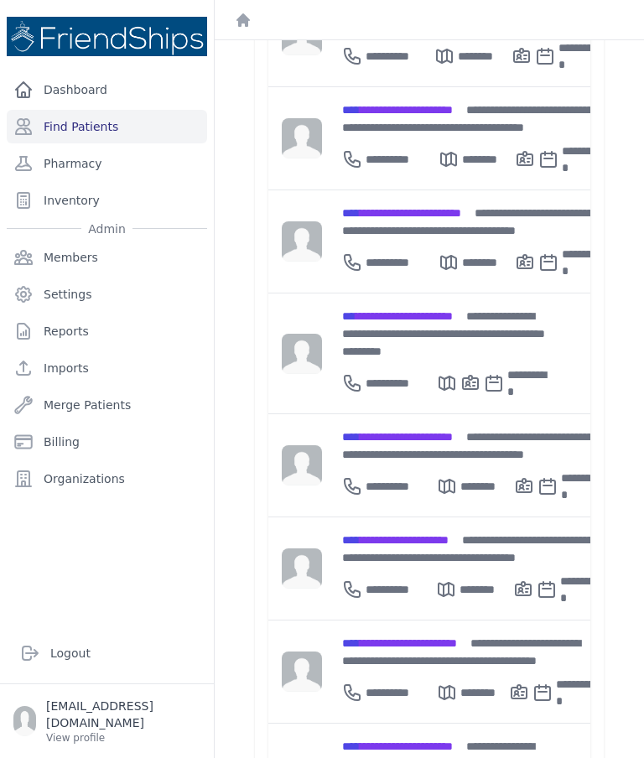
scroll to position [616, 0]
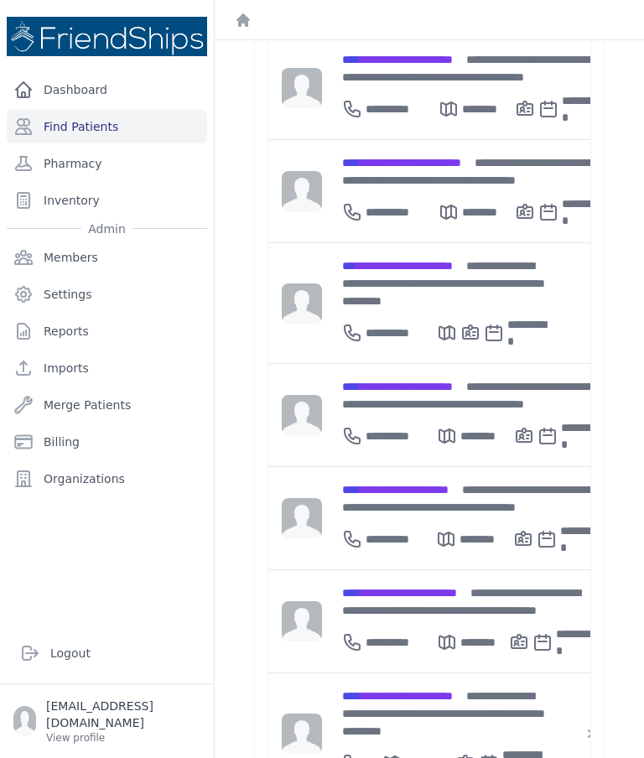
click at [458, 584] on div "**********" at bounding box center [469, 601] width 255 height 35
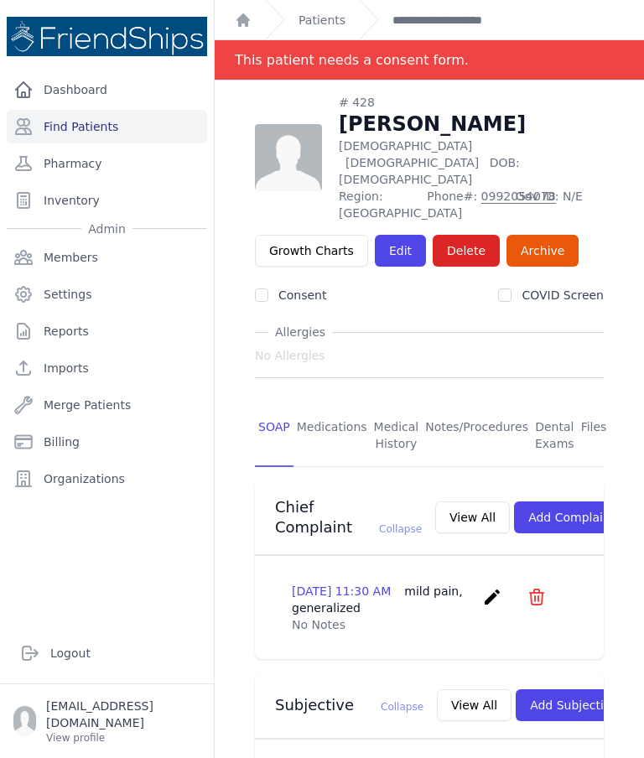
click at [401, 235] on link "Edit" at bounding box center [400, 251] width 51 height 32
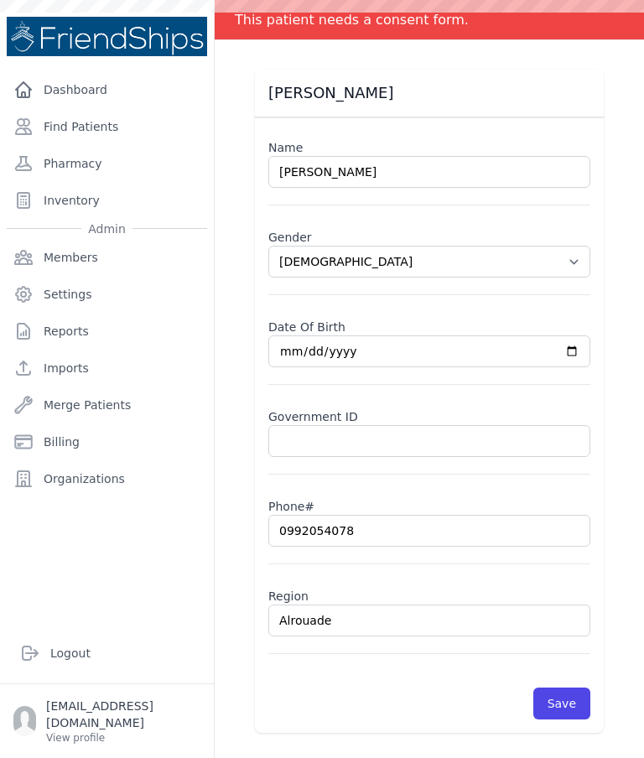
scroll to position [78, 0]
select select "[DEMOGRAPHIC_DATA]"
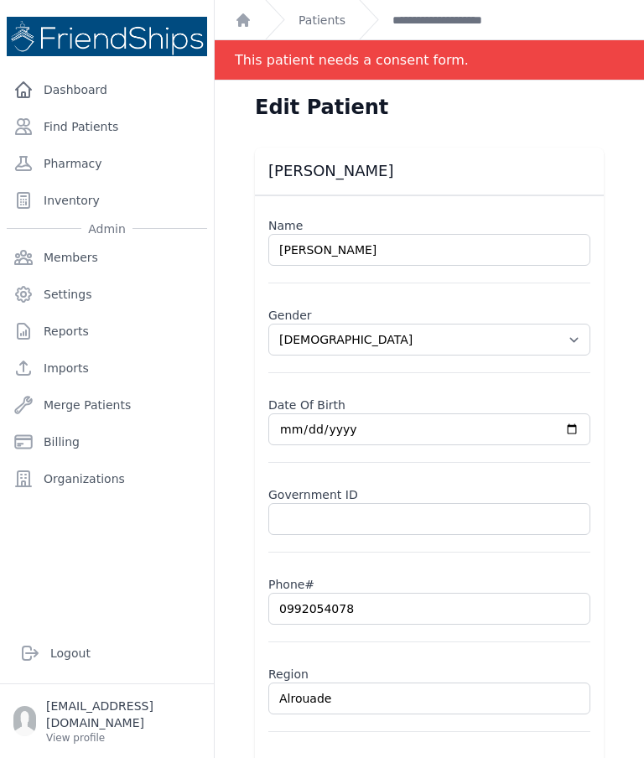
scroll to position [0, 0]
click at [418, 18] on link "**********" at bounding box center [459, 20] width 135 height 17
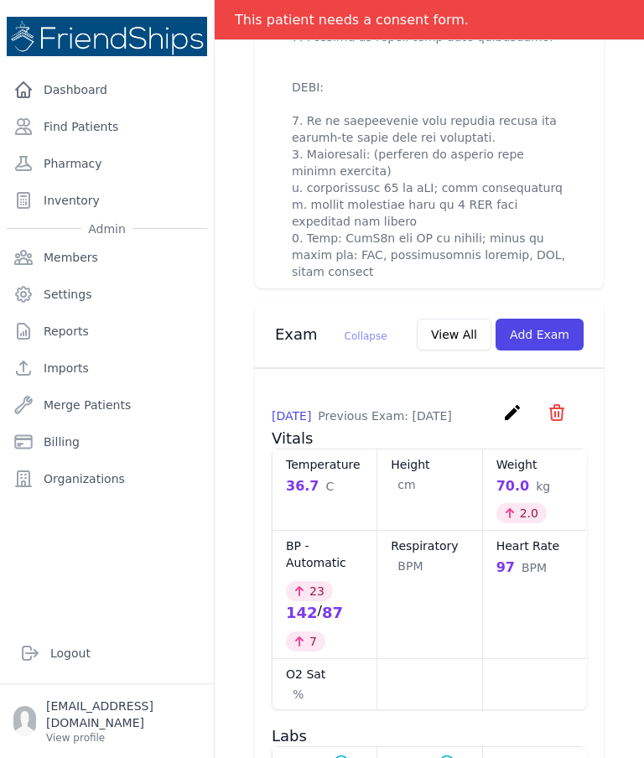
scroll to position [1236, 0]
click at [460, 335] on button "View All" at bounding box center [454, 335] width 75 height 32
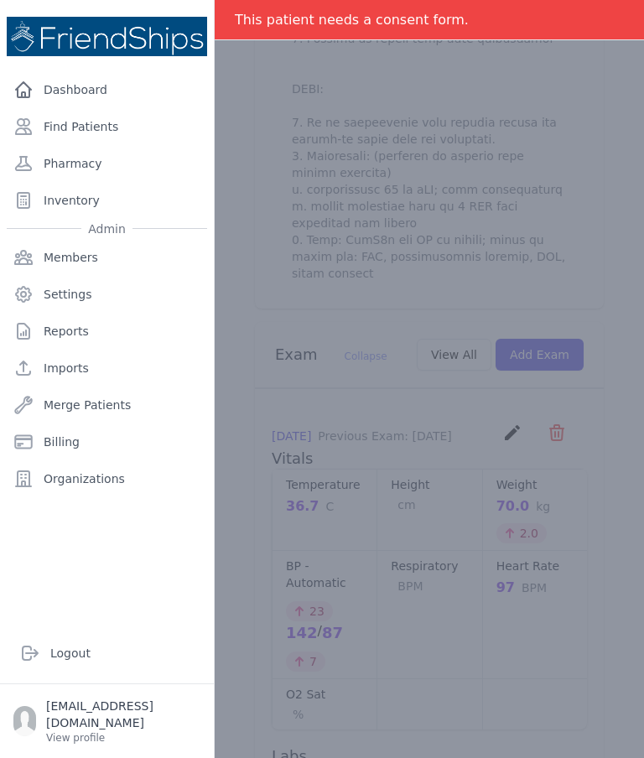
scroll to position [0, 0]
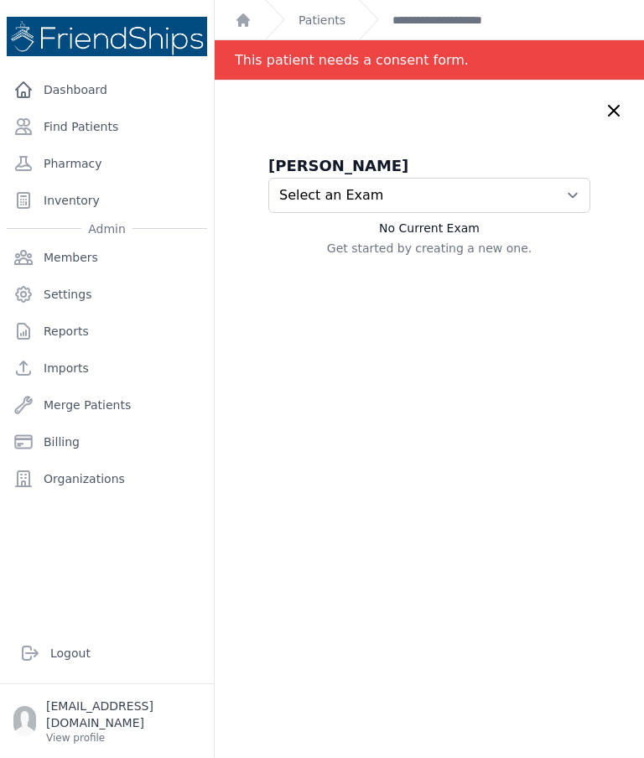
click at [575, 198] on select "Select an Exam 2025-Jul-17 10:48 AM 2025-May-18 11:19 AM" at bounding box center [429, 195] width 322 height 35
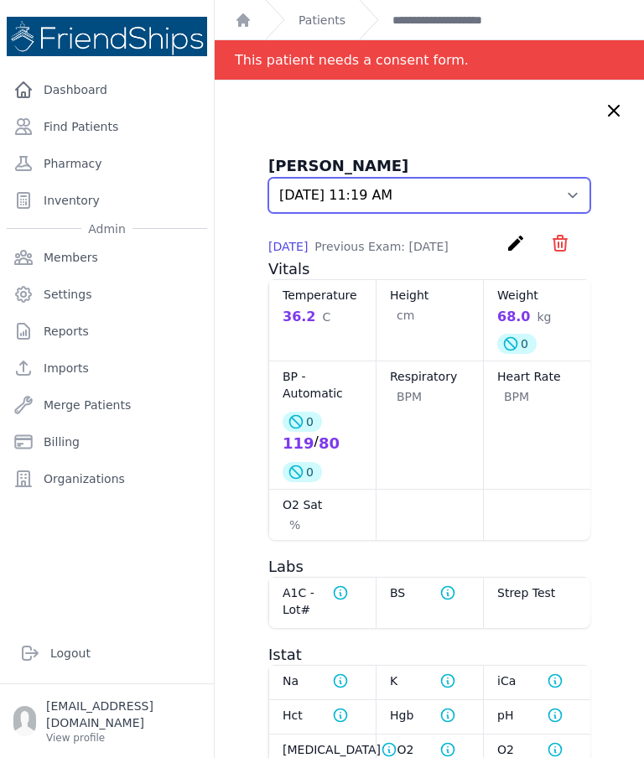
click at [574, 202] on select "Select an Exam 2025-Jul-17 10:48 AM 2025-May-18 11:19 AM" at bounding box center [429, 195] width 322 height 35
select select "806"
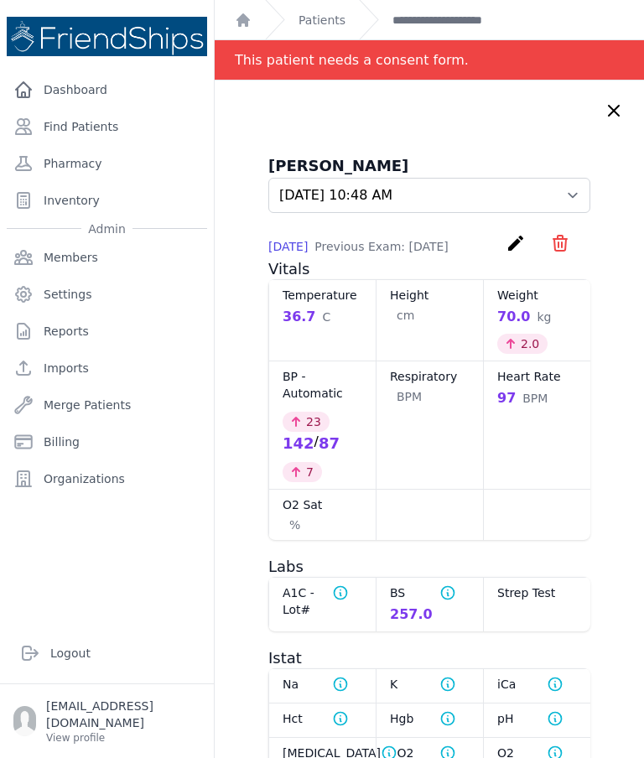
click at [26, 683] on div "Logout" at bounding box center [107, 653] width 214 height 60
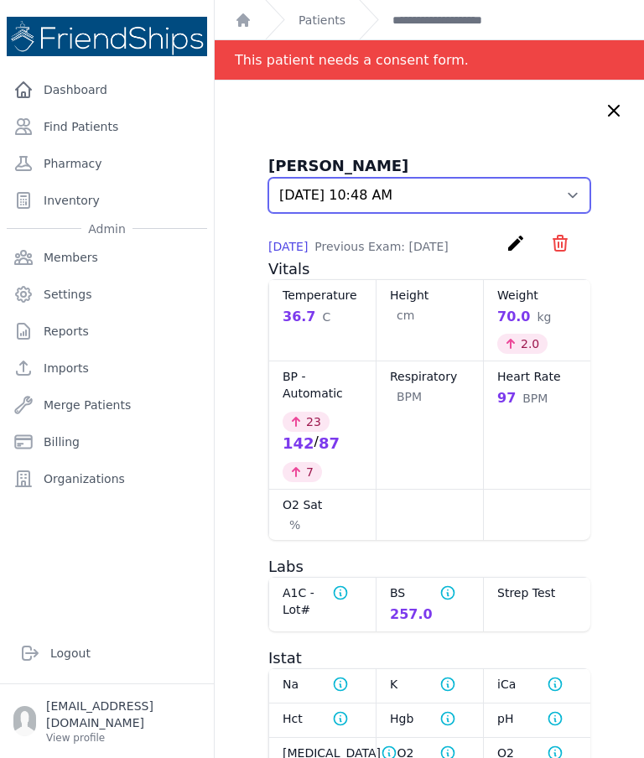
click at [576, 188] on select "Select an Exam 2025-Jul-17 10:48 AM 2025-May-18 11:19 AM" at bounding box center [429, 195] width 322 height 35
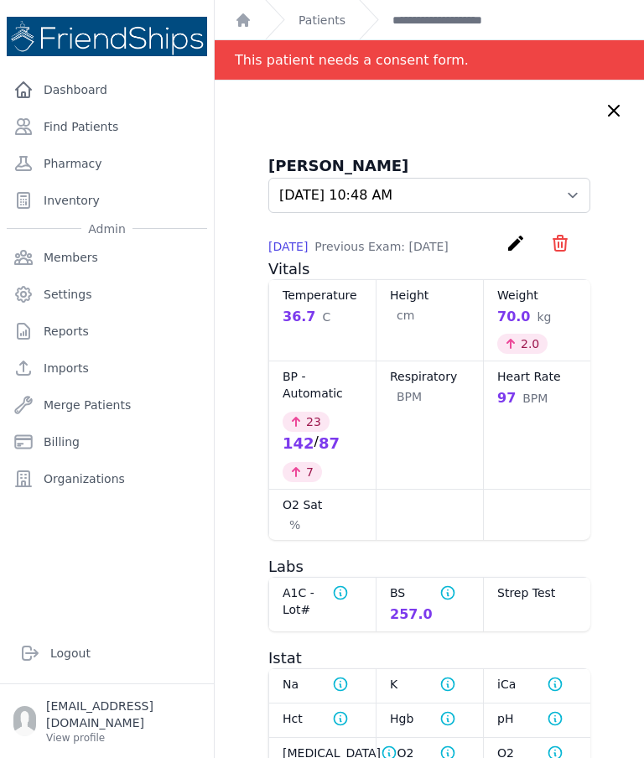
click at [624, 106] on div "Talal Jassim Muhammad - Exams Select an Exam 2025-Jul-17 10:48 AM 2025-May-18 1…" at bounding box center [429, 583] width 429 height 1004
click at [615, 126] on div "Talal Jassim Muhammad - Exams Select an Exam 2025-Jul-17 10:48 AM 2025-May-18 1…" at bounding box center [429, 583] width 429 height 1004
click at [615, 114] on icon at bounding box center [614, 111] width 20 height 20
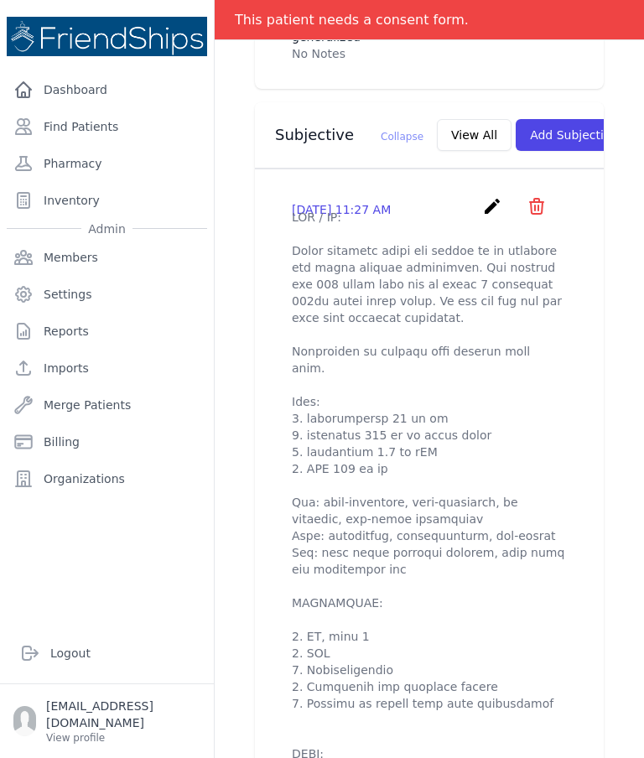
scroll to position [571, 0]
click at [445, 122] on button "View All" at bounding box center [474, 135] width 75 height 32
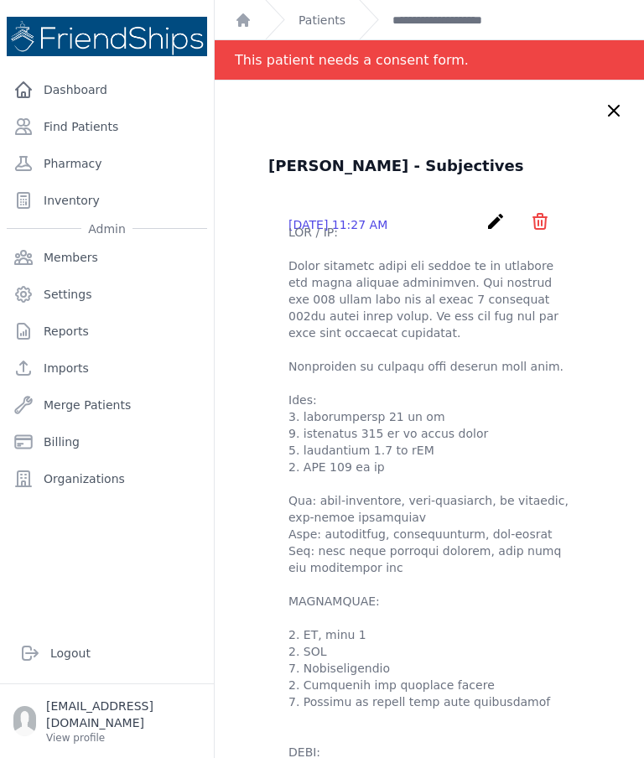
scroll to position [0, 0]
click at [616, 104] on icon at bounding box center [614, 111] width 20 height 20
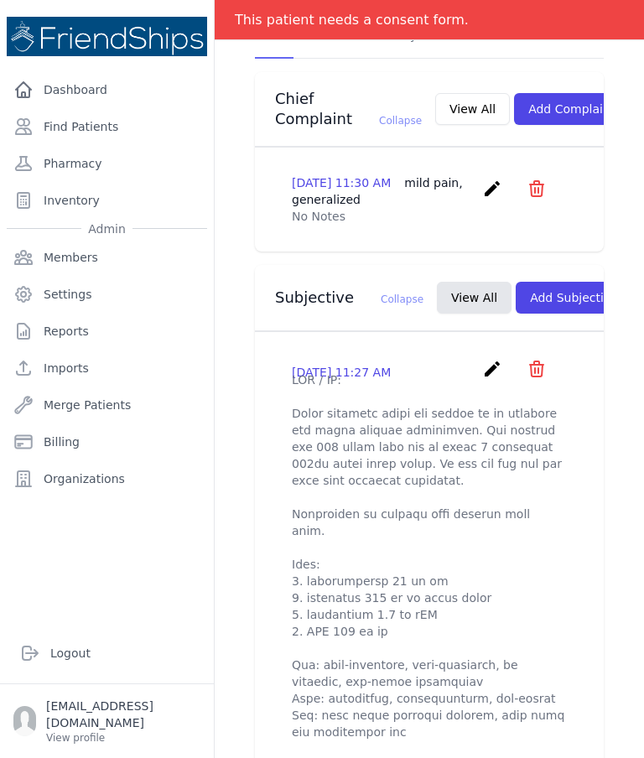
scroll to position [417, 0]
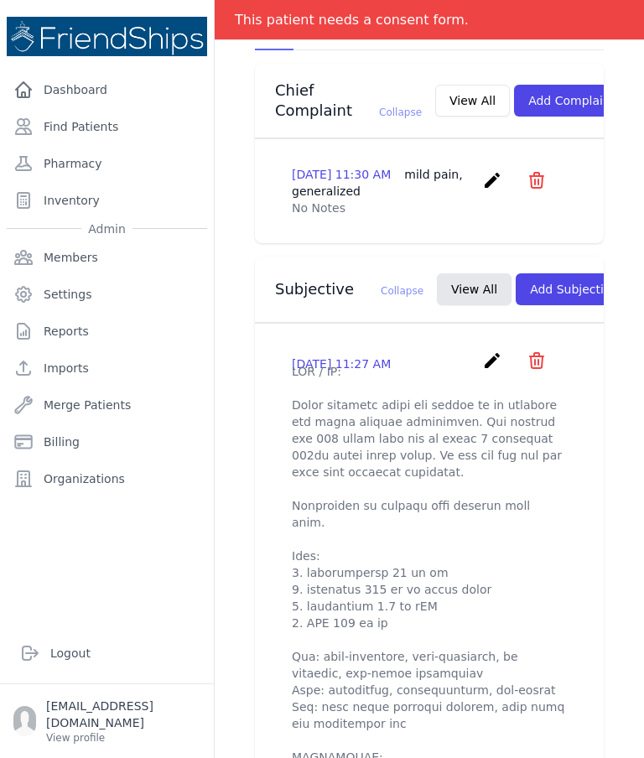
click at [548, 275] on button "Add Subjective" at bounding box center [574, 289] width 117 height 32
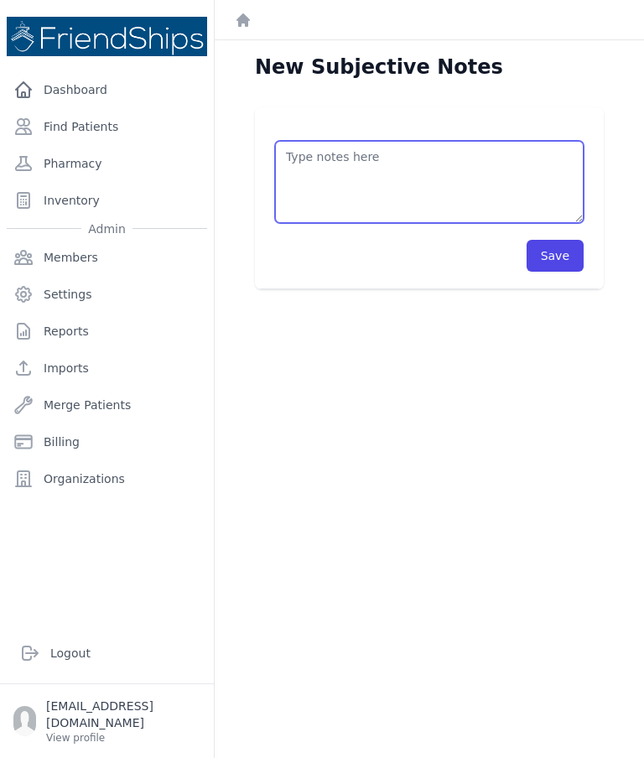
click at [412, 169] on textarea at bounding box center [429, 182] width 309 height 82
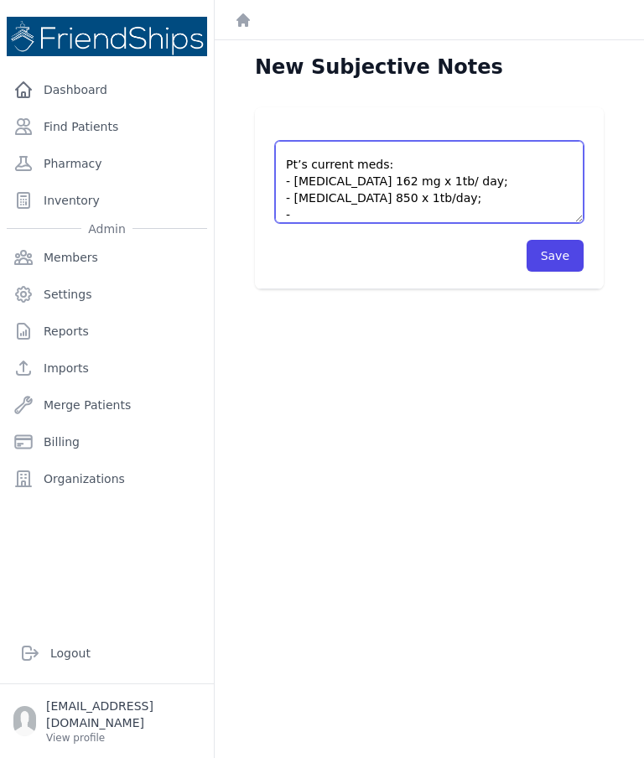
scroll to position [26, 0]
click at [472, 197] on textarea "Pt came to the clinic without an appointment. Pt’s current meds: - Aspirin 162 …" at bounding box center [429, 182] width 309 height 82
click at [490, 215] on textarea "Pt came to the clinic without an appointment. Pt’s current meds: - Aspirin 162 …" at bounding box center [429, 182] width 309 height 82
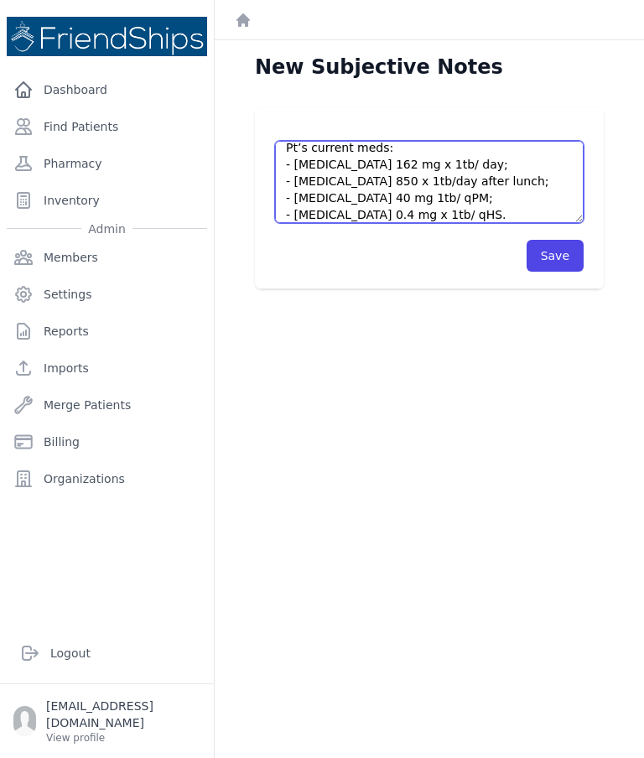
type textarea "Pt came to the clinic without an appointment. Pt’s current meds: - Aspirin 162 …"
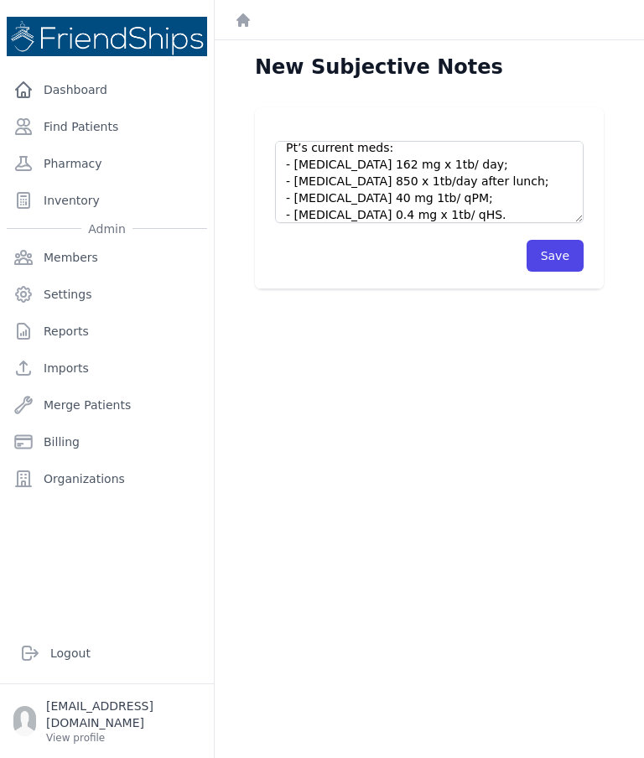
click at [564, 252] on button "Save" at bounding box center [555, 256] width 57 height 32
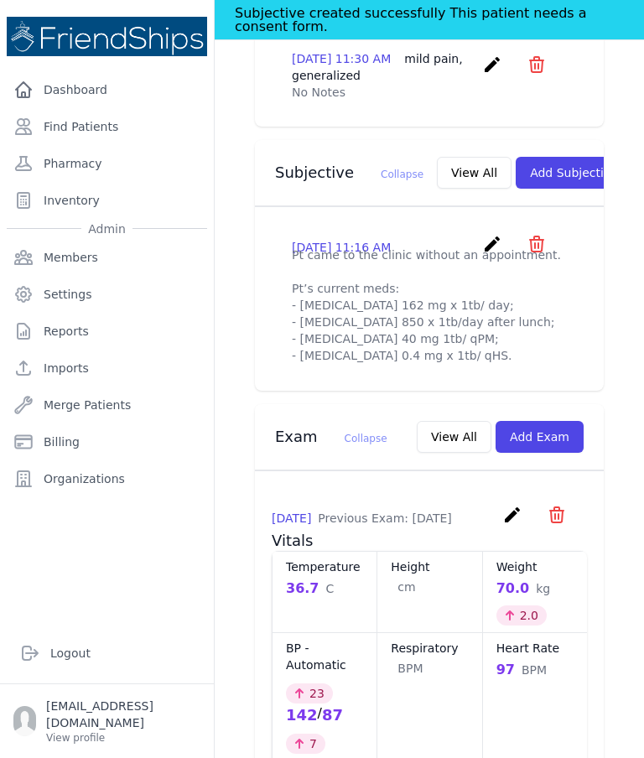
scroll to position [569, 0]
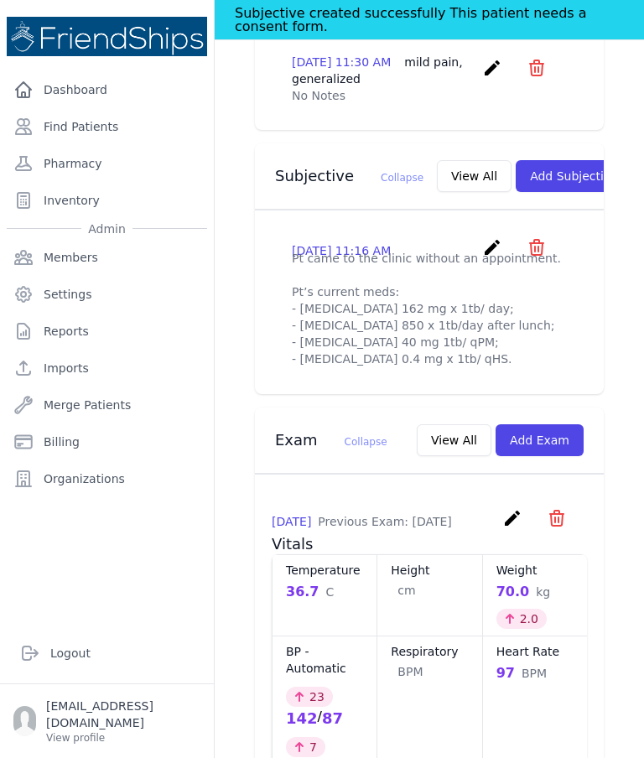
click at [437, 160] on button "View All" at bounding box center [474, 176] width 75 height 32
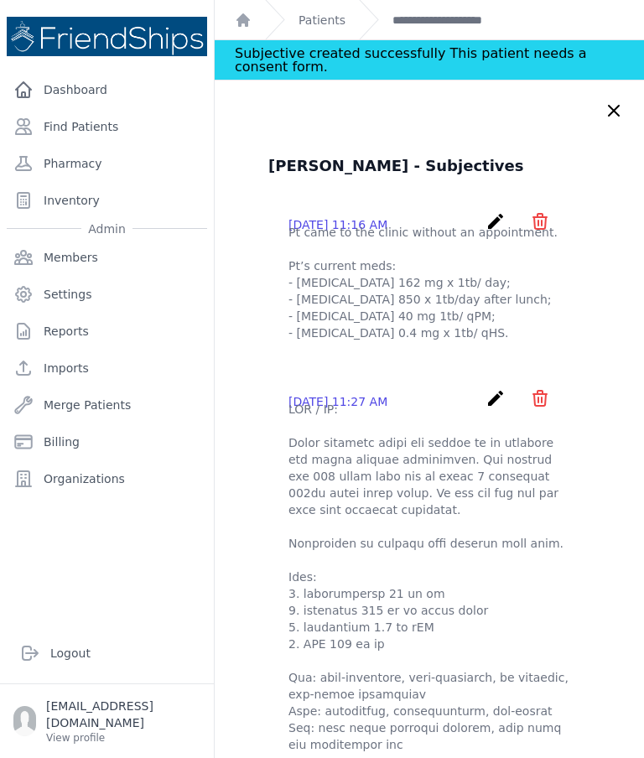
scroll to position [0, 0]
click at [495, 216] on icon "create" at bounding box center [496, 221] width 20 height 20
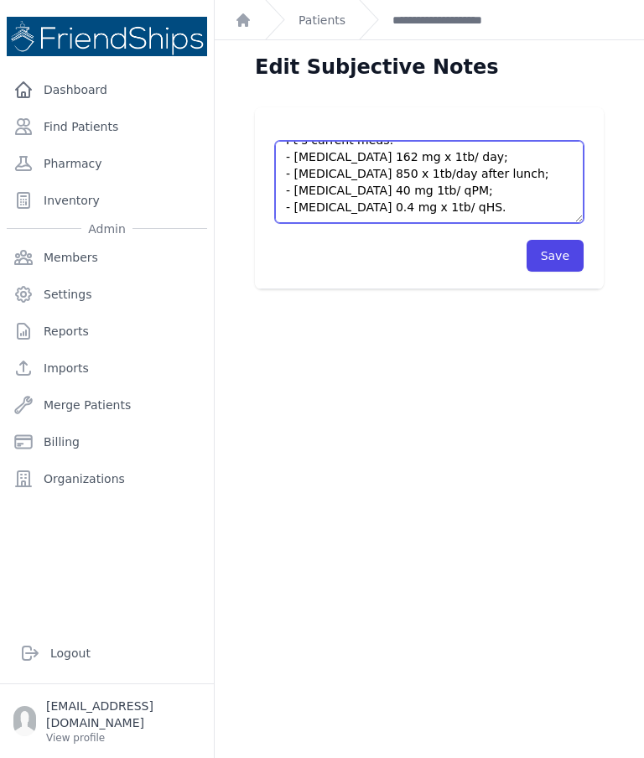
click at [489, 204] on textarea "Pt came to the clinic without an appointment. Pt’s current meds: - Aspirin 162 …" at bounding box center [429, 182] width 309 height 82
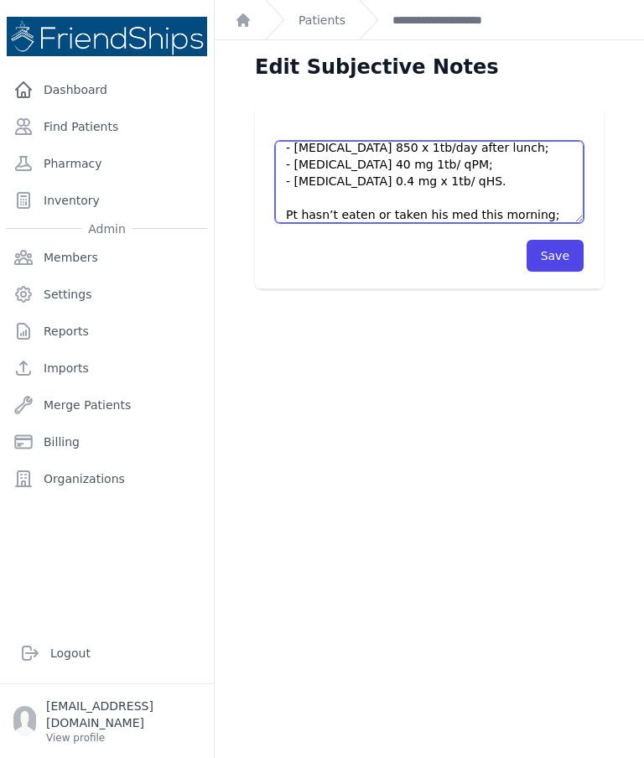
scroll to position [101, 0]
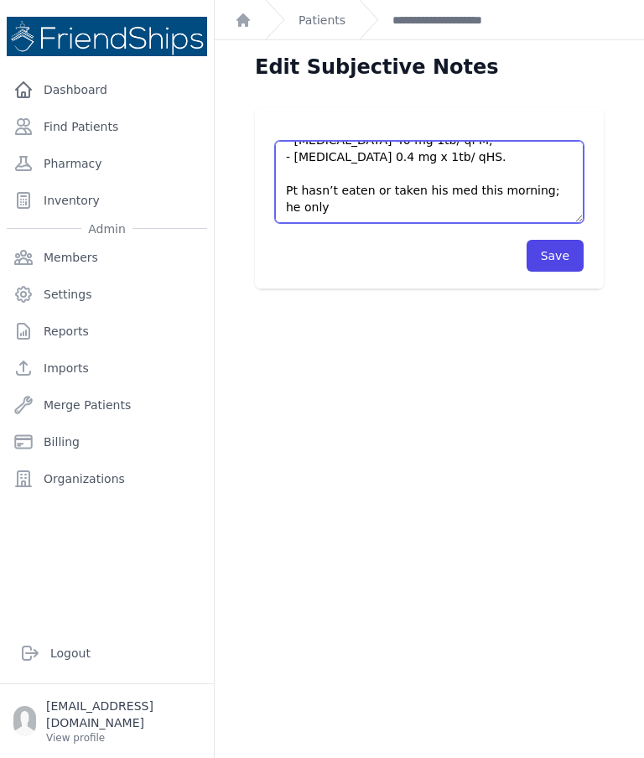
click at [564, 187] on textarea "Pt came to the clinic without an appointment. Pt’s current meds: - Aspirin 162 …" at bounding box center [429, 182] width 309 height 82
click at [417, 210] on textarea "Pt came to the clinic without an appointment. Pt’s current meds: - Aspirin 162 …" at bounding box center [429, 182] width 309 height 82
click at [436, 184] on textarea "Pt came to the clinic without an appointment. Pt’s current meds: - Aspirin 162 …" at bounding box center [429, 182] width 309 height 82
click at [511, 205] on textarea "Pt came to the clinic without an appointment. Pt’s current meds: - Aspirin 162 …" at bounding box center [429, 182] width 309 height 82
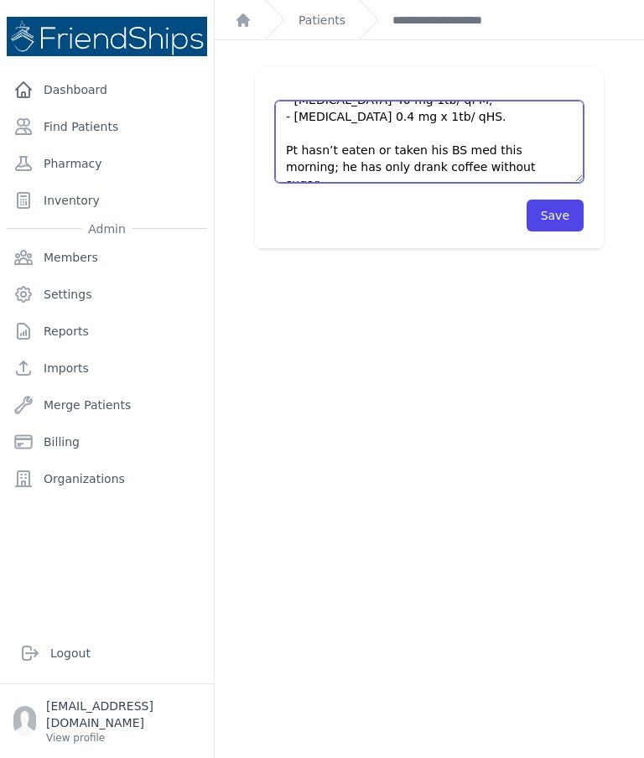
scroll to position [40, 0]
click at [499, 175] on textarea "Pt came to the clinic without an appointment. Pt’s current meds: - Aspirin 162 …" at bounding box center [429, 142] width 309 height 82
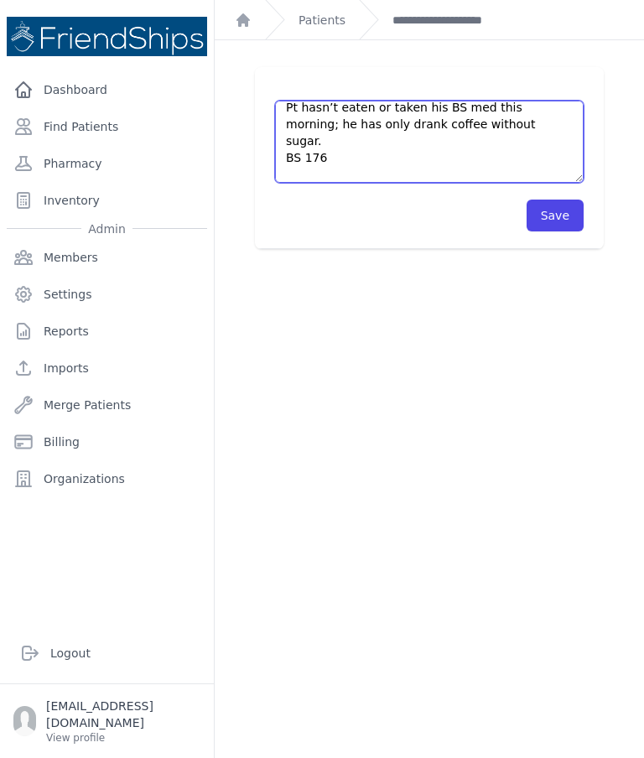
scroll to position [143, 0]
click at [367, 177] on textarea "Pt came to the clinic without an appointment. Pt’s current meds: - Aspirin 162 …" at bounding box center [429, 142] width 309 height 82
click at [464, 171] on textarea "Pt came to the clinic without an appointment. Pt’s current meds: - Aspirin 162 …" at bounding box center [429, 142] width 309 height 82
type textarea "Pt came to the clinic without an appointment. Pt’s current meds: - Aspirin 162 …"
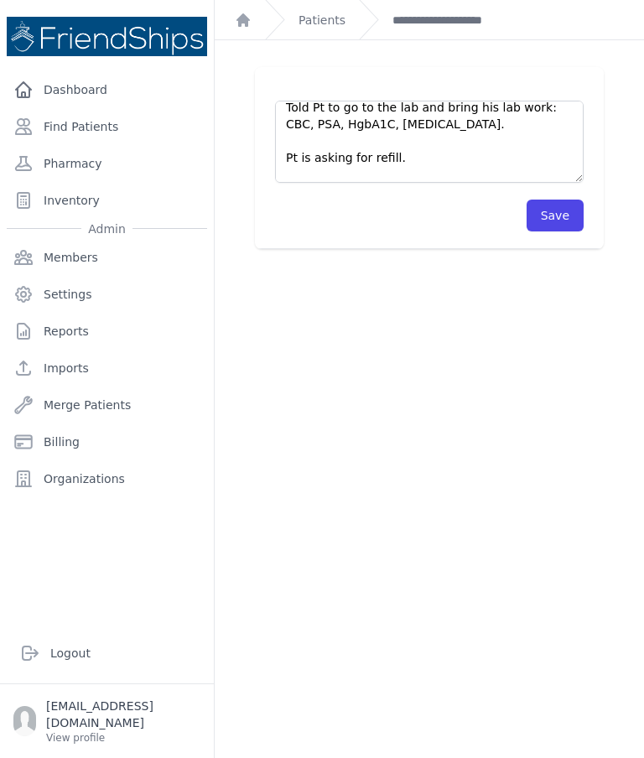
click at [551, 213] on button "Save" at bounding box center [555, 216] width 57 height 32
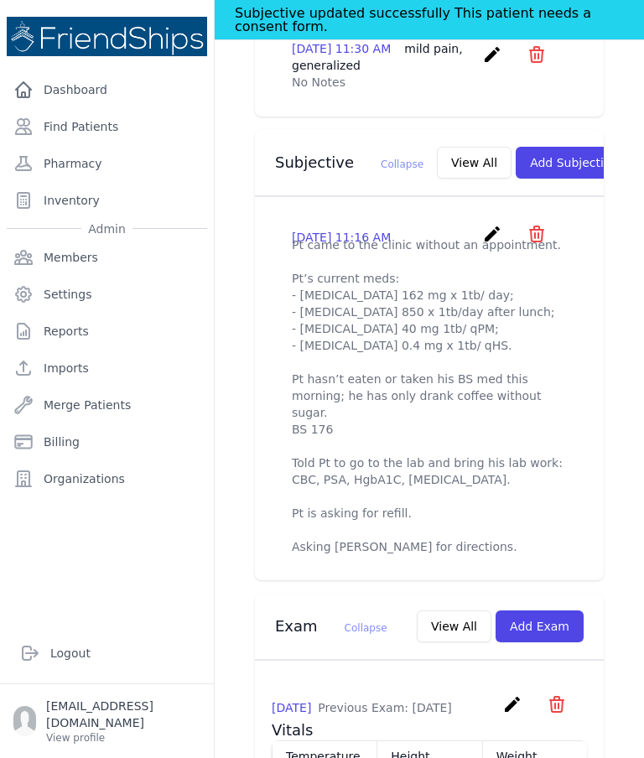
scroll to position [595, 0]
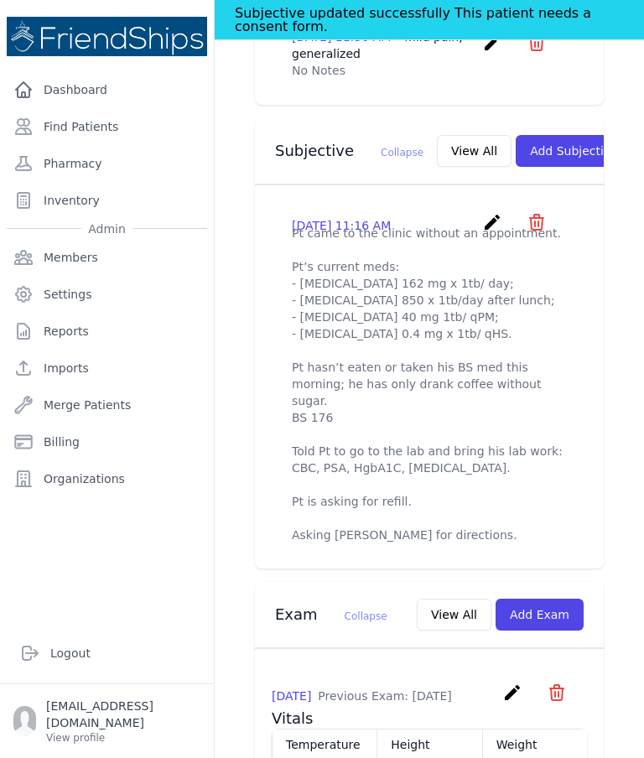
click at [496, 230] on link "create" at bounding box center [494, 228] width 24 height 16
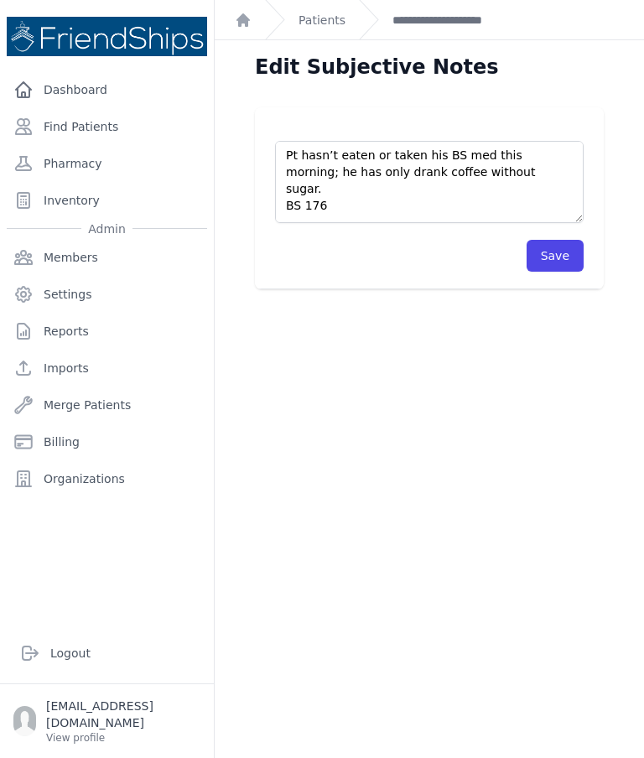
scroll to position [136, 0]
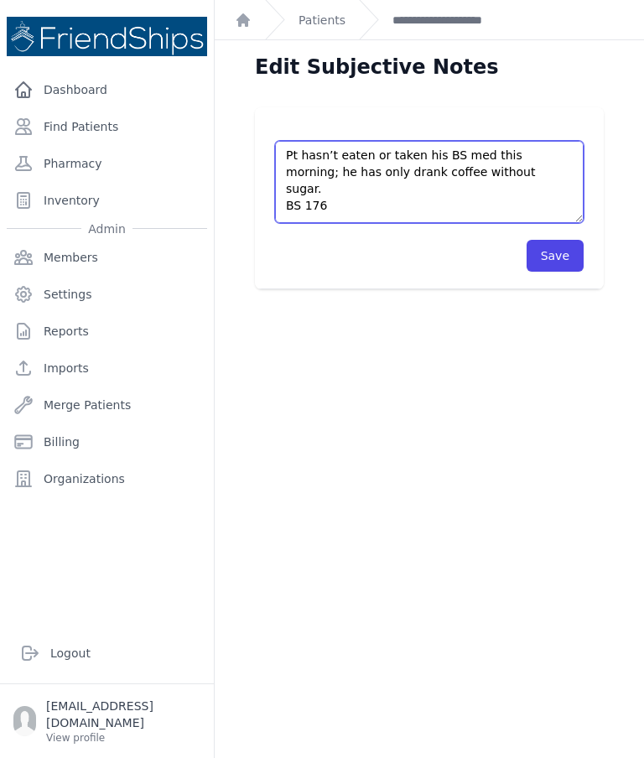
click at [338, 172] on textarea "Pt came to the clinic without an appointment. Pt’s current meds: - Aspirin 162 …" at bounding box center [429, 182] width 309 height 82
type textarea "Pt came to the clinic without an appointment. Pt’s current meds: - Aspirin 162 …"
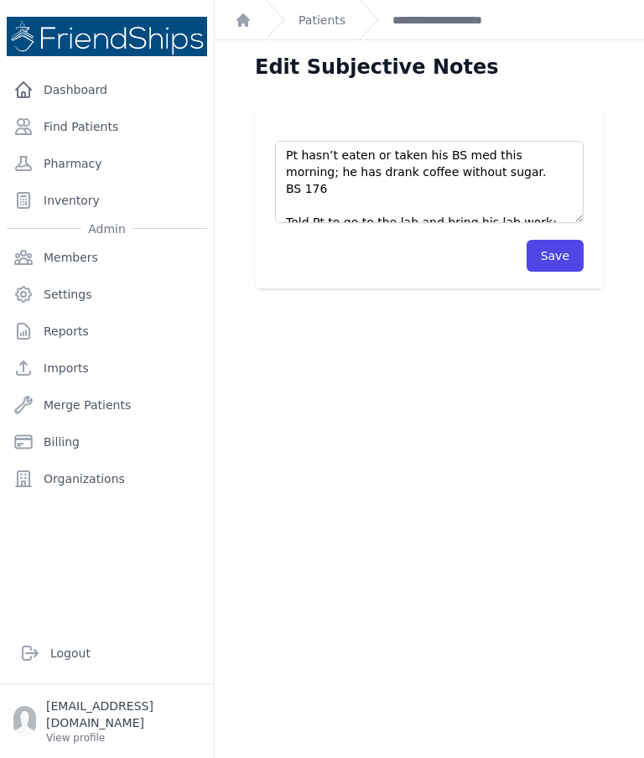
click at [568, 252] on button "Save" at bounding box center [555, 256] width 57 height 32
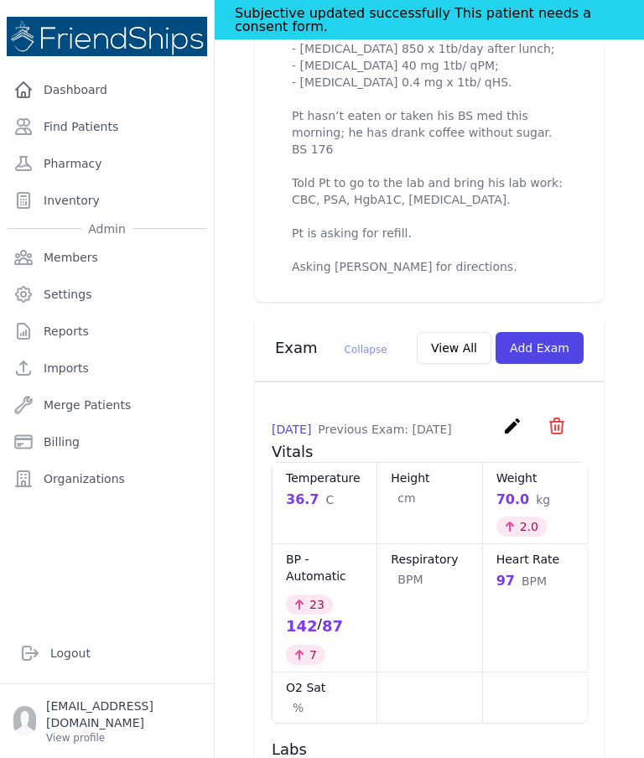
scroll to position [847, 0]
click at [546, 363] on button "Add Exam" at bounding box center [540, 347] width 88 height 32
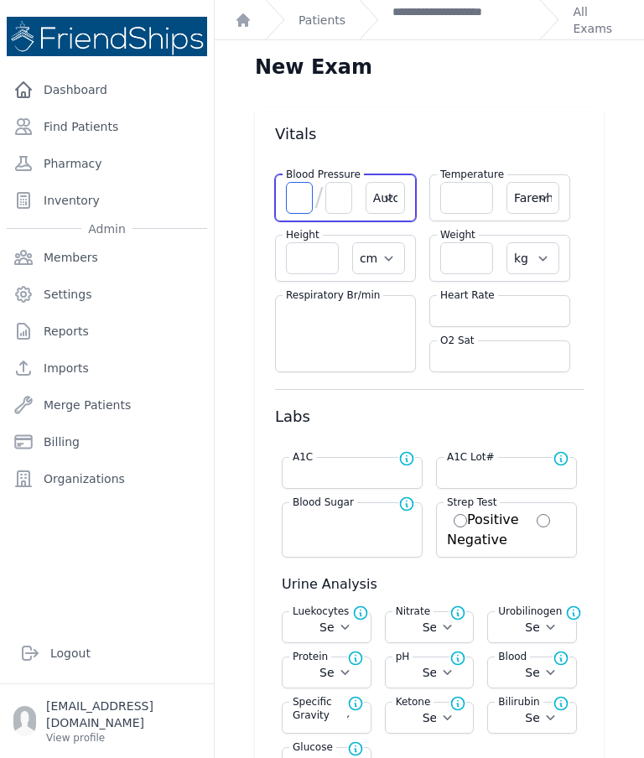
click at [299, 197] on input "number" at bounding box center [299, 198] width 27 height 32
type input "149"
click at [337, 206] on input "number" at bounding box center [338, 198] width 27 height 32
type input "8"
select select "Automatic"
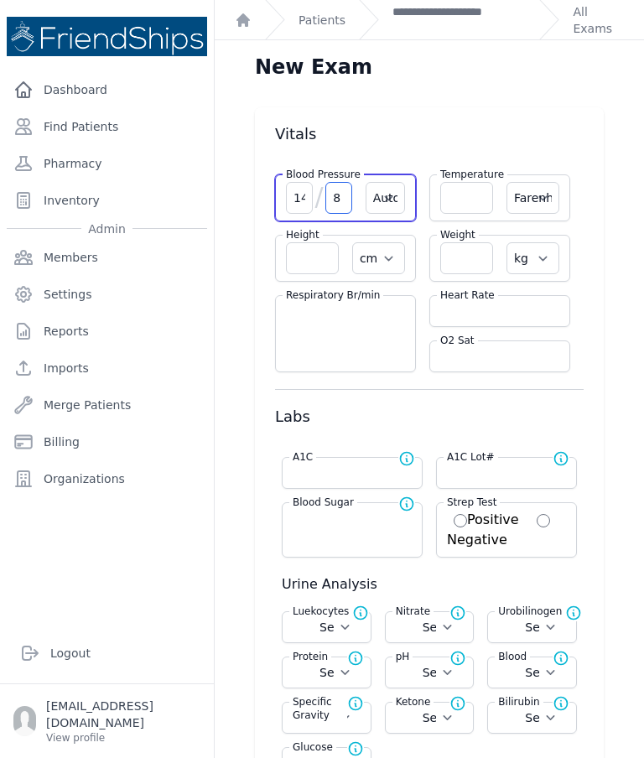
select select "F"
select select "cm"
select select "kg"
select select
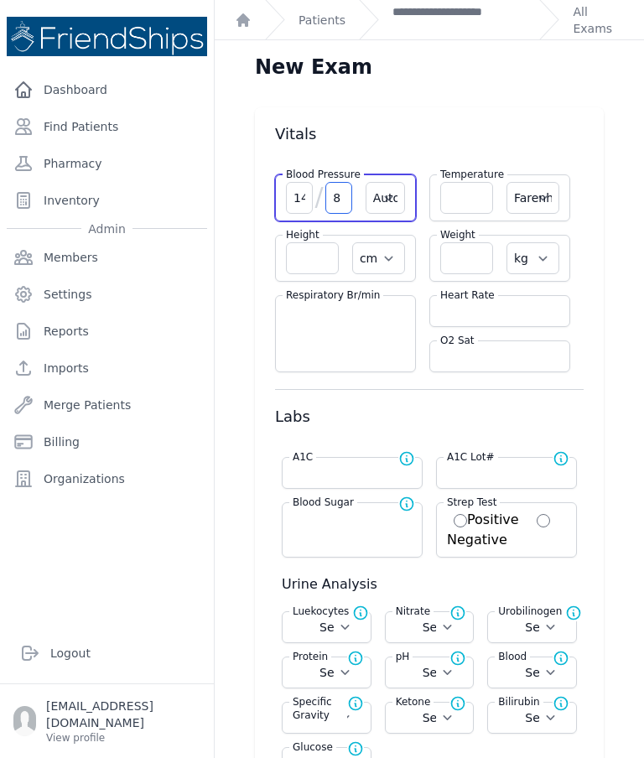
select select
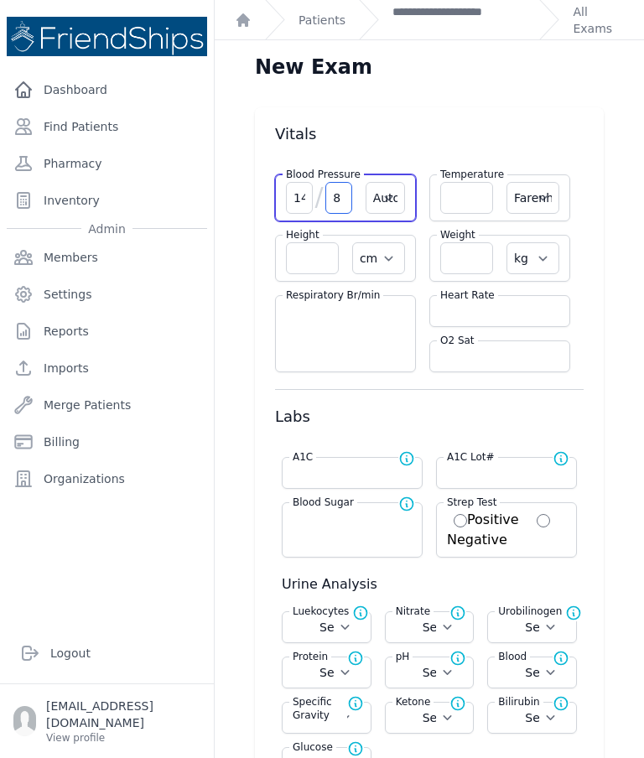
select select
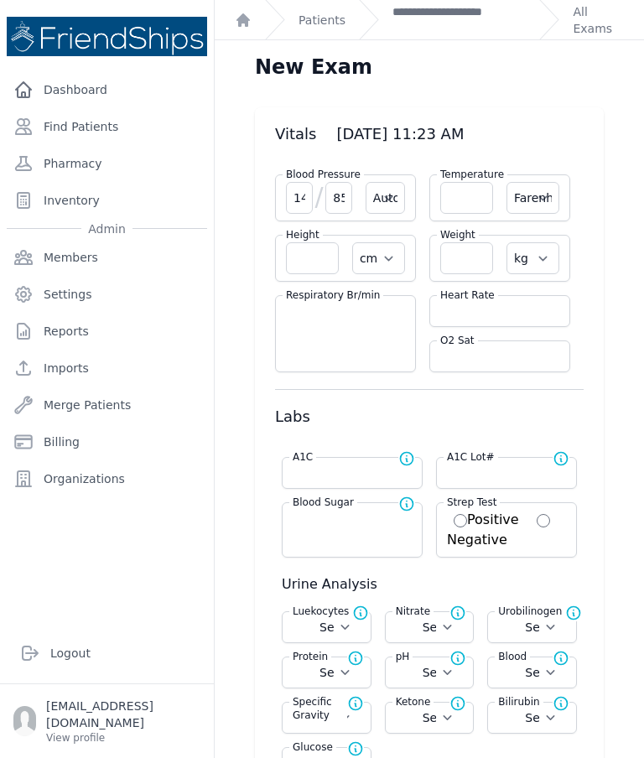
type input "85"
click at [458, 196] on input "number" at bounding box center [466, 198] width 53 height 32
select select "Automatic"
select select "F"
select select "cm"
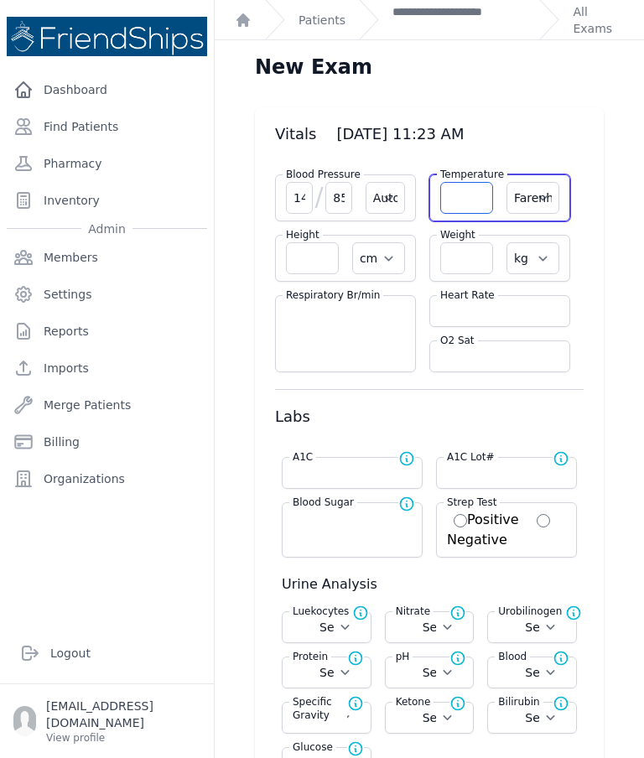
select select "kg"
select select
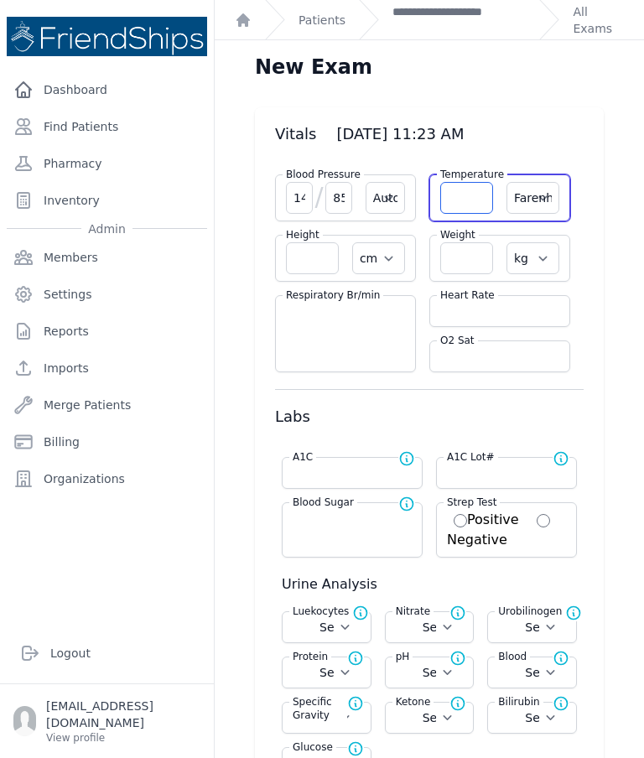
select select
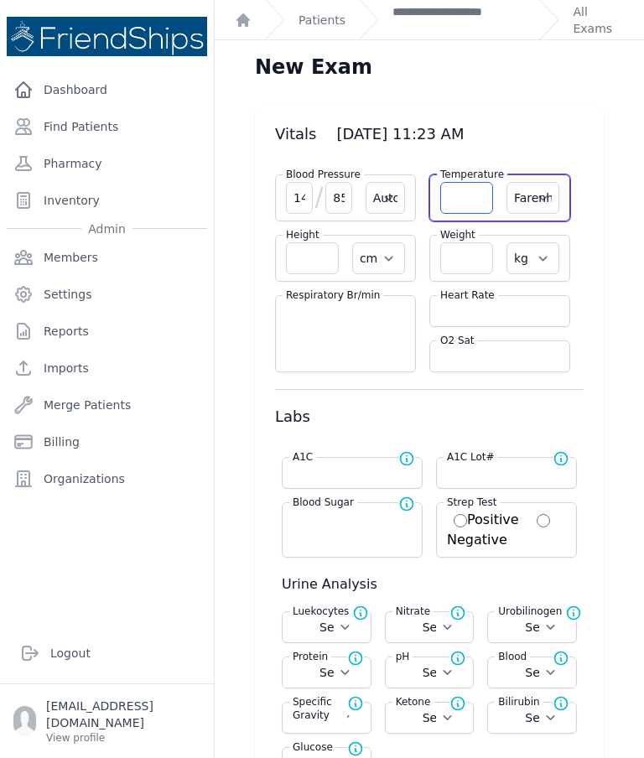
select select
type input "36.6"
click at [522, 197] on select "Farenheit Celcius" at bounding box center [532, 198] width 53 height 32
select select "C"
select select "Automatic"
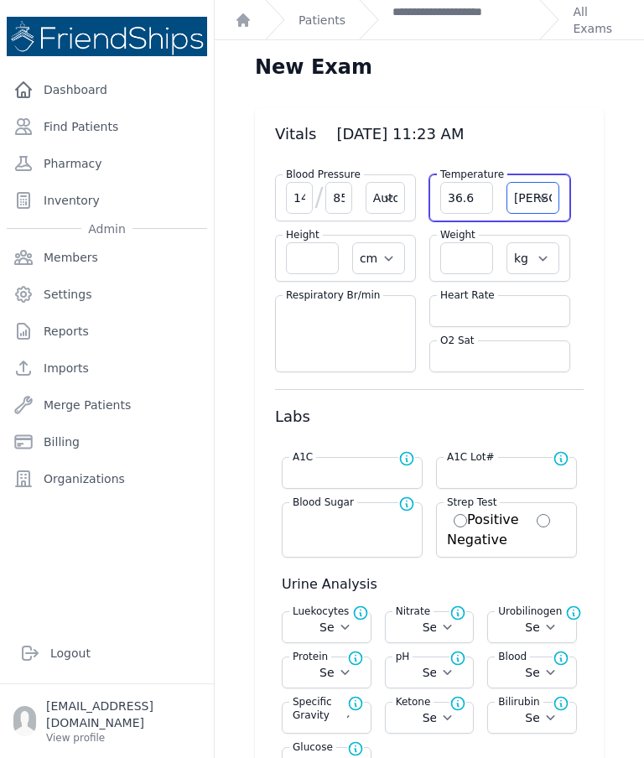
select select "cm"
select select "kg"
select select
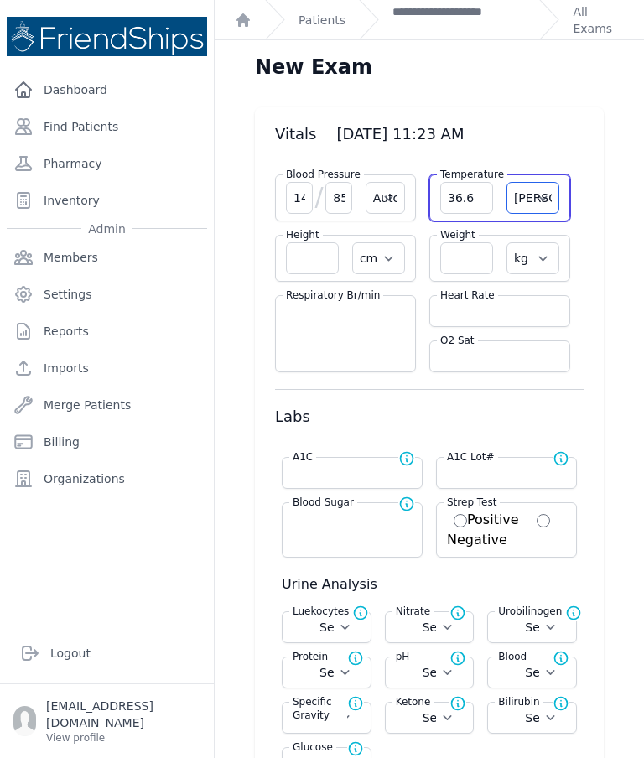
select select
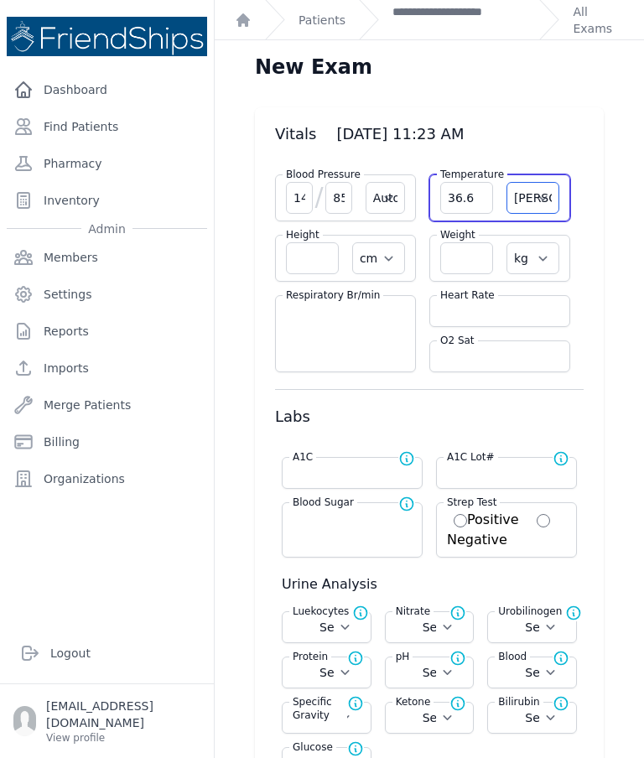
select select
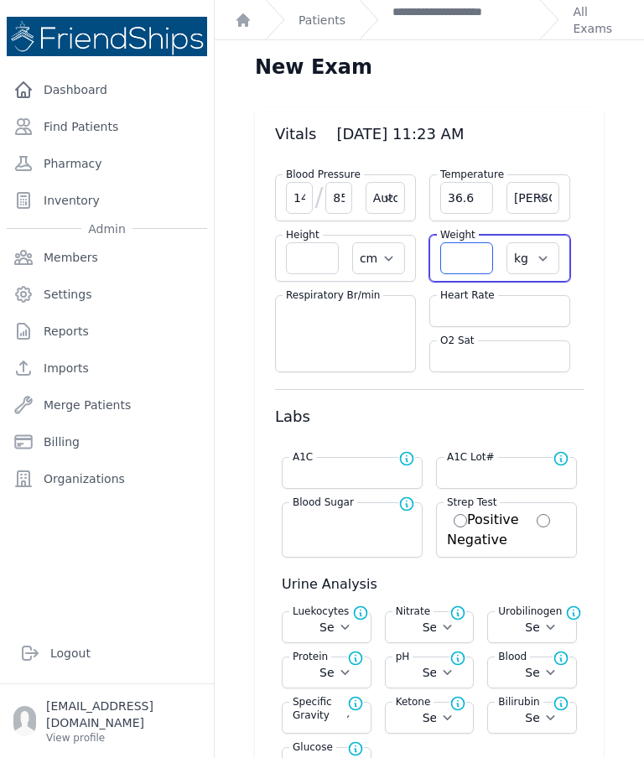
click at [464, 262] on input "number" at bounding box center [466, 258] width 53 height 32
select select "Automatic"
select select "C"
select select "cm"
select select "kg"
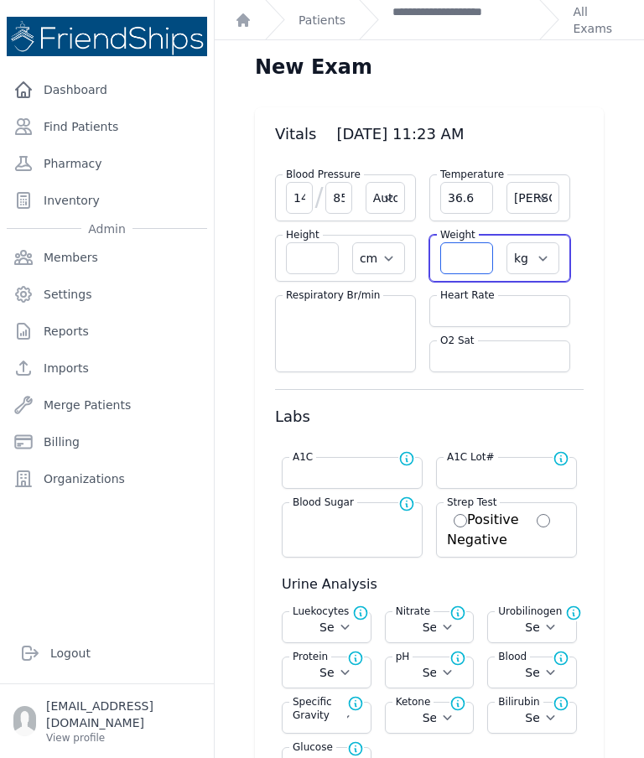
select select
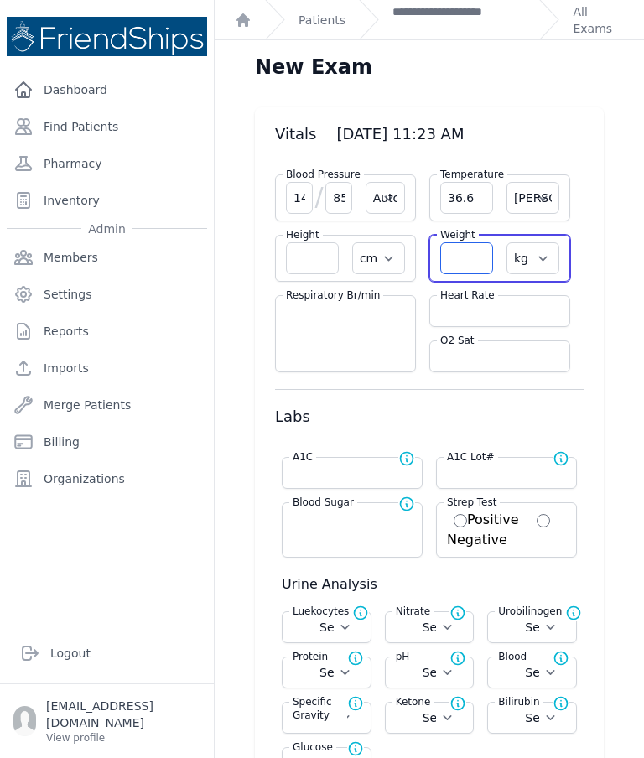
select select
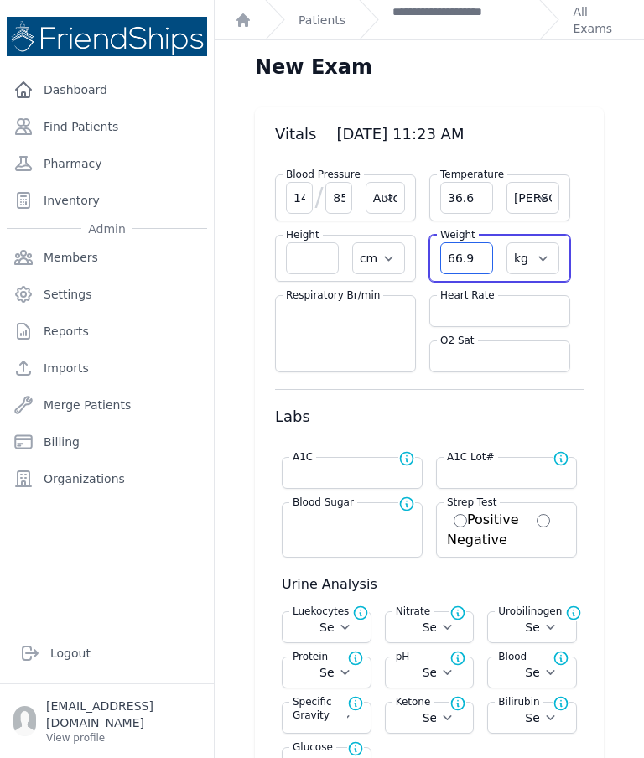
type input "66.9"
click at [508, 316] on input "number" at bounding box center [499, 311] width 119 height 17
select select "Automatic"
select select "C"
select select "cm"
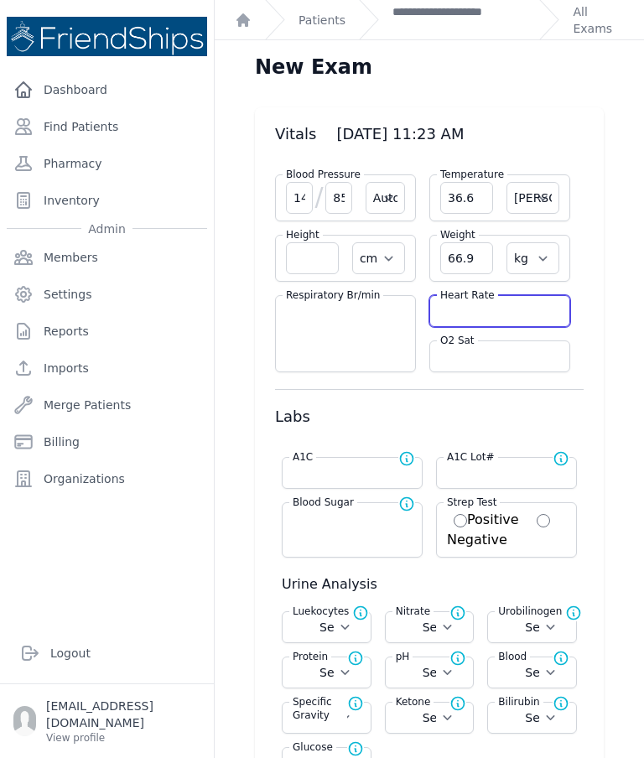
select select "kg"
select select
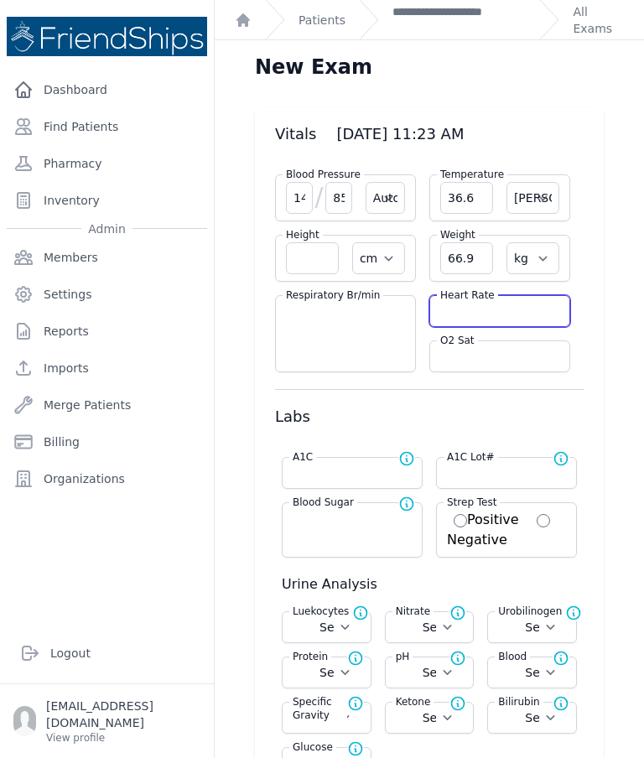
select select
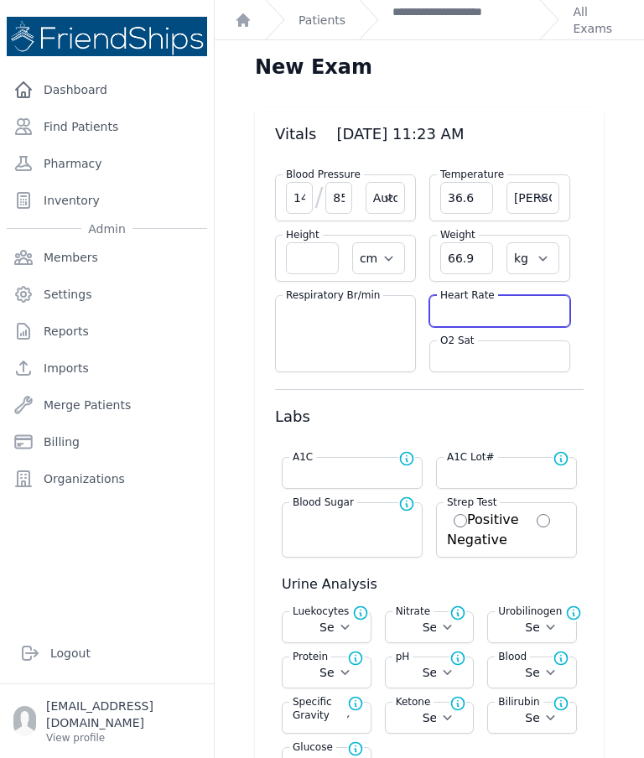
select select
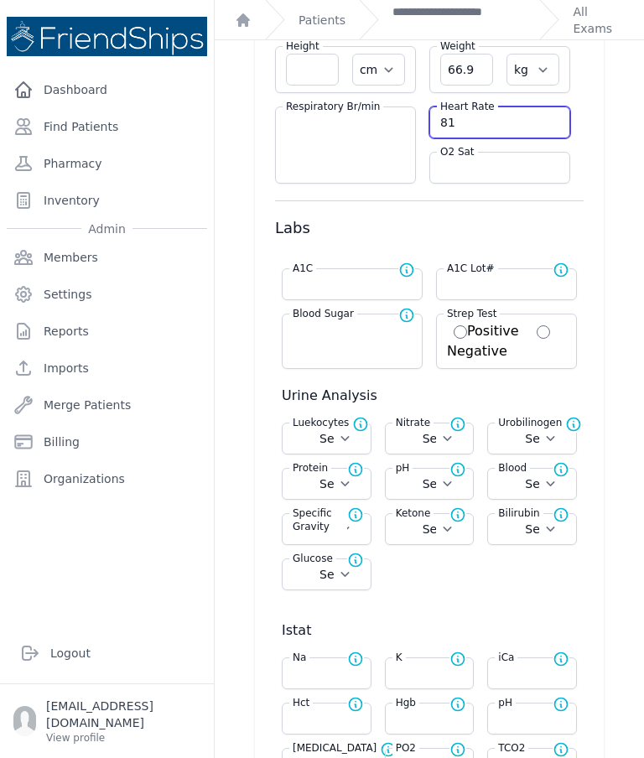
scroll to position [187, 0]
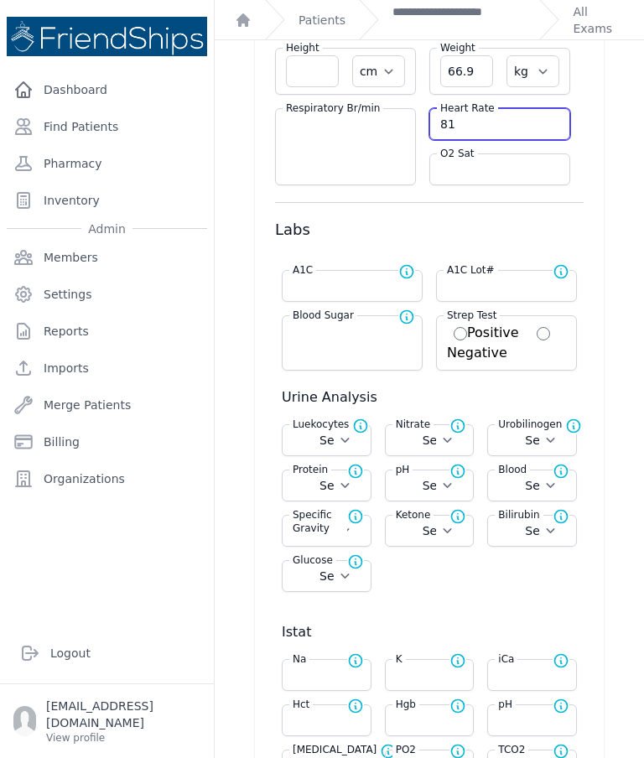
type input "81"
click at [314, 336] on input "number" at bounding box center [352, 331] width 119 height 17
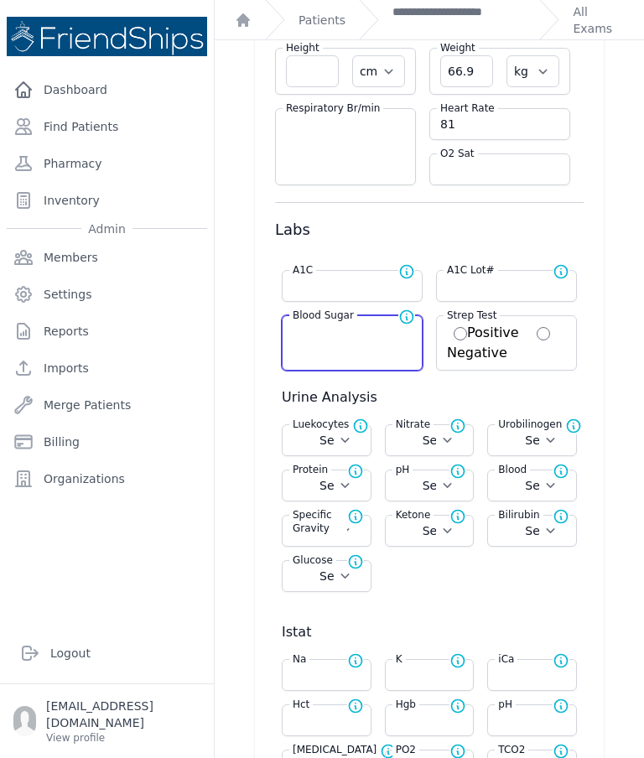
select select "Automatic"
select select "C"
select select "cm"
select select "kg"
select select
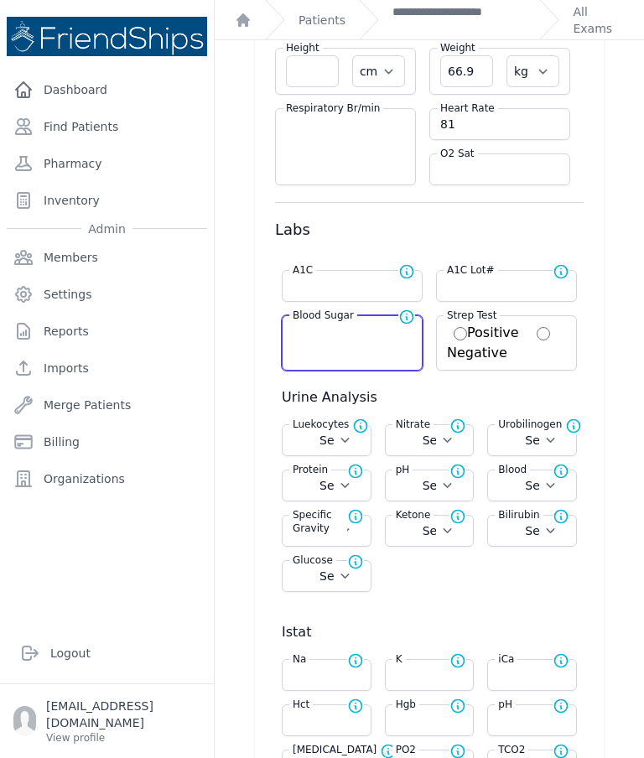
select select
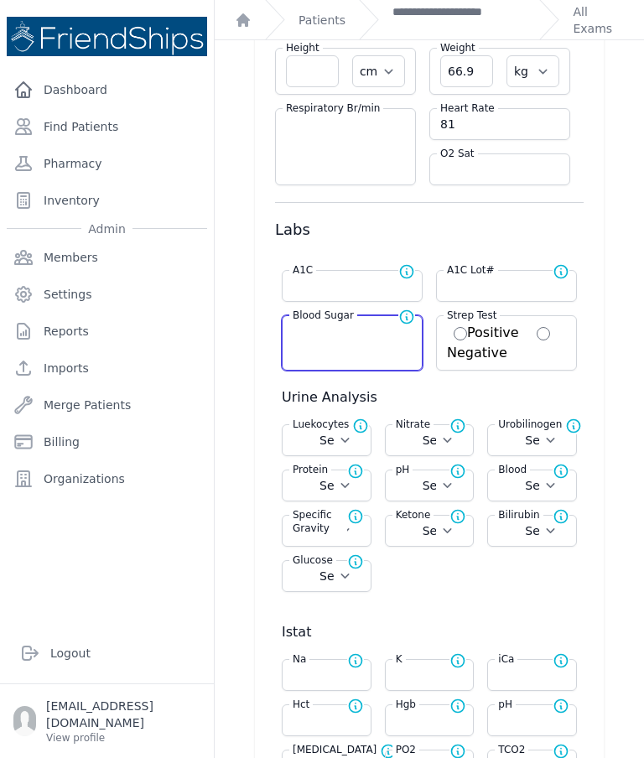
select select
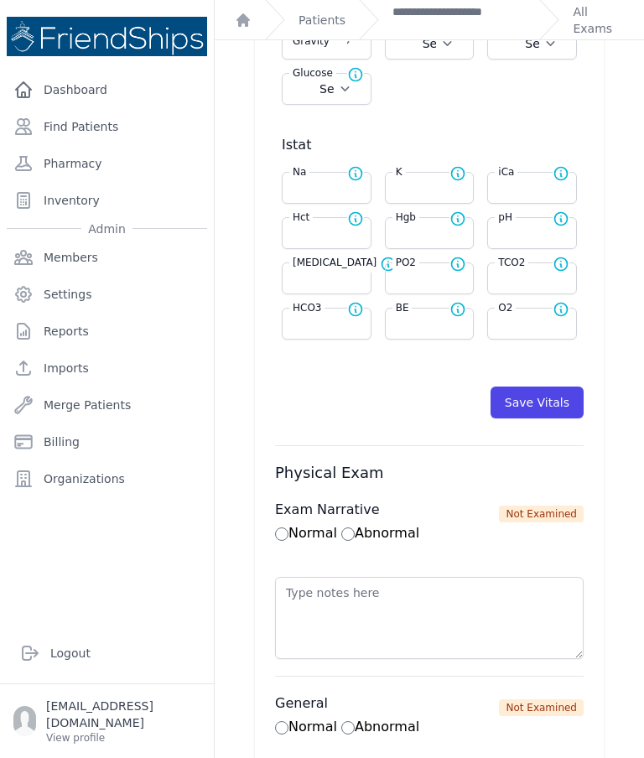
scroll to position [694, 0]
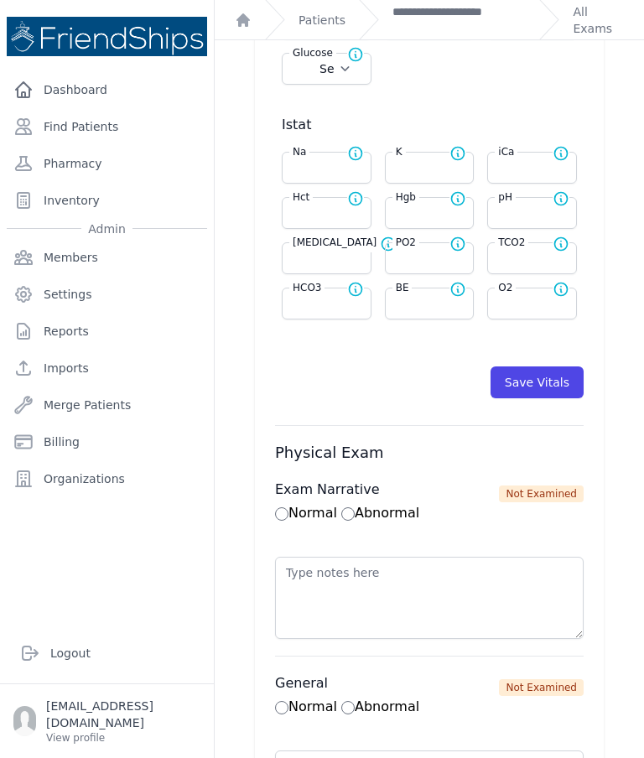
type input "176"
click at [548, 382] on button "Save Vitals" at bounding box center [537, 382] width 93 height 32
select select "Automatic"
select select "cm"
select select "kg"
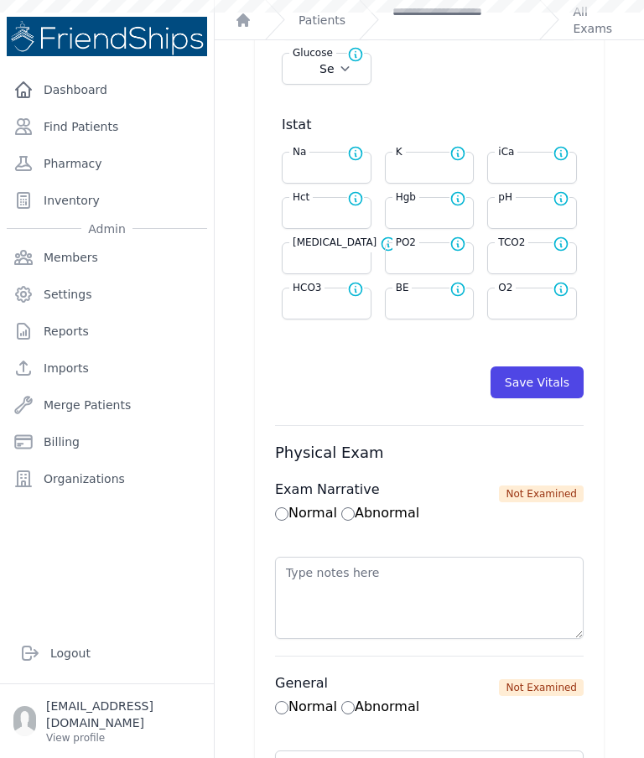
type input "176.0"
select select
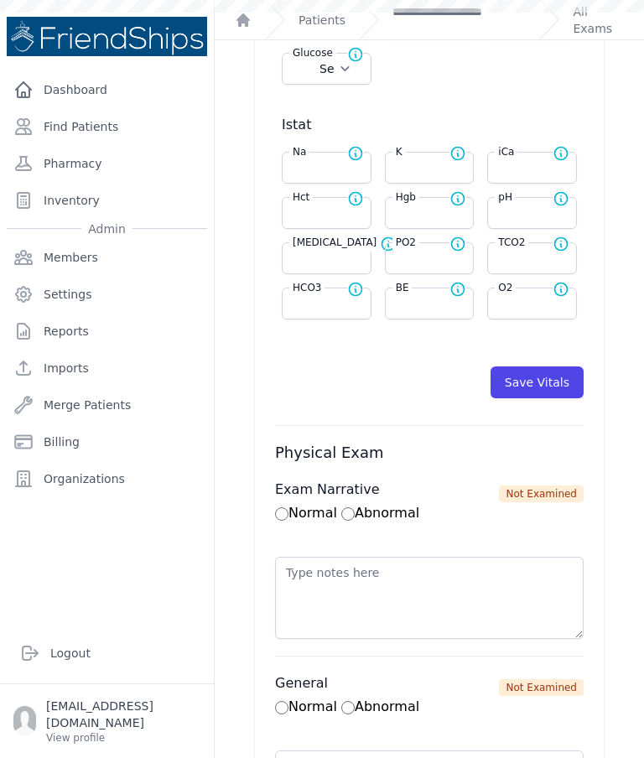
select select
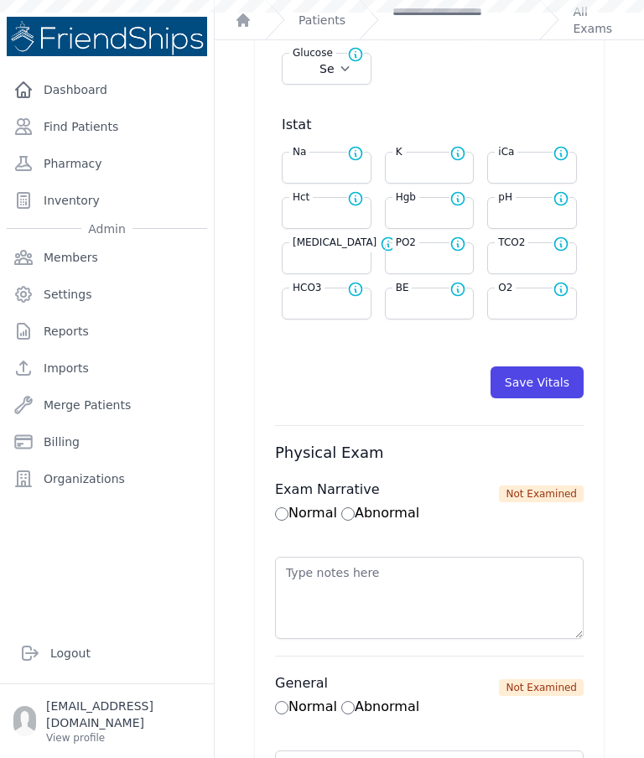
select select
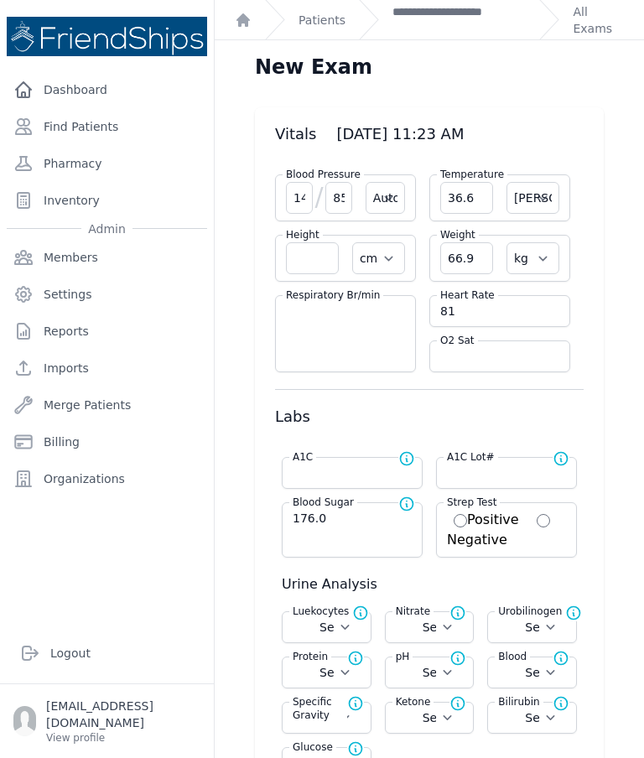
click at [440, 30] on link "**********" at bounding box center [458, 20] width 133 height 34
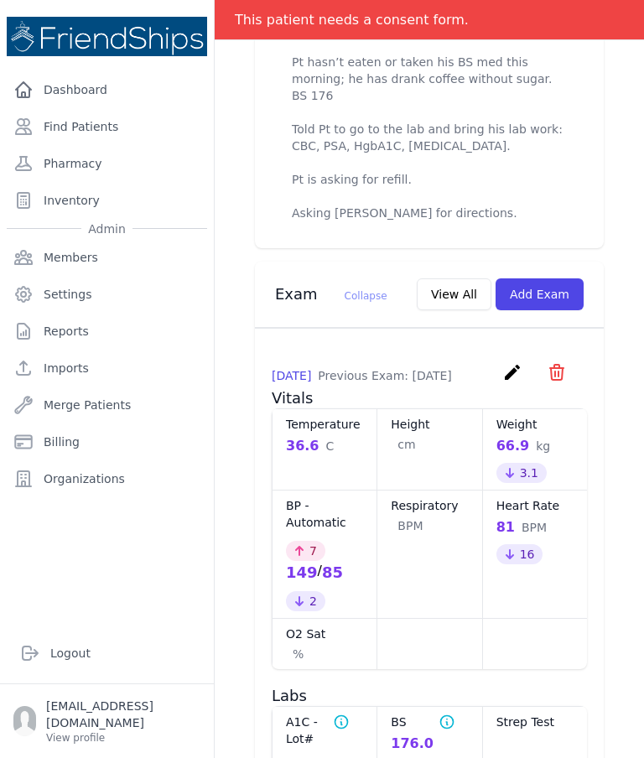
scroll to position [860, 0]
click at [509, 382] on icon "create" at bounding box center [512, 371] width 20 height 20
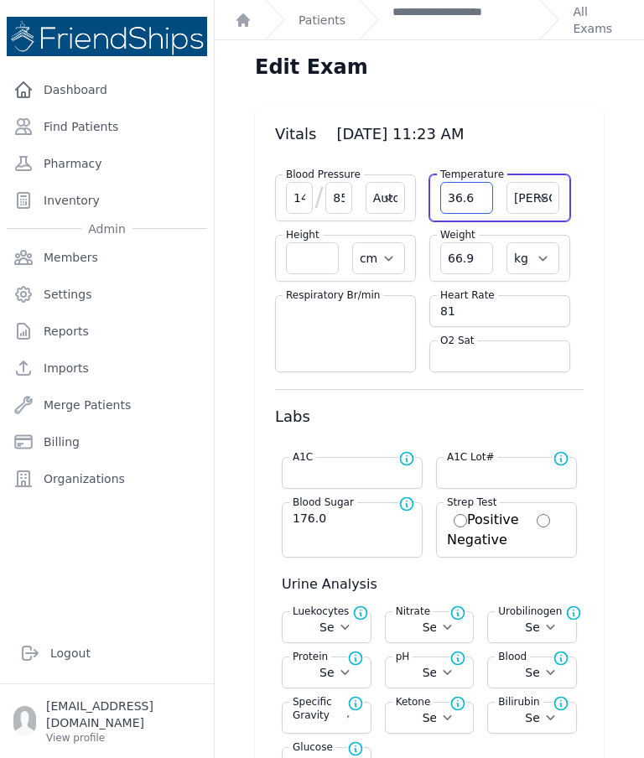
click at [480, 184] on input "36.6" at bounding box center [466, 198] width 53 height 32
click at [474, 207] on input "36.6" at bounding box center [466, 198] width 53 height 32
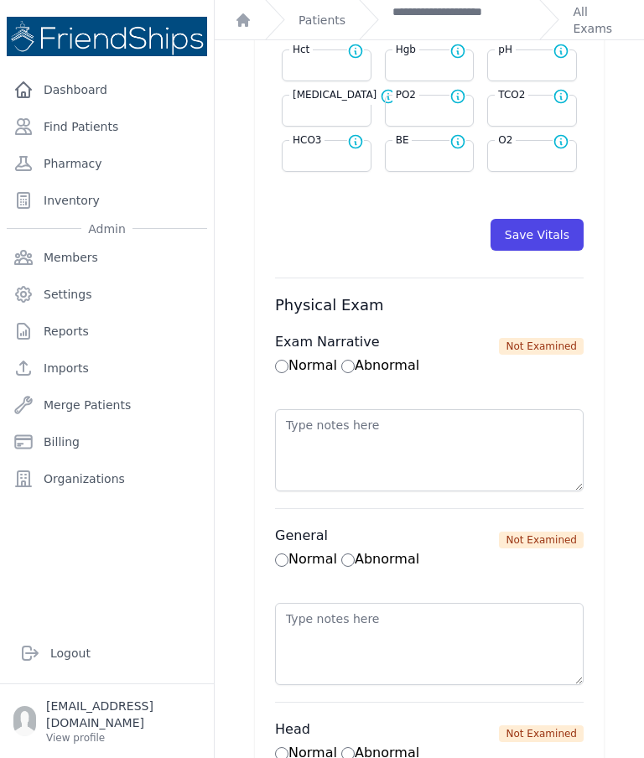
scroll to position [848, 0]
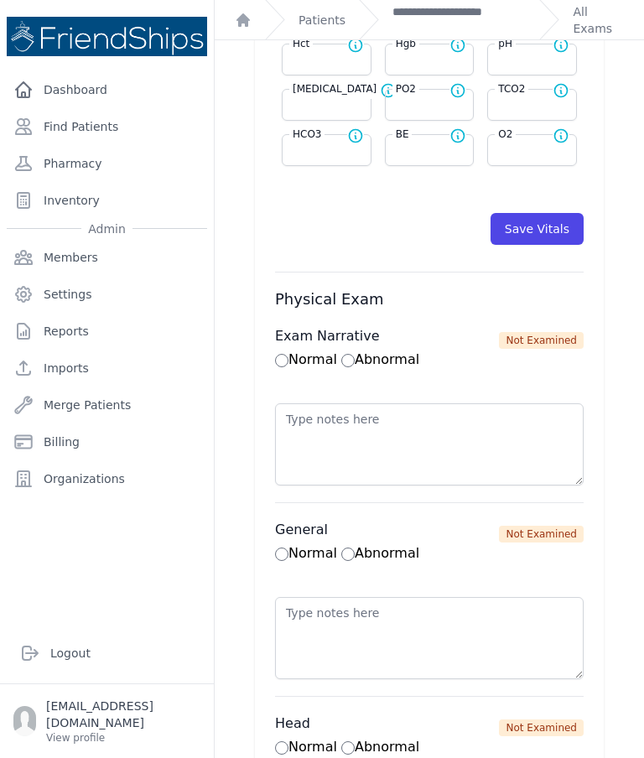
type input "36.5"
click at [542, 238] on button "Save Vitals" at bounding box center [537, 229] width 93 height 32
select select "Automatic"
select select "C"
select select "cm"
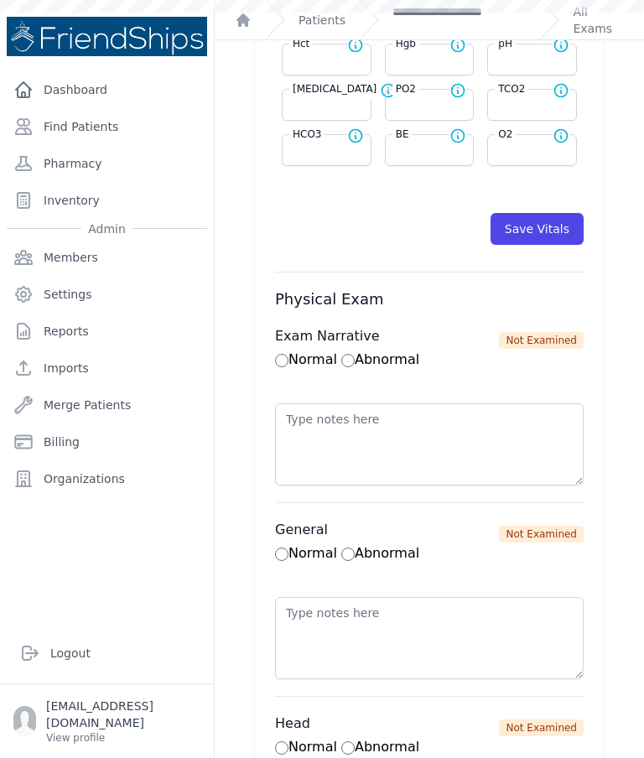
select select "kg"
select select
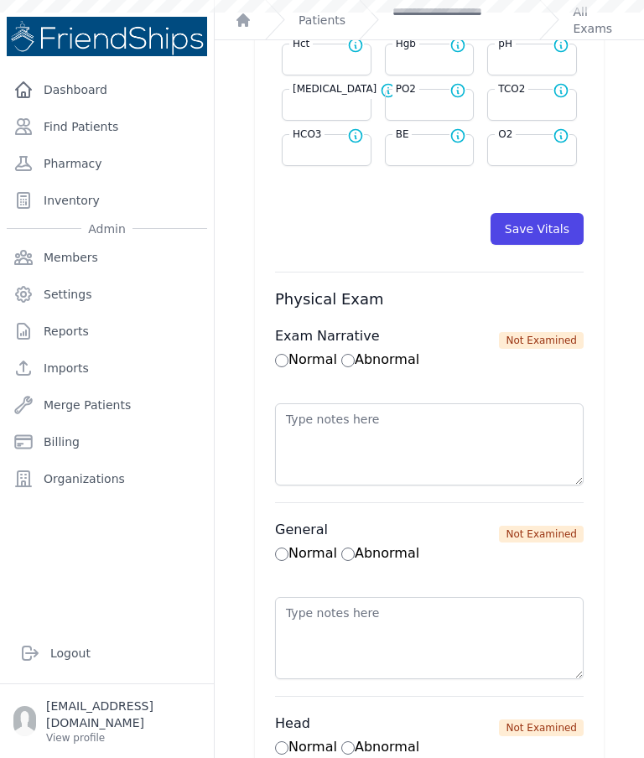
select select
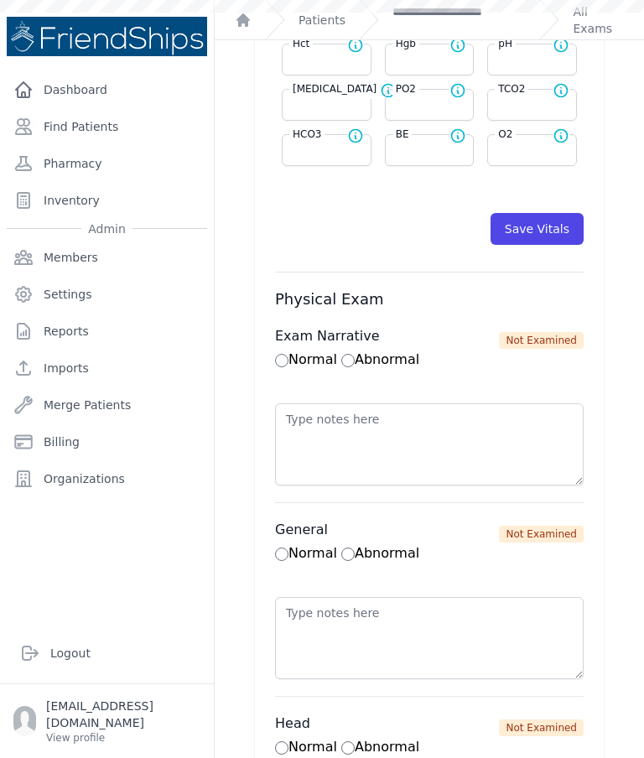
select select
click at [441, 19] on link "**********" at bounding box center [458, 20] width 133 height 34
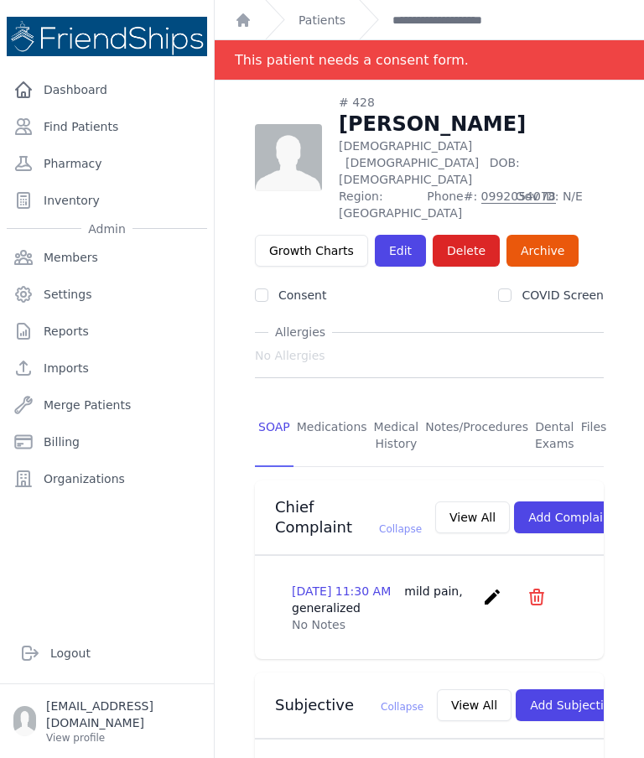
click at [330, 23] on link "Patients" at bounding box center [322, 20] width 47 height 17
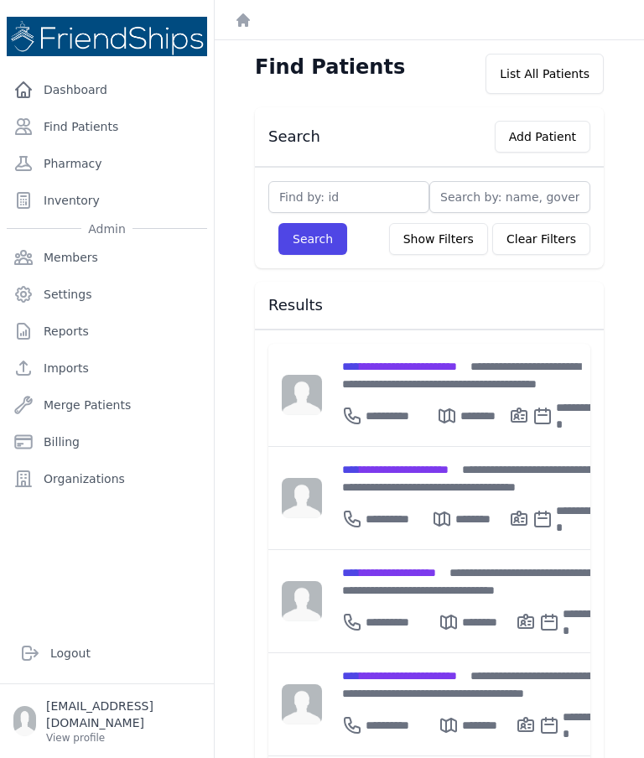
click at [534, 142] on button "Add Patient" at bounding box center [543, 137] width 96 height 32
click at [626, 185] on div "Search Add Patient Search Show Filters Clear Filters Filter By Age 0-20 21-40 4…" at bounding box center [429, 764] width 403 height 1314
click at [553, 128] on button "Add Patient" at bounding box center [543, 137] width 96 height 32
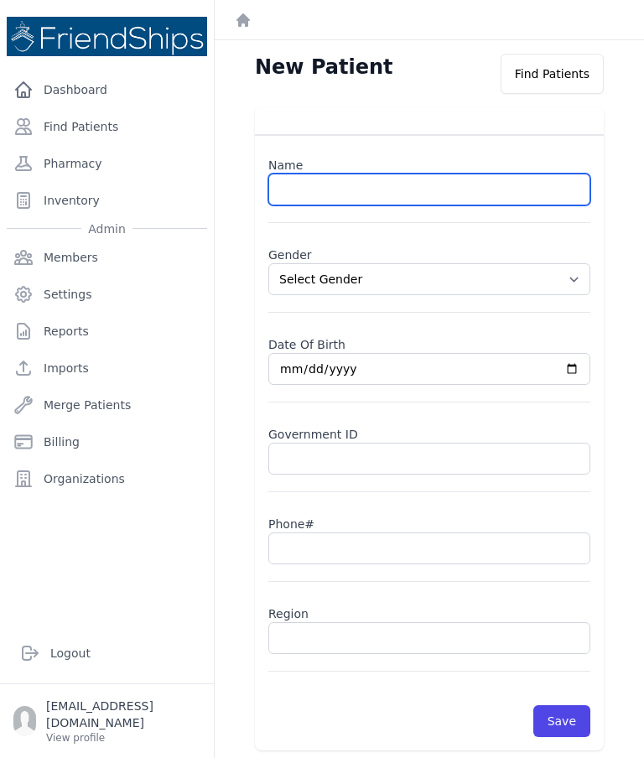
click at [424, 190] on input "text" at bounding box center [429, 190] width 322 height 32
paste input "Aida Turki Al-Mustafa"
click at [351, 190] on input "Aida Turki Al-Mustafa" at bounding box center [429, 190] width 322 height 32
type input "Aida Turki Mustafa"
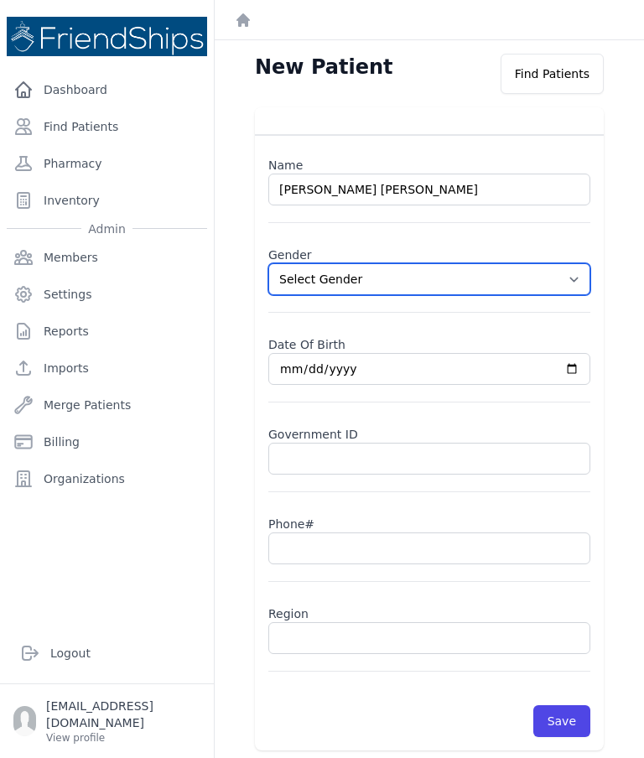
click at [579, 286] on select "Select Gender Male Female" at bounding box center [429, 279] width 322 height 32
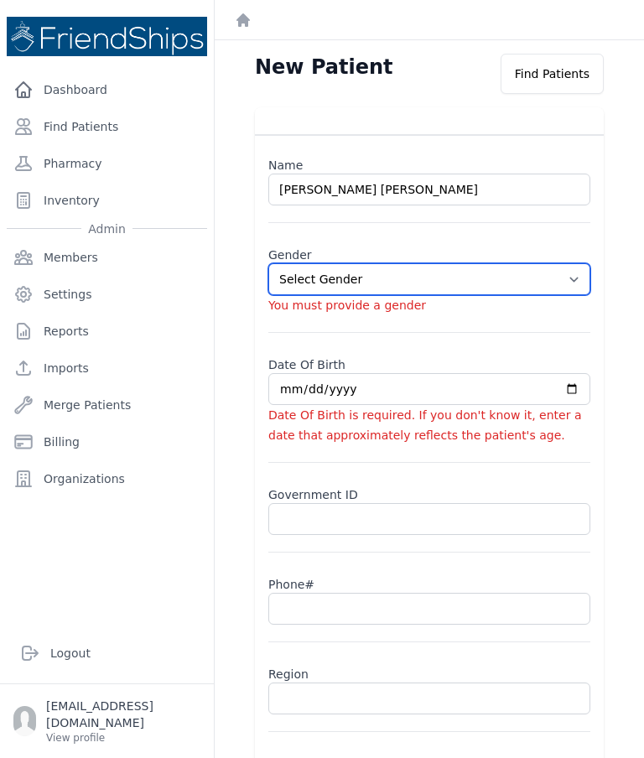
select select "female"
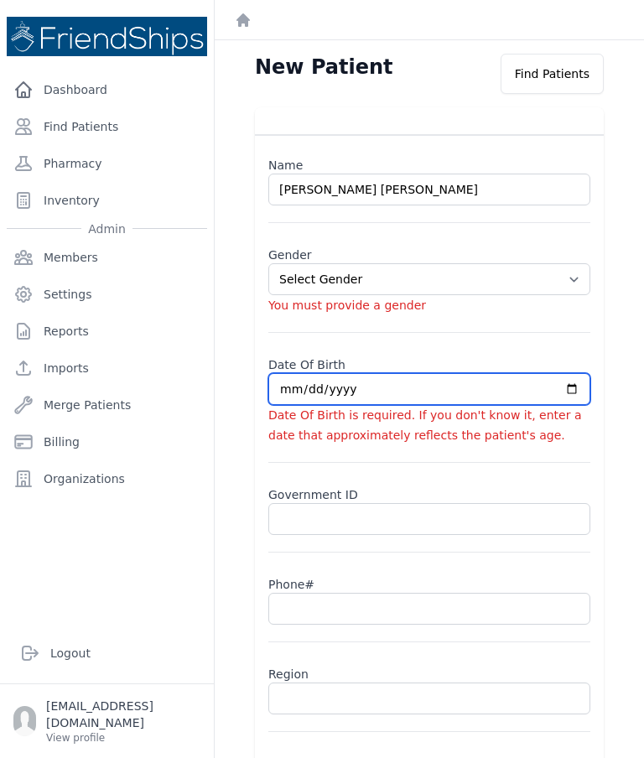
click at [366, 390] on input "date" at bounding box center [429, 389] width 322 height 32
type input "2025-08-26"
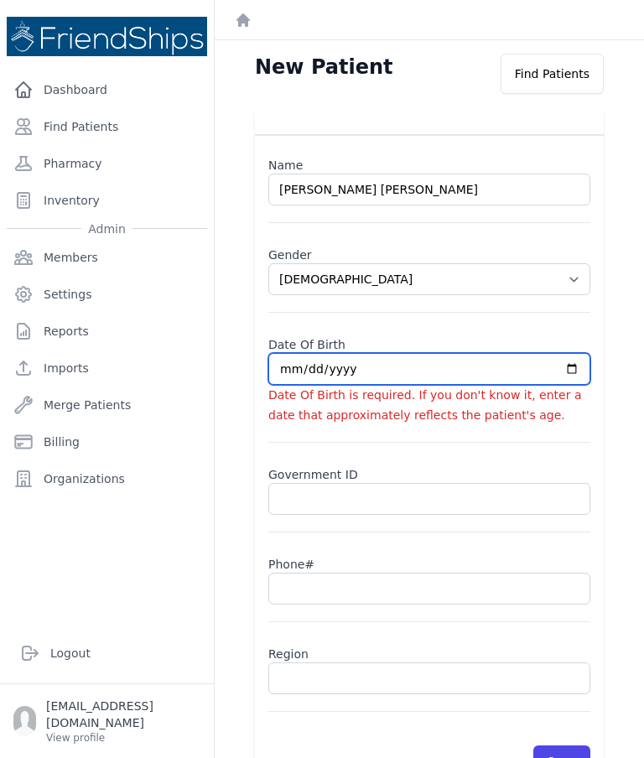
select select "female"
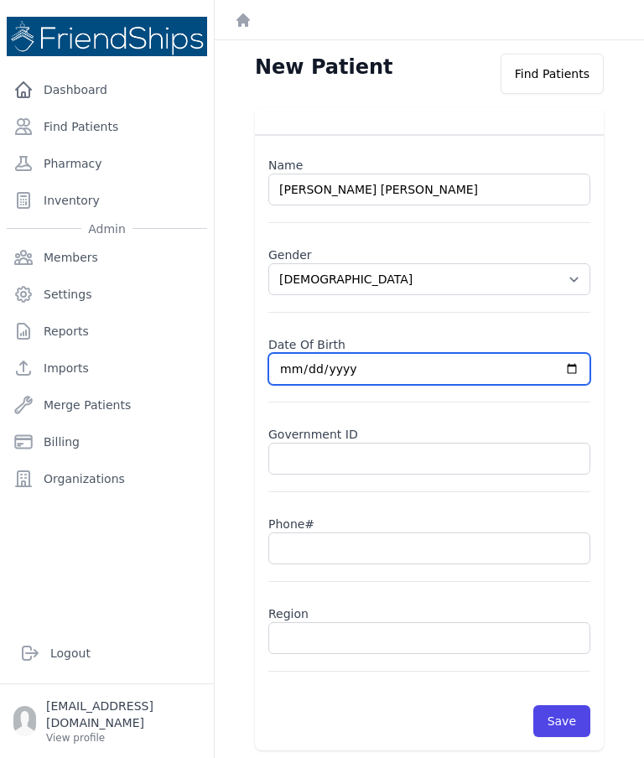
type input "1995-08-26"
select select "female"
type input "1995-07-26"
select select "female"
type input "1995-07-15"
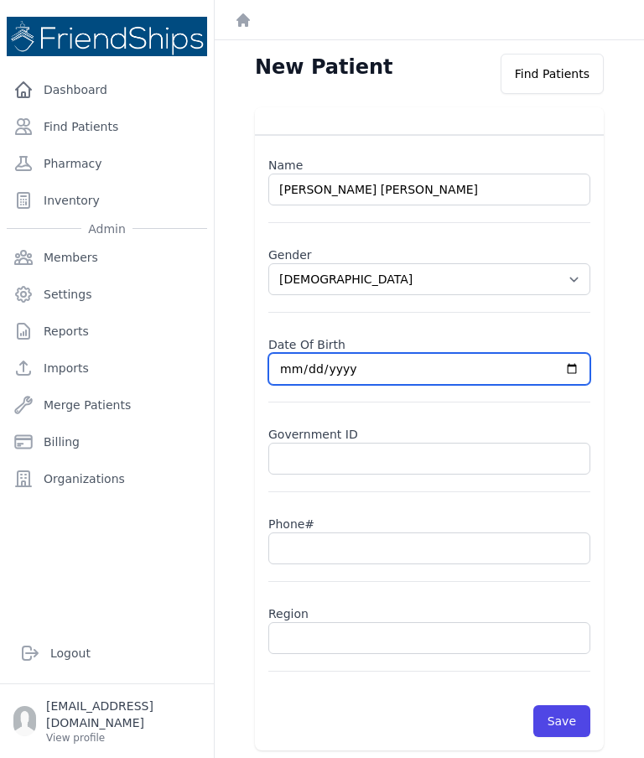
select select "female"
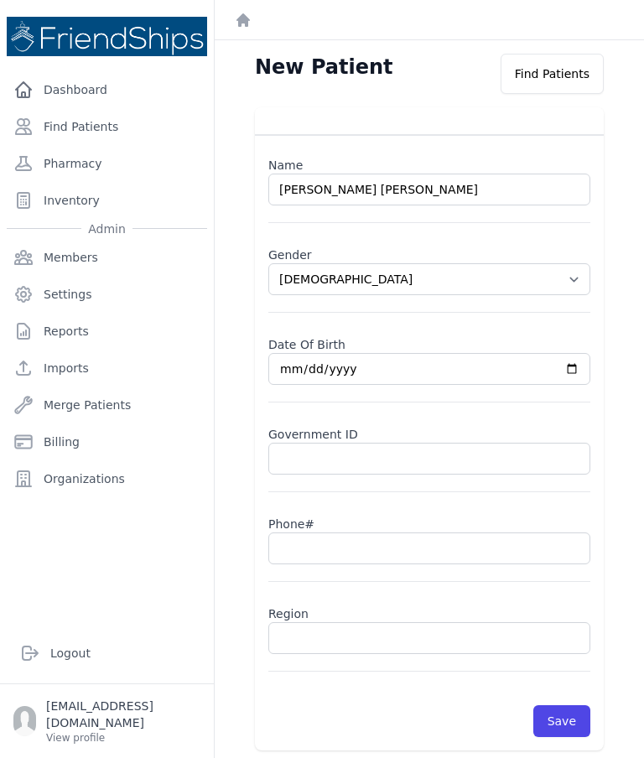
click at [346, 547] on input "text" at bounding box center [429, 548] width 322 height 32
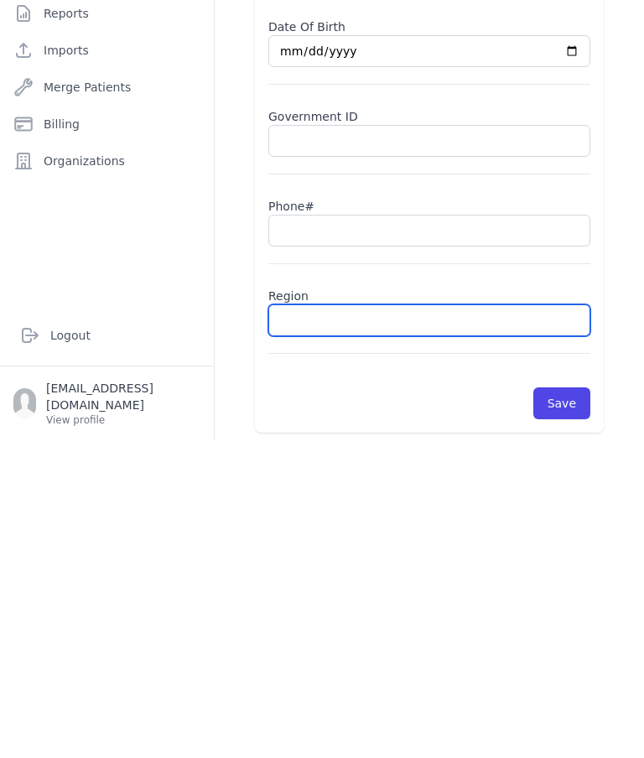
click at [367, 622] on input "text" at bounding box center [429, 638] width 322 height 32
type input "Hamad"
select select "female"
type input "Hamadiya"
select select "female"
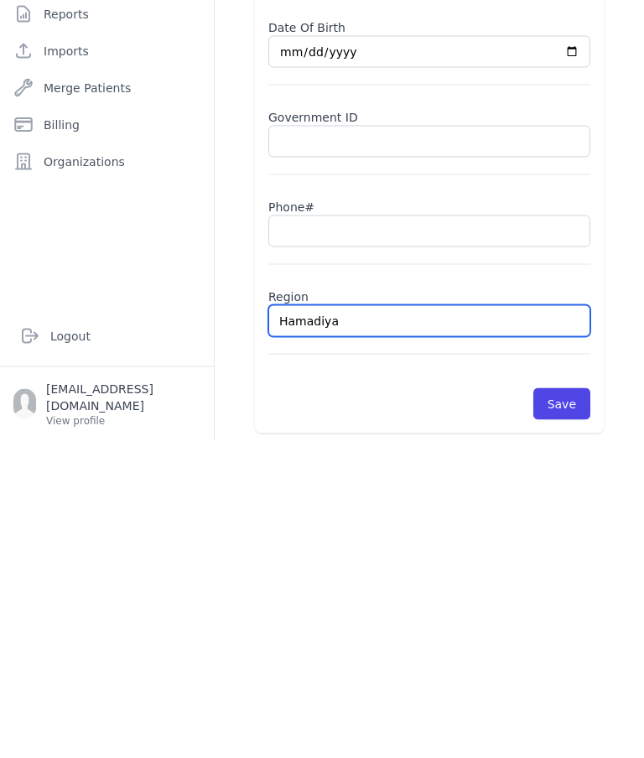
type input "Hamadiya"
click at [351, 532] on input "text" at bounding box center [429, 548] width 322 height 32
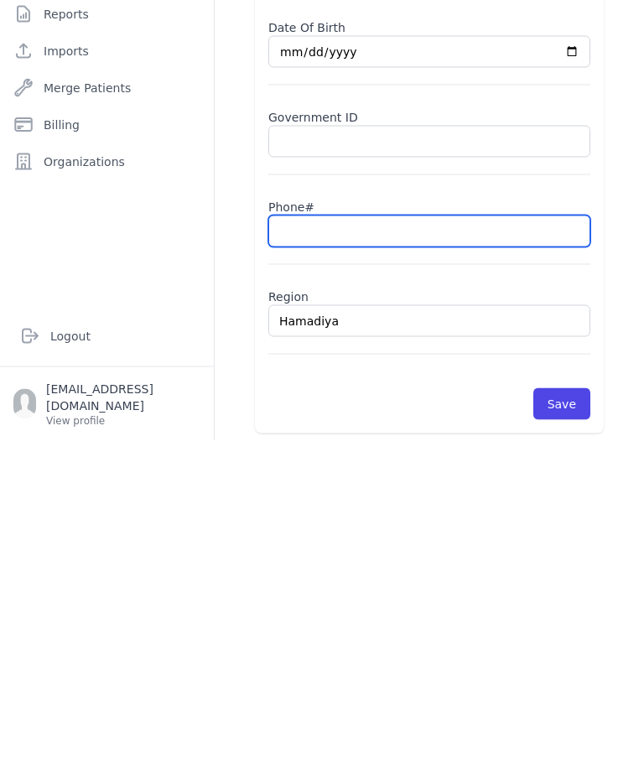
select select "female"
type input "Hamadiya"
type input "09"
select select "female"
type input "099"
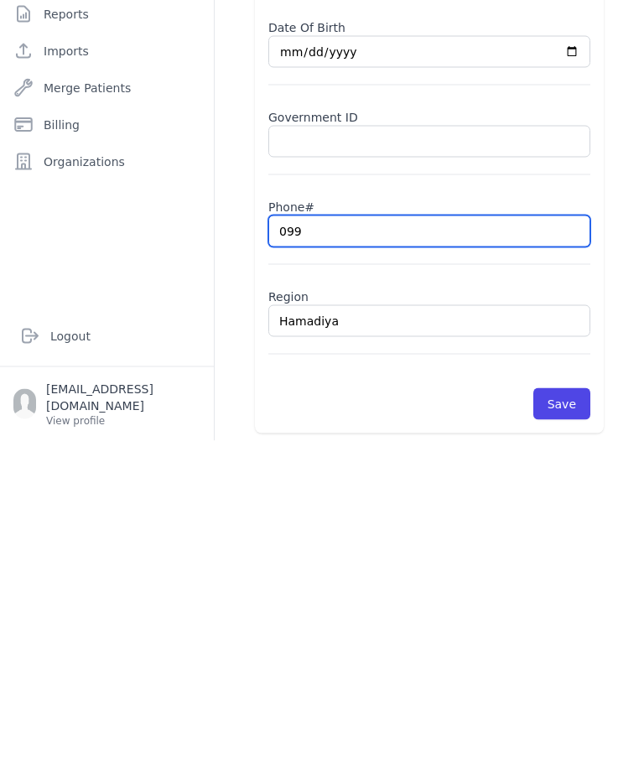
select select "female"
type input "09988"
select select "female"
type input "0998833"
select select "female"
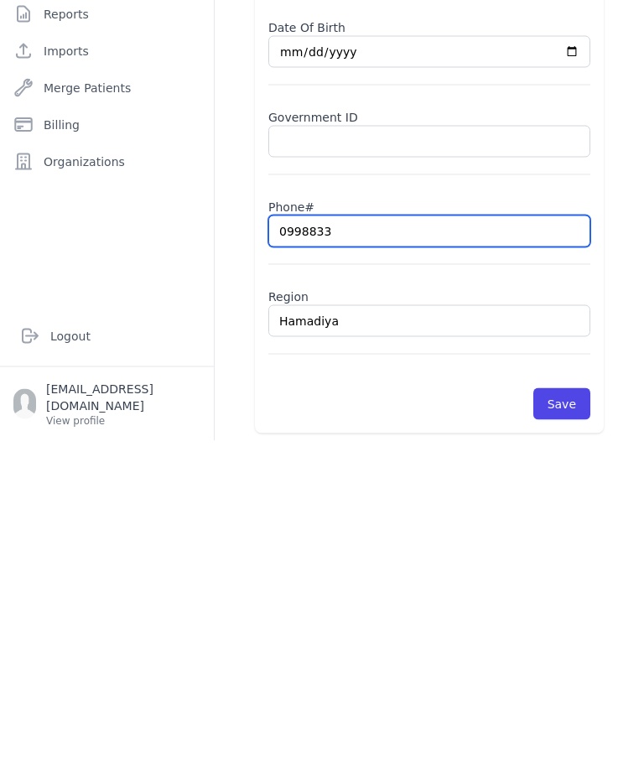
type input "09988334"
select select "female"
type input "0998833400"
select select "female"
type input "09988334"
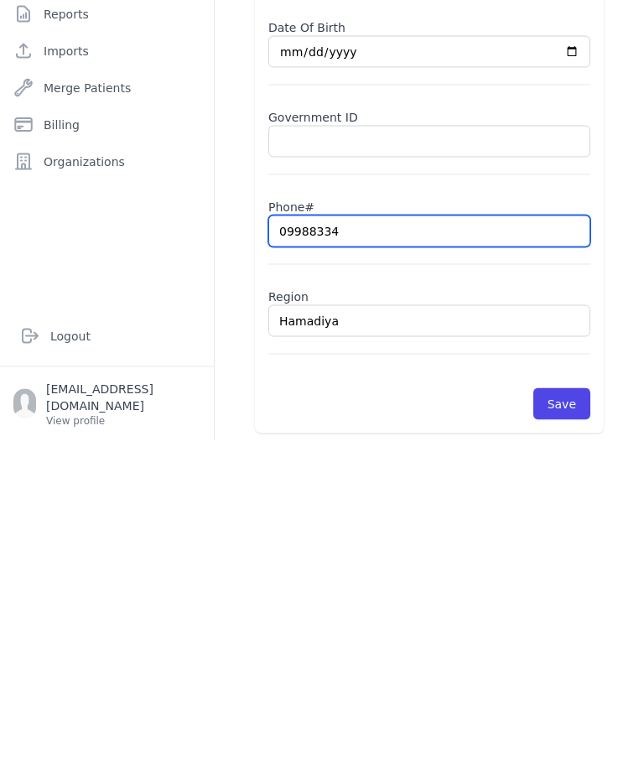
select select "female"
type input "0998833413"
select select "female"
type input "0998833413"
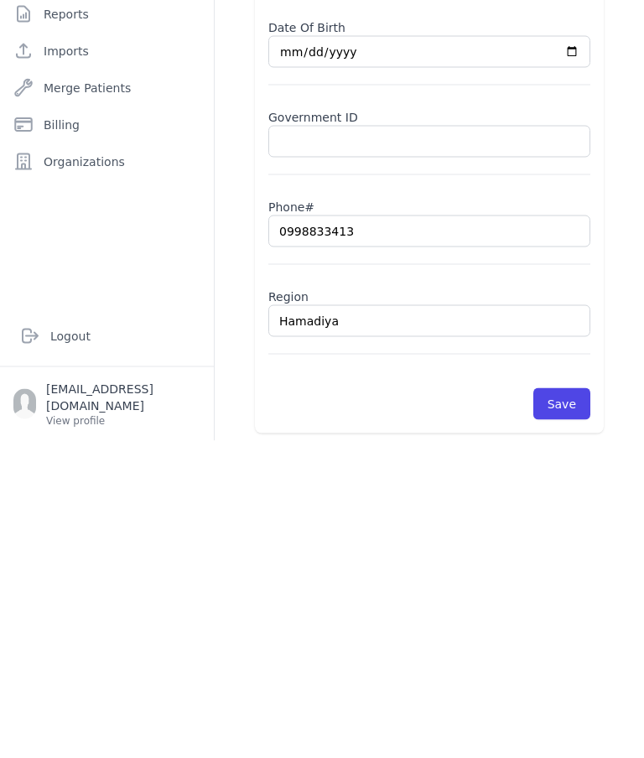
click at [551, 705] on button "Save" at bounding box center [561, 721] width 57 height 32
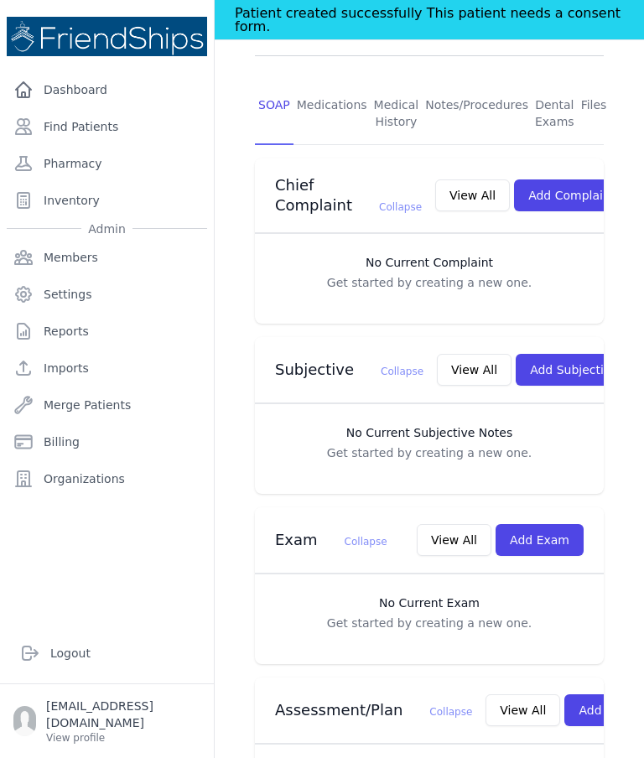
scroll to position [348, 0]
click at [529, 355] on button "Add Subjective" at bounding box center [574, 371] width 117 height 32
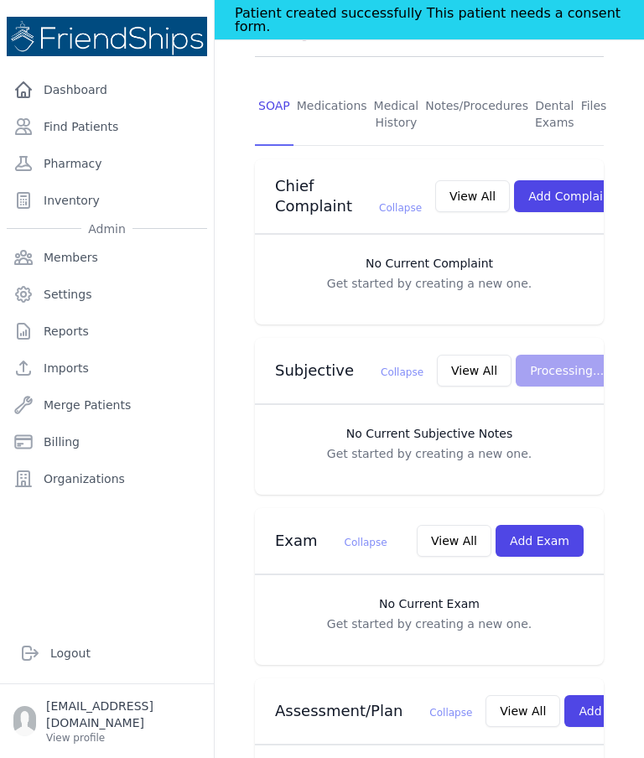
scroll to position [0, 0]
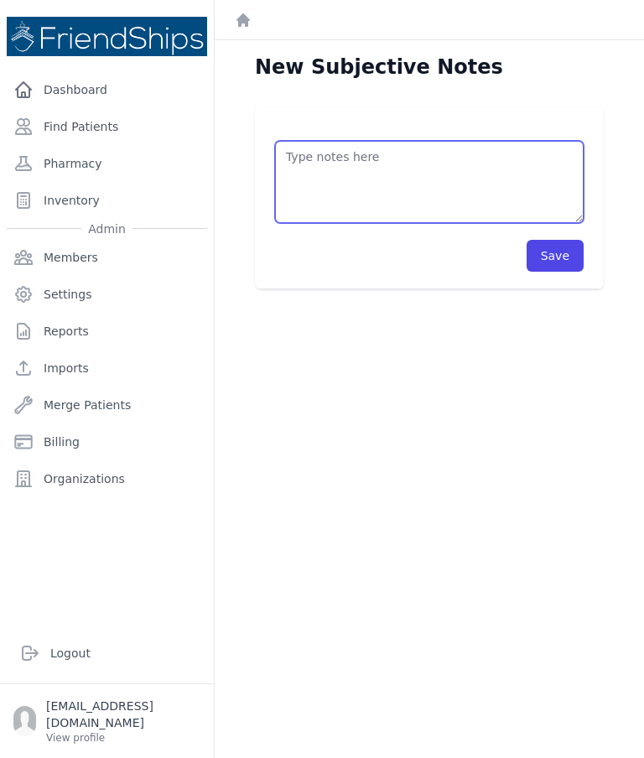
click at [392, 141] on textarea at bounding box center [429, 182] width 309 height 82
type textarea "Pt came to the clinic without an appointment. Pt is pregnant 8 months and 5 day…"
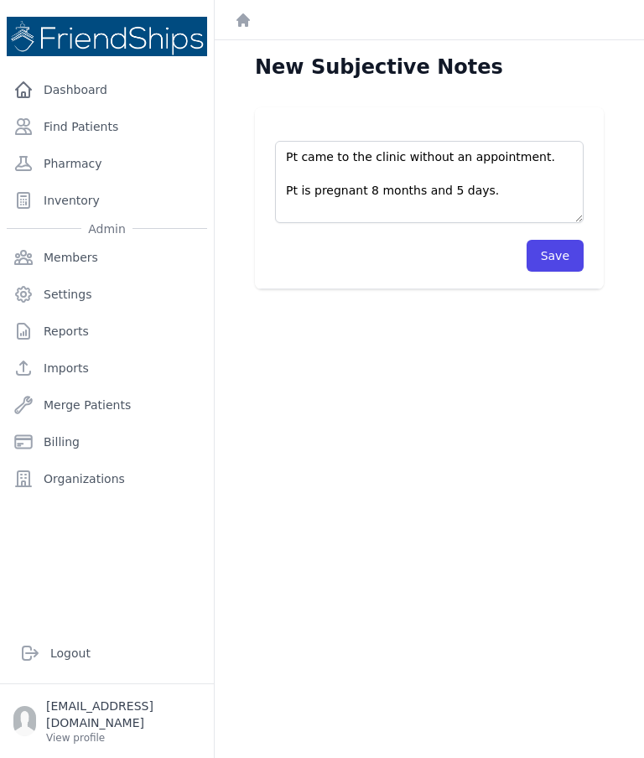
click at [569, 240] on button "Save" at bounding box center [555, 256] width 57 height 32
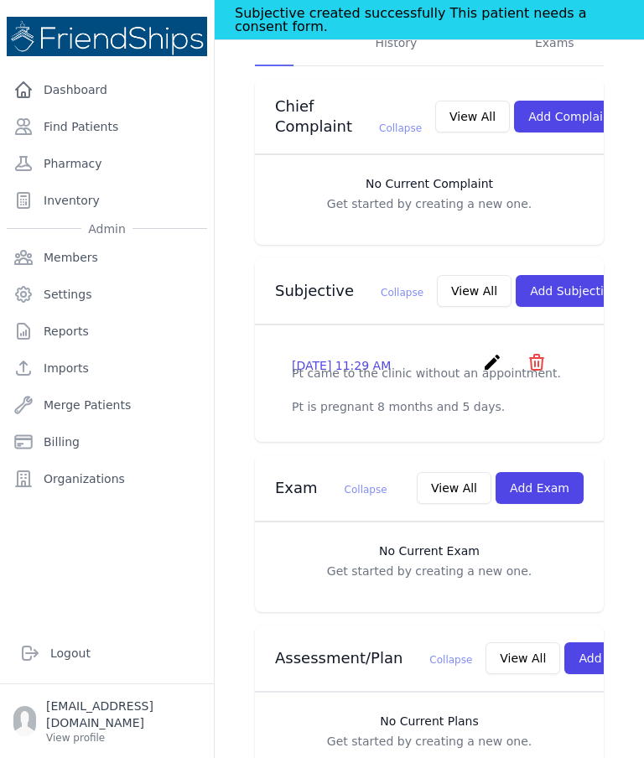
scroll to position [464, 0]
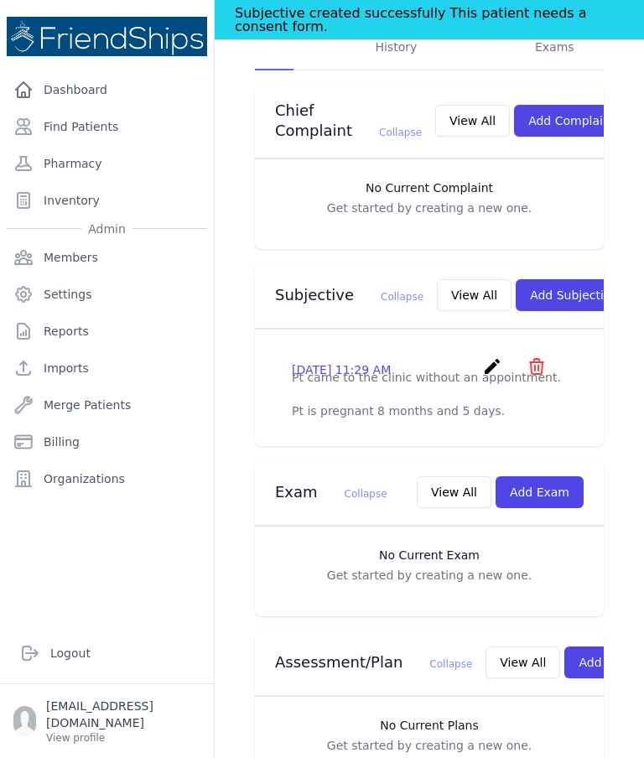
click at [569, 476] on button "Add Exam" at bounding box center [540, 492] width 88 height 32
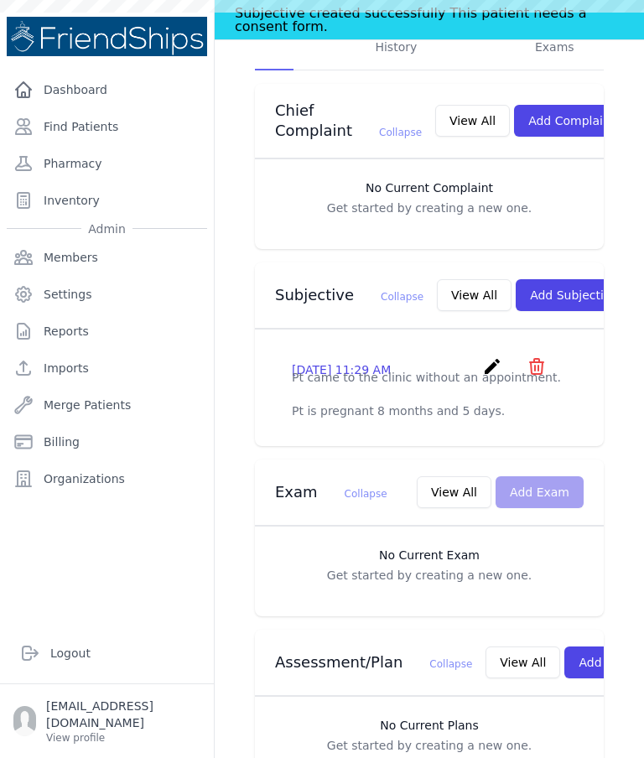
scroll to position [0, 0]
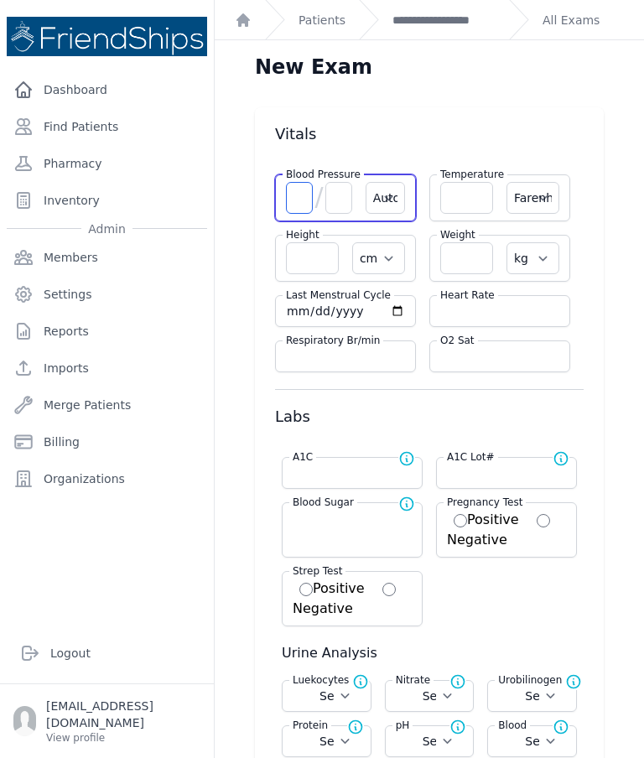
click at [299, 182] on input "number" at bounding box center [299, 198] width 27 height 32
type input "98"
click at [337, 182] on input "number" at bounding box center [338, 198] width 27 height 32
select select "Automatic"
select select "F"
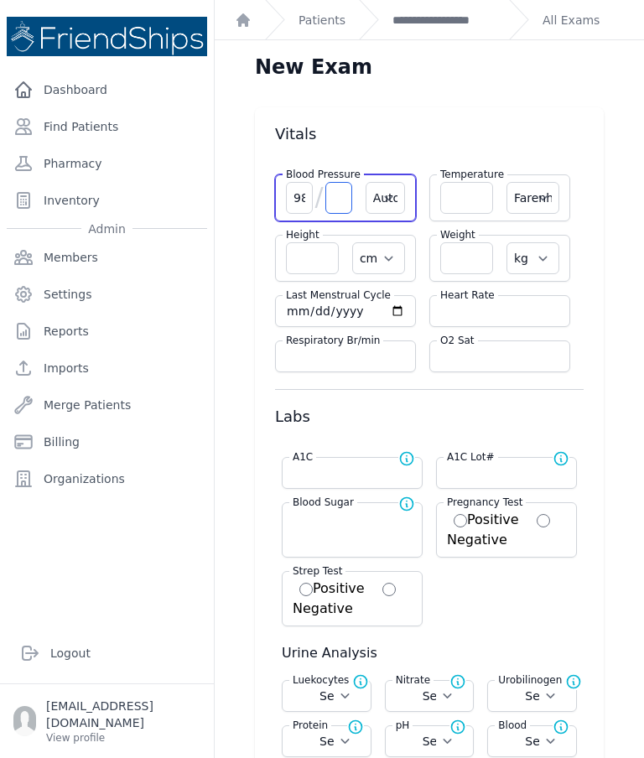
select select "cm"
select select "kg"
select select
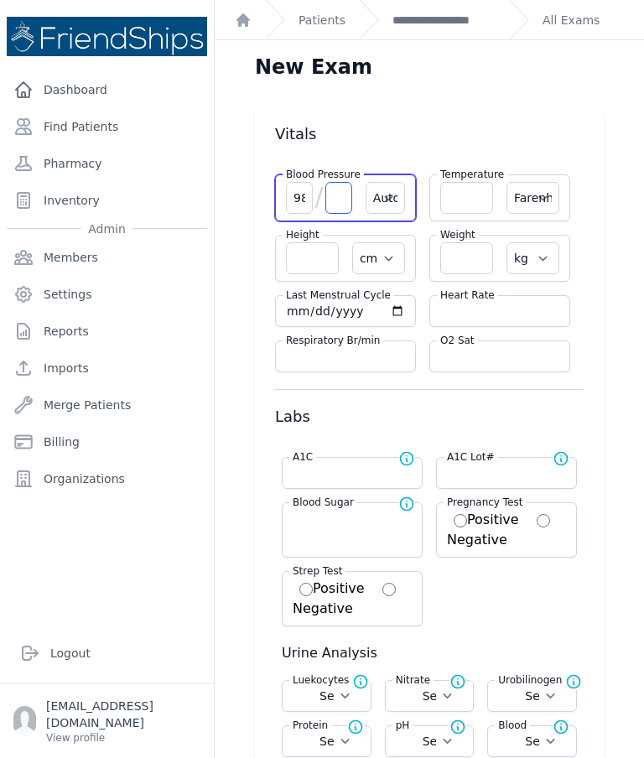
select select
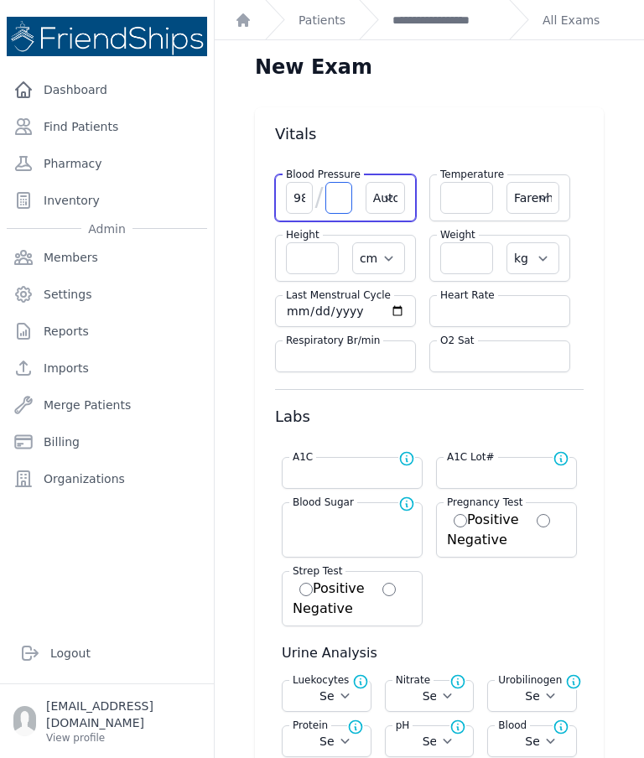
select select
type input "7"
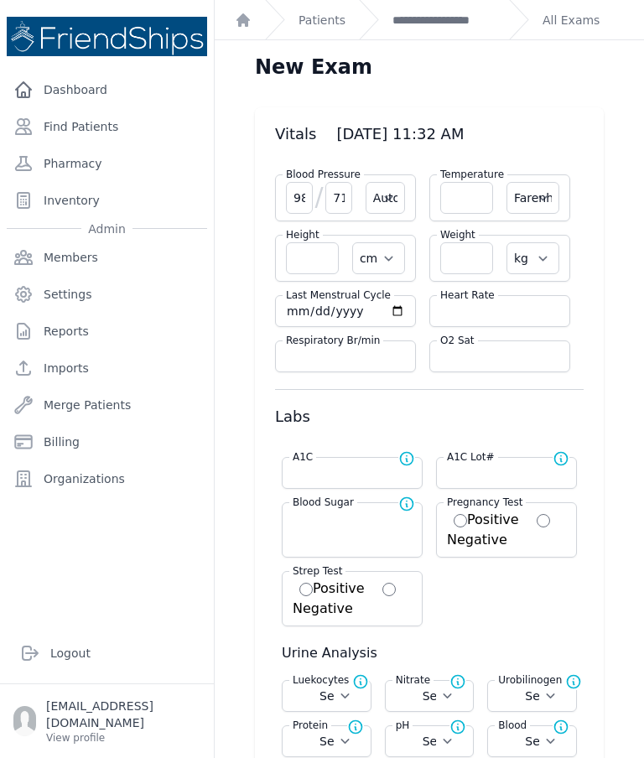
type input "71"
click at [493, 303] on input "number" at bounding box center [499, 311] width 119 height 17
select select "Automatic"
select select "F"
select select "cm"
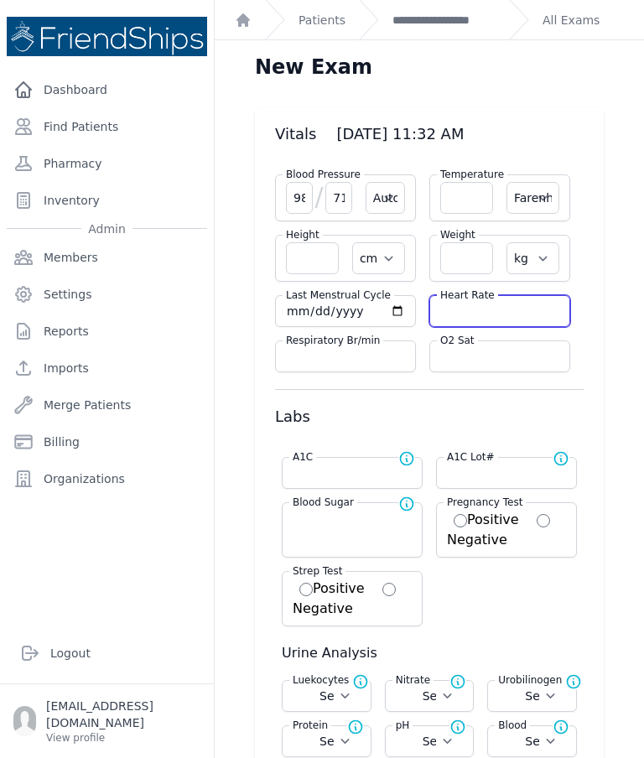
select select "kg"
select select
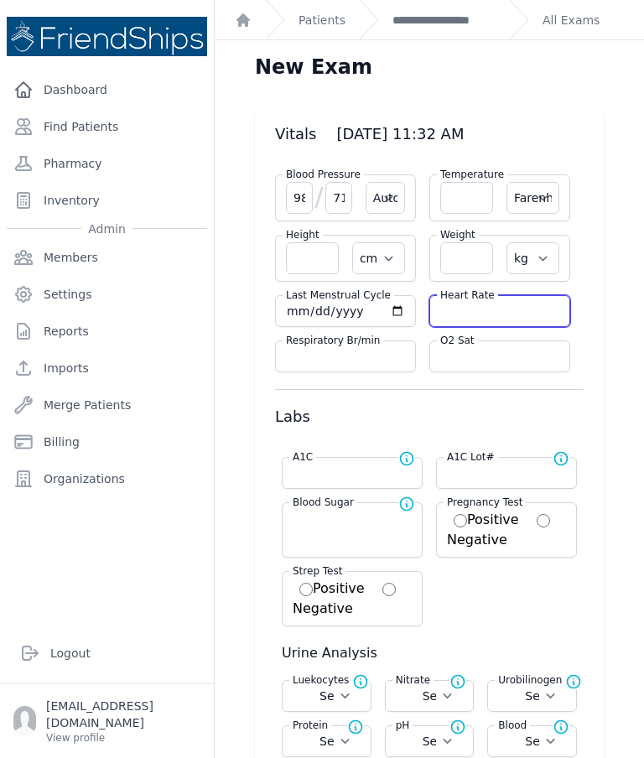
select select
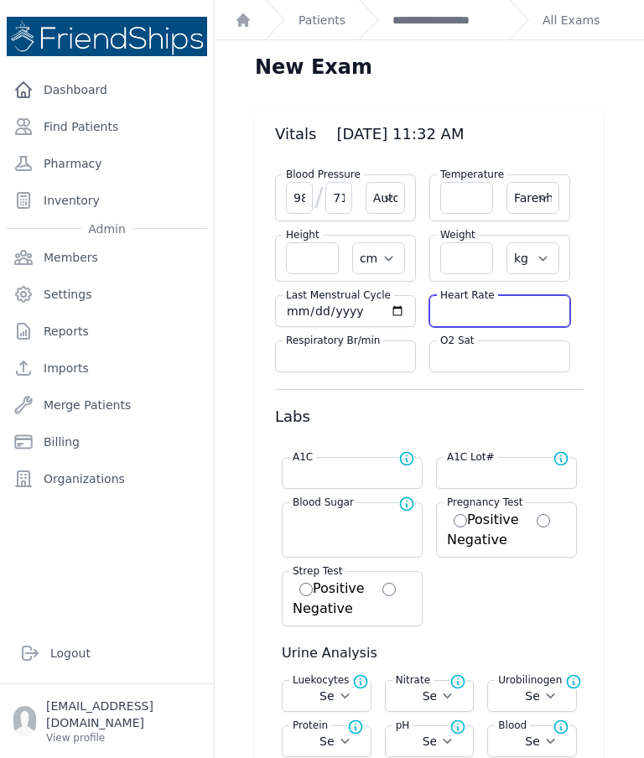
select select
type input "97"
click at [478, 182] on input "number" at bounding box center [466, 198] width 53 height 32
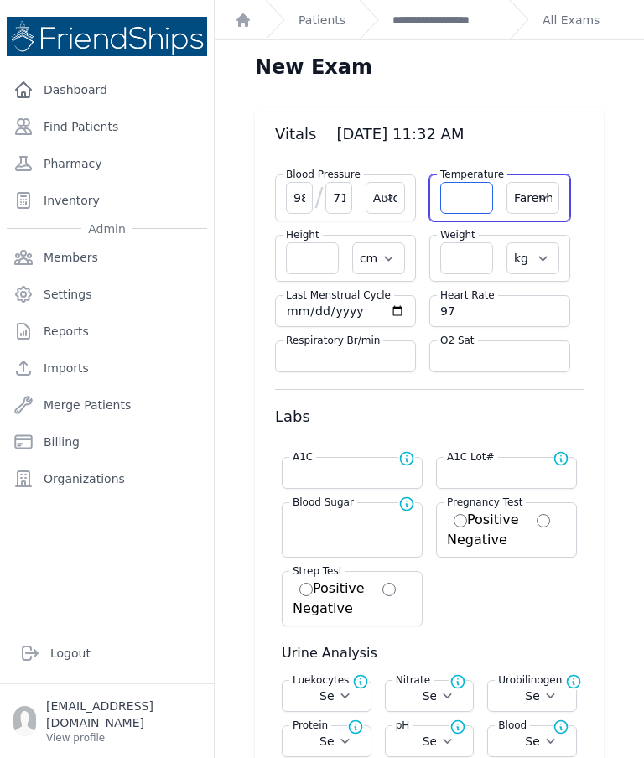
select select "Automatic"
select select "F"
select select "cm"
select select "kg"
select select
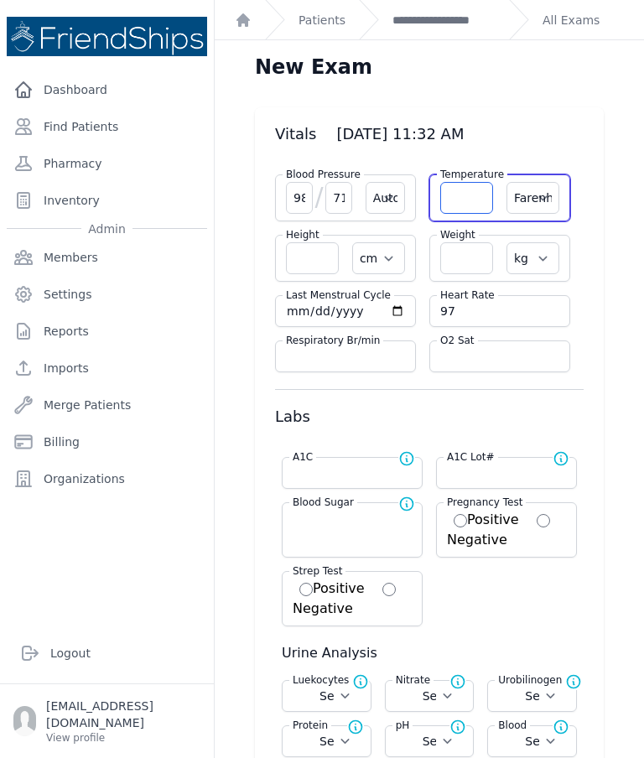
select select
click at [543, 182] on select "Farenheit Celcius" at bounding box center [532, 198] width 53 height 32
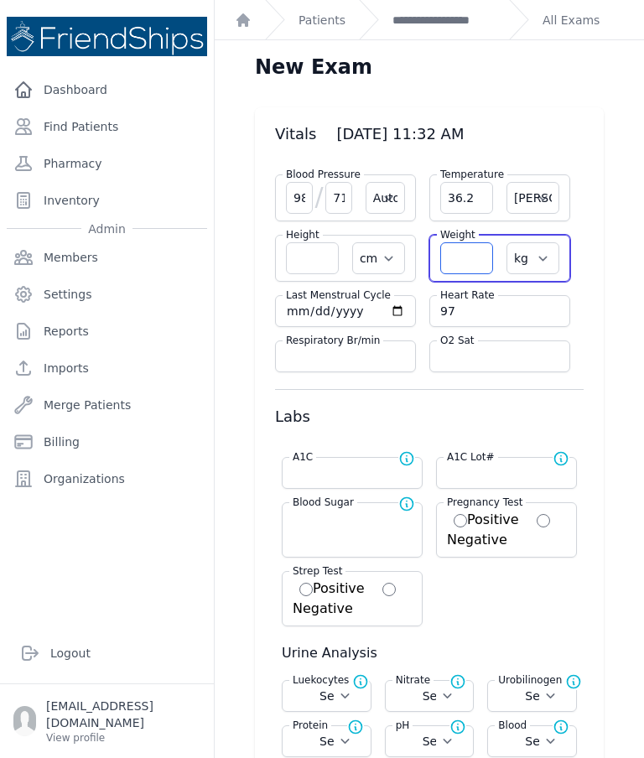
click at [473, 242] on input "number" at bounding box center [466, 258] width 53 height 32
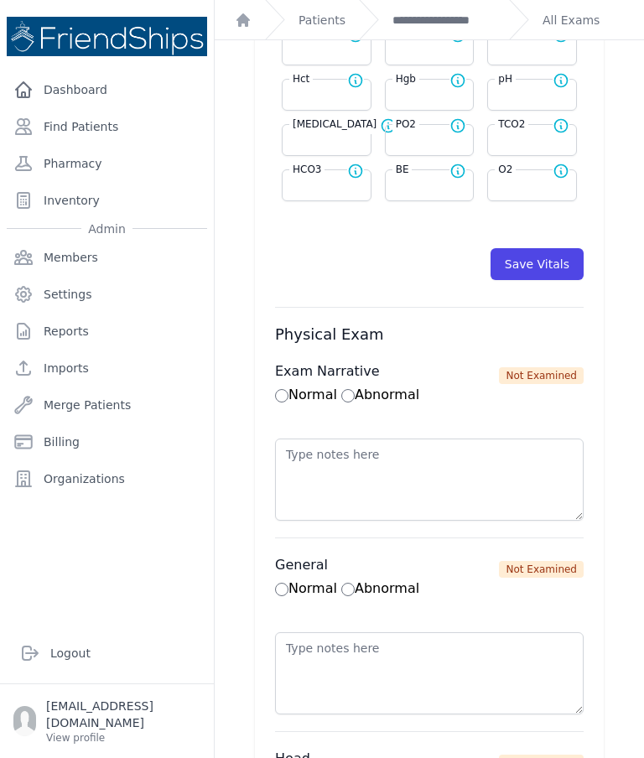
scroll to position [875, 0]
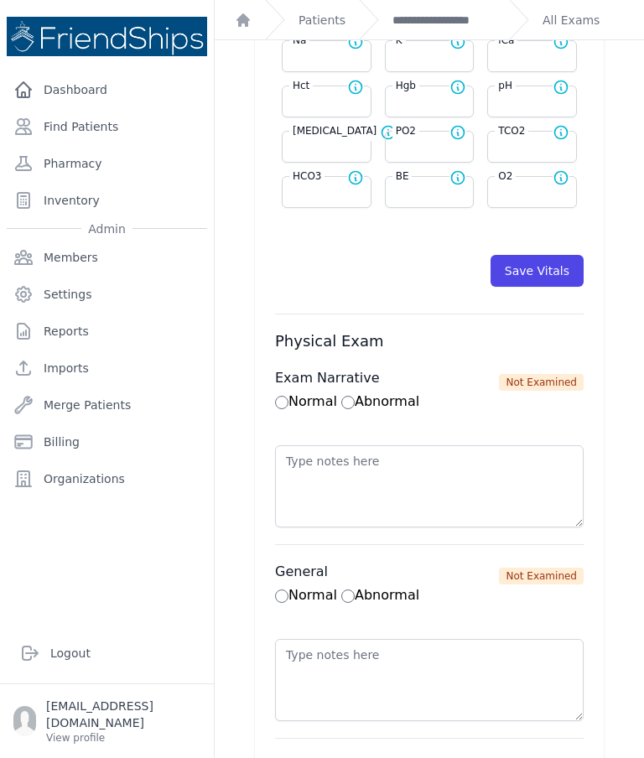
click at [549, 255] on button "Save Vitals" at bounding box center [537, 271] width 93 height 32
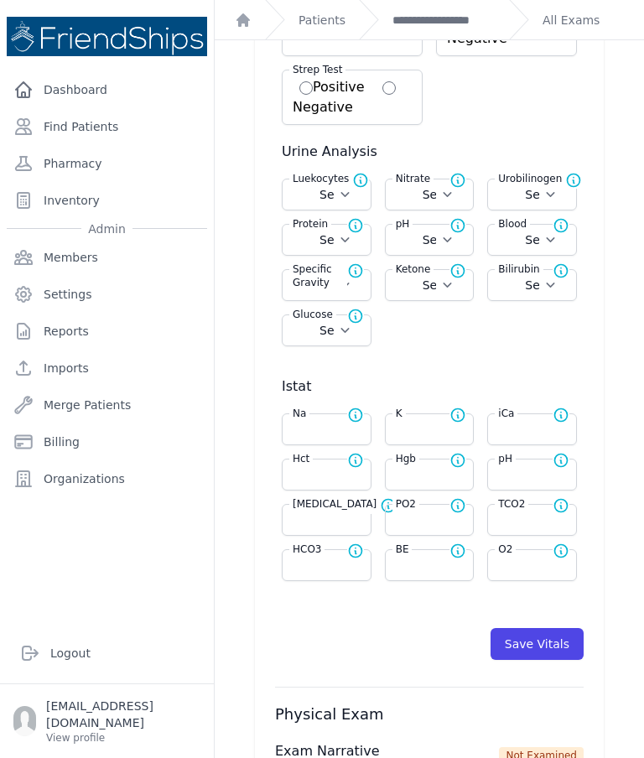
scroll to position [541, 0]
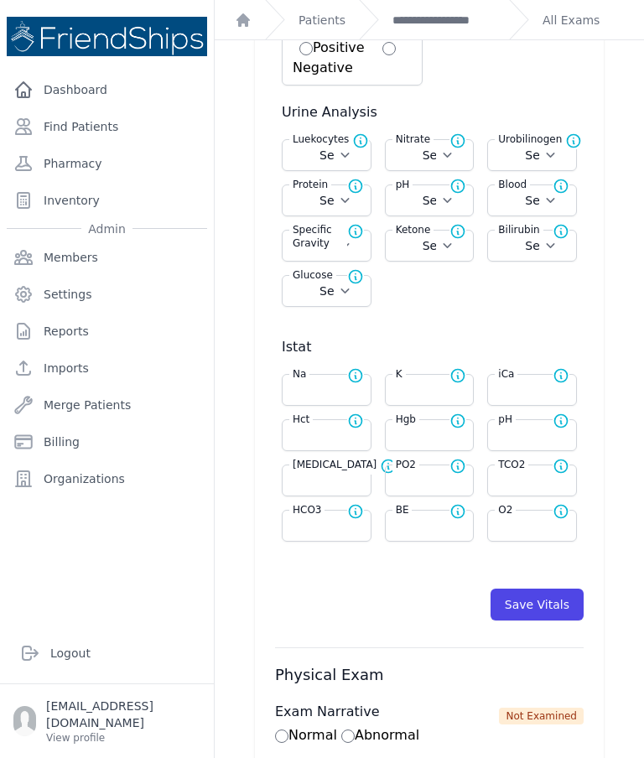
click at [546, 589] on button "Save Vitals" at bounding box center [537, 605] width 93 height 32
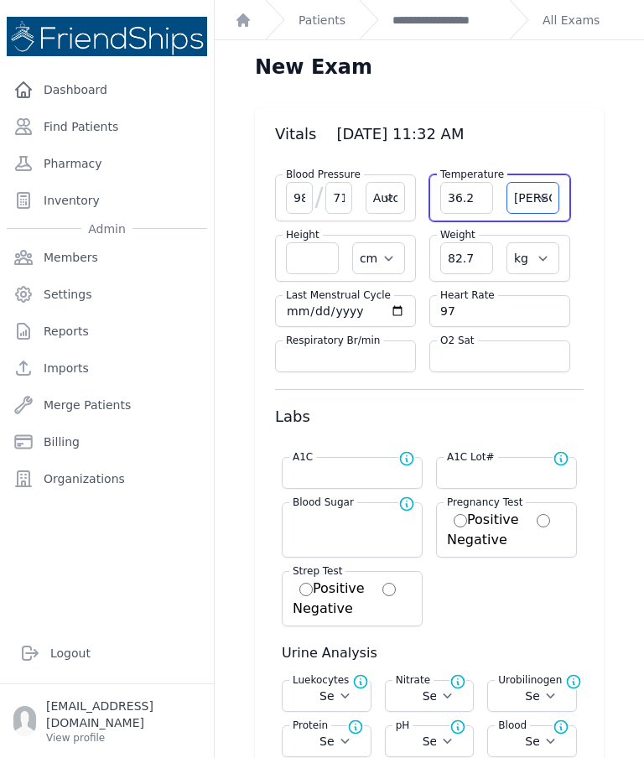
scroll to position [0, 0]
click at [452, 22] on link "**********" at bounding box center [443, 20] width 103 height 17
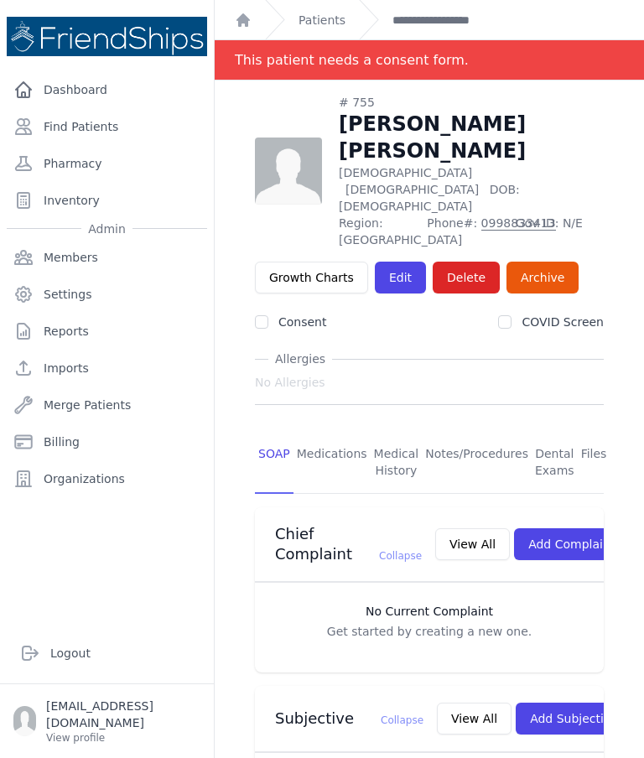
click at [122, 125] on link "Find Patients" at bounding box center [107, 127] width 200 height 34
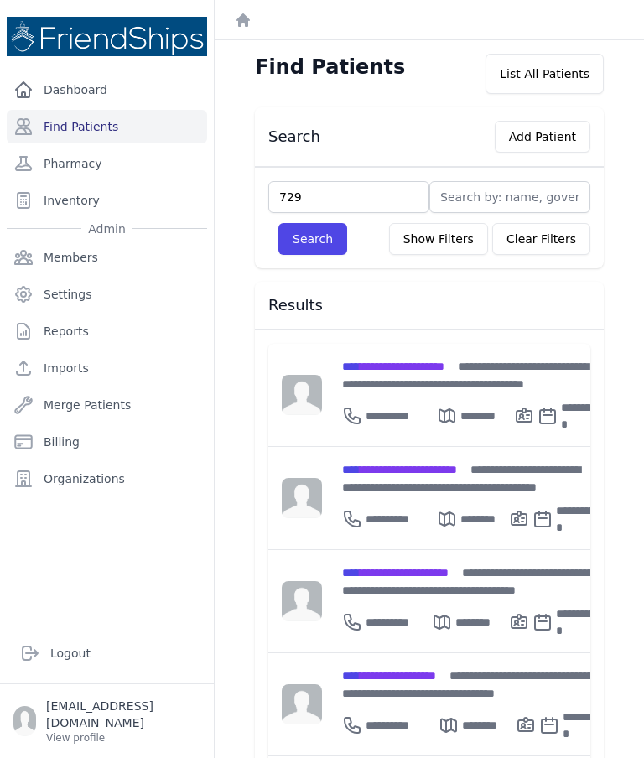
click at [314, 247] on button "Search" at bounding box center [312, 239] width 69 height 32
